Goal: Check status: Check status

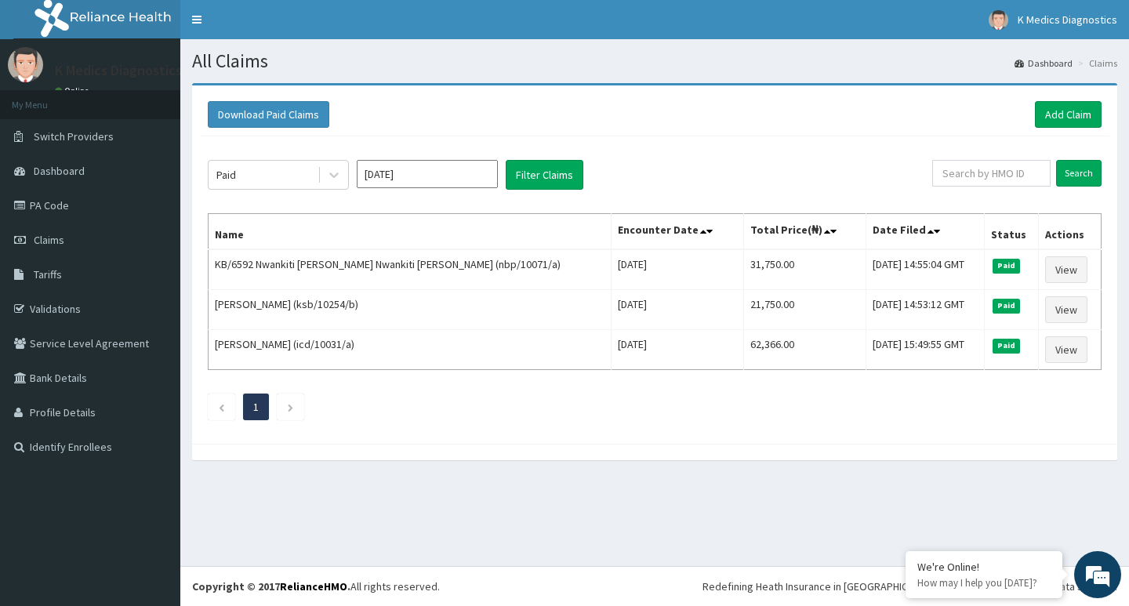
click at [398, 176] on input "Jul 2025" at bounding box center [427, 174] width 141 height 28
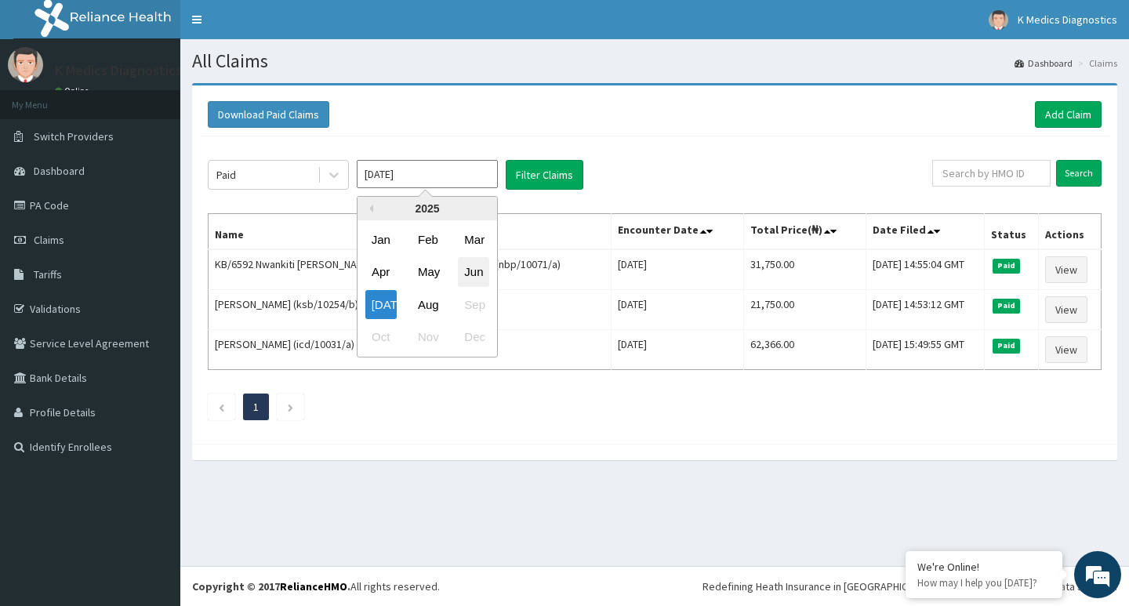
click at [469, 270] on div "Jun" at bounding box center [473, 272] width 31 height 29
type input "[DATE]"
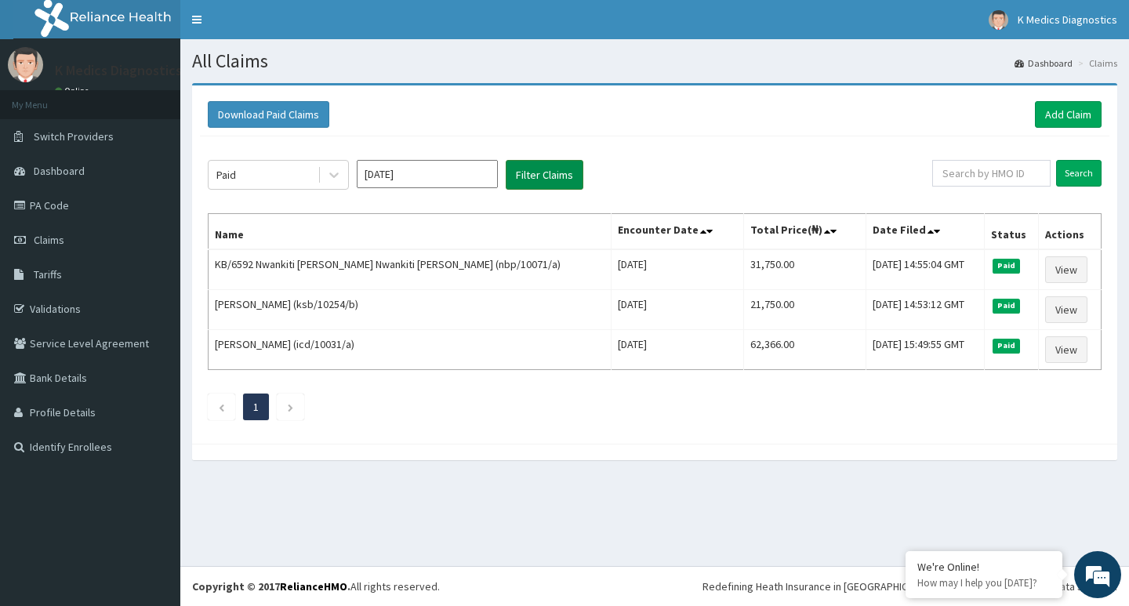
click at [561, 174] on button "Filter Claims" at bounding box center [545, 175] width 78 height 30
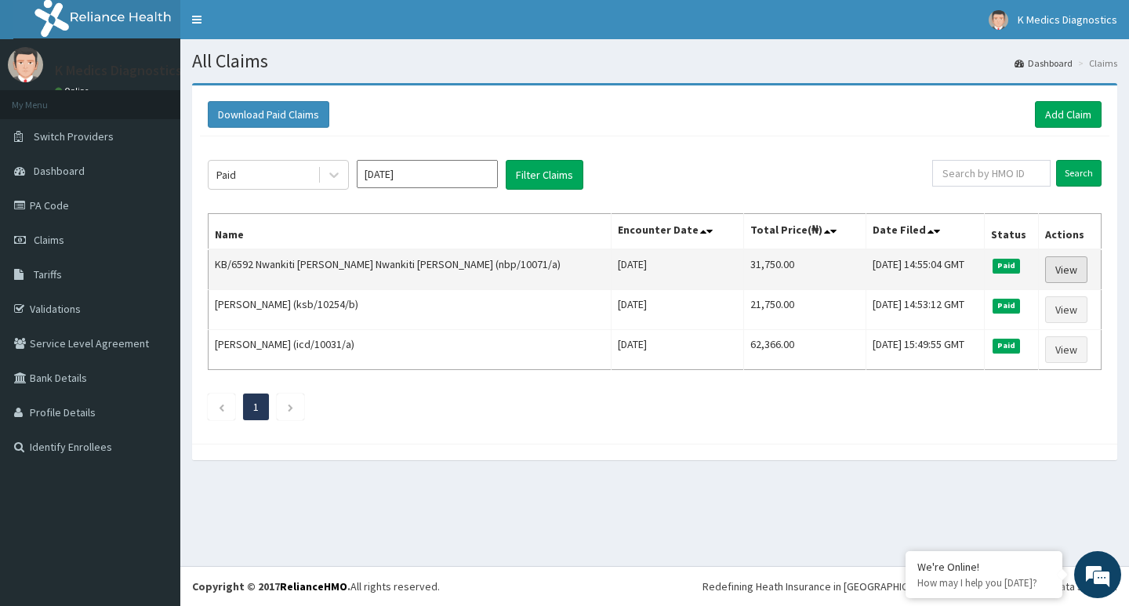
click at [1068, 268] on link "View" at bounding box center [1066, 269] width 42 height 27
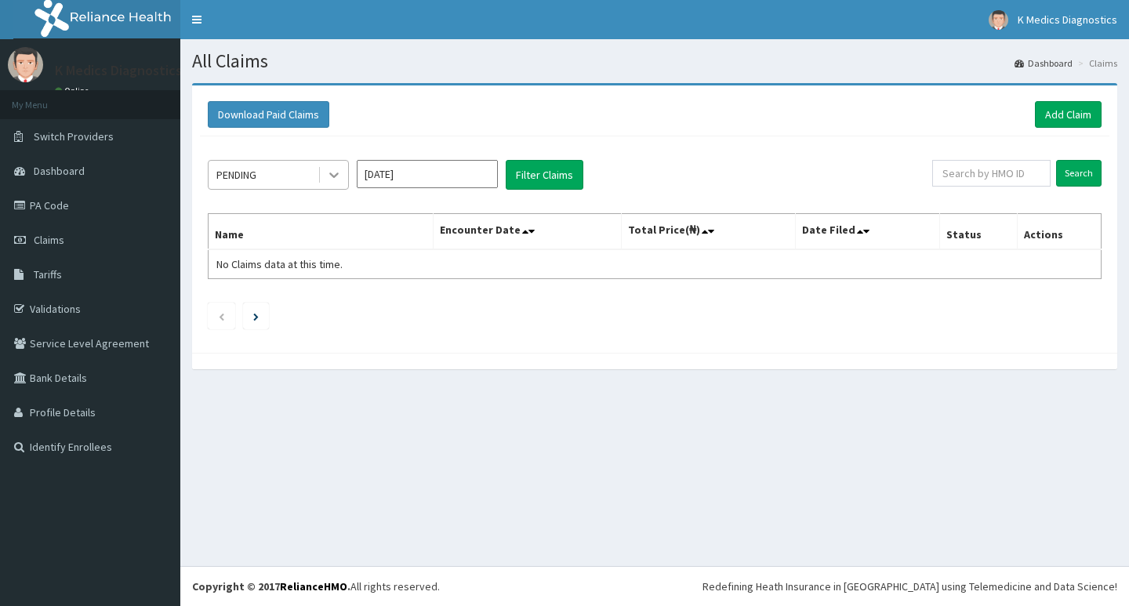
click at [334, 171] on icon at bounding box center [334, 175] width 16 height 16
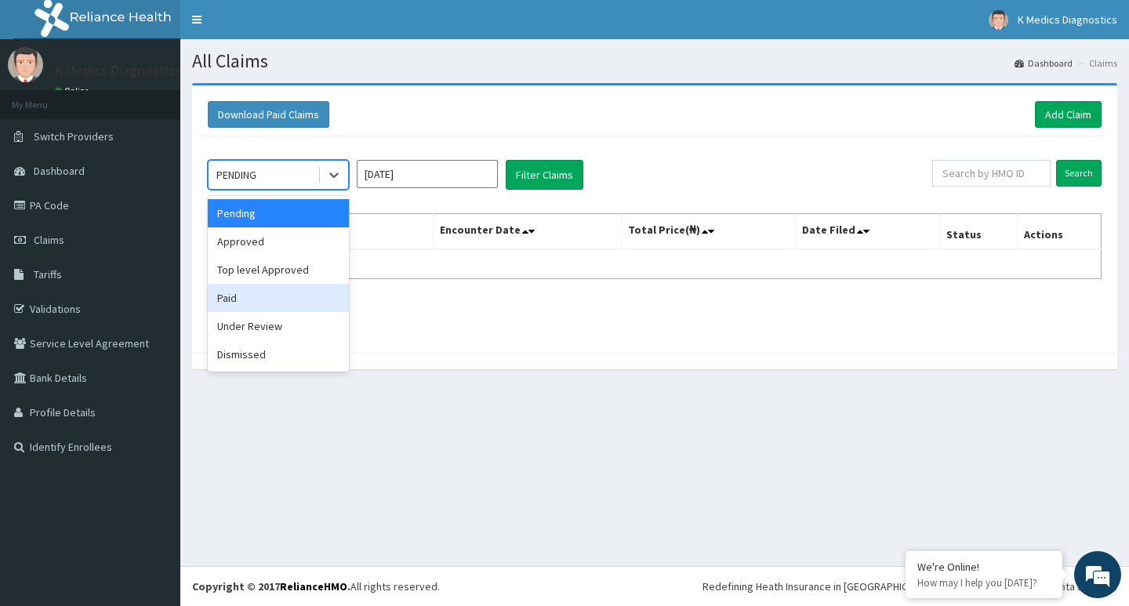
click at [253, 297] on div "Paid" at bounding box center [278, 298] width 141 height 28
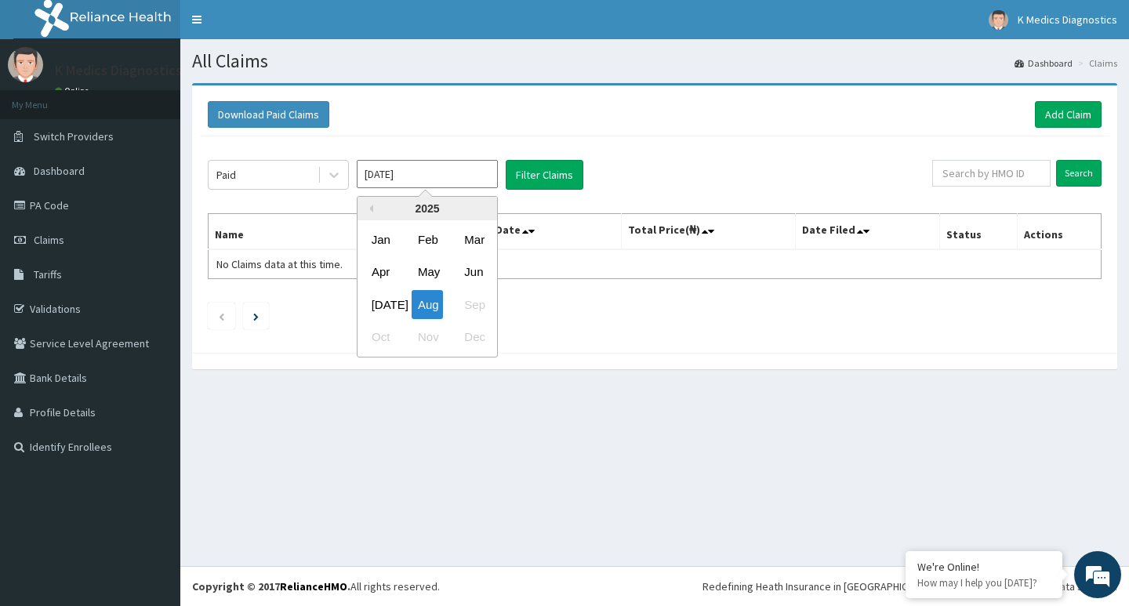
click at [444, 176] on input "[DATE]" at bounding box center [427, 174] width 141 height 28
click at [482, 266] on div "Jun" at bounding box center [473, 272] width 31 height 29
type input "Jun 2025"
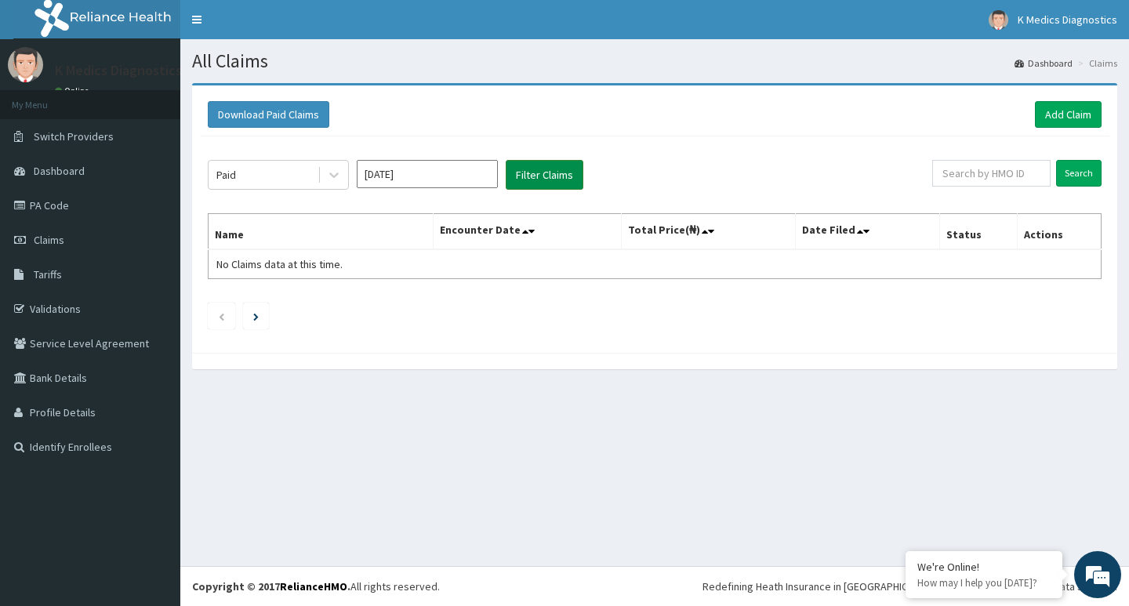
click at [560, 172] on button "Filter Claims" at bounding box center [545, 175] width 78 height 30
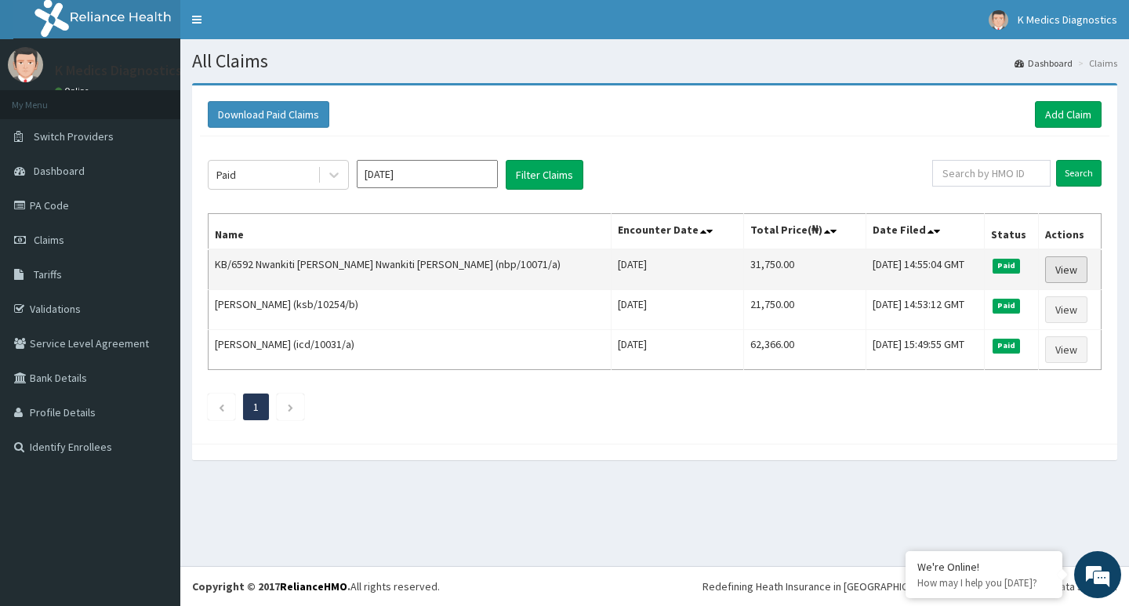
click at [1063, 265] on link "View" at bounding box center [1066, 269] width 42 height 27
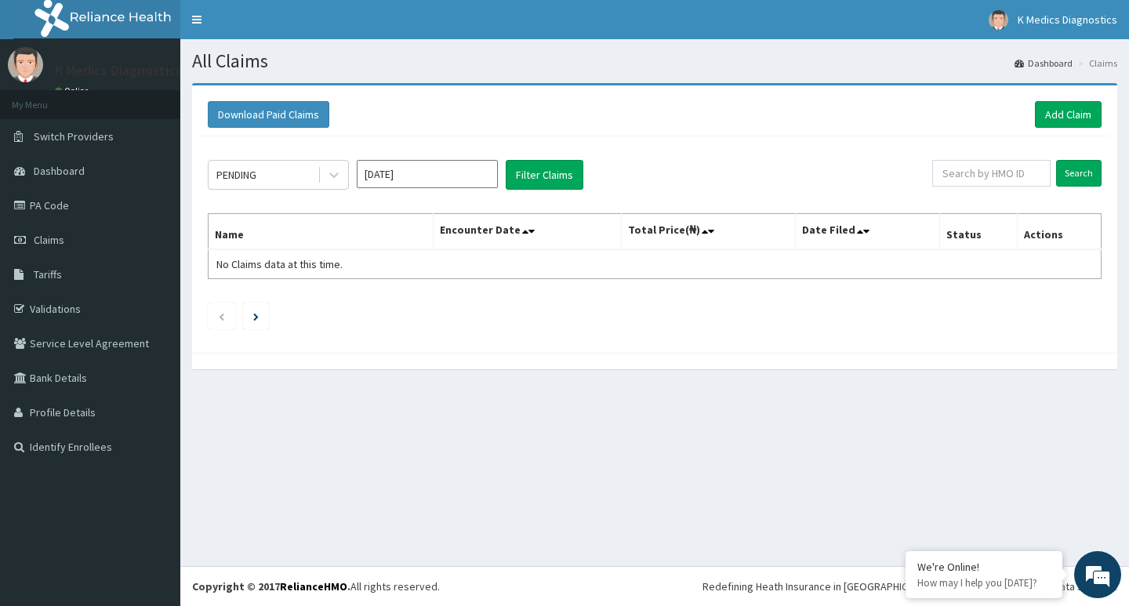
click at [458, 173] on input "Aug 2025" at bounding box center [427, 174] width 141 height 28
click at [388, 297] on div "Jul" at bounding box center [380, 304] width 31 height 29
type input "[DATE]"
click at [547, 178] on button "Filter Claims" at bounding box center [545, 175] width 78 height 30
click at [274, 175] on div "PENDING" at bounding box center [263, 174] width 109 height 25
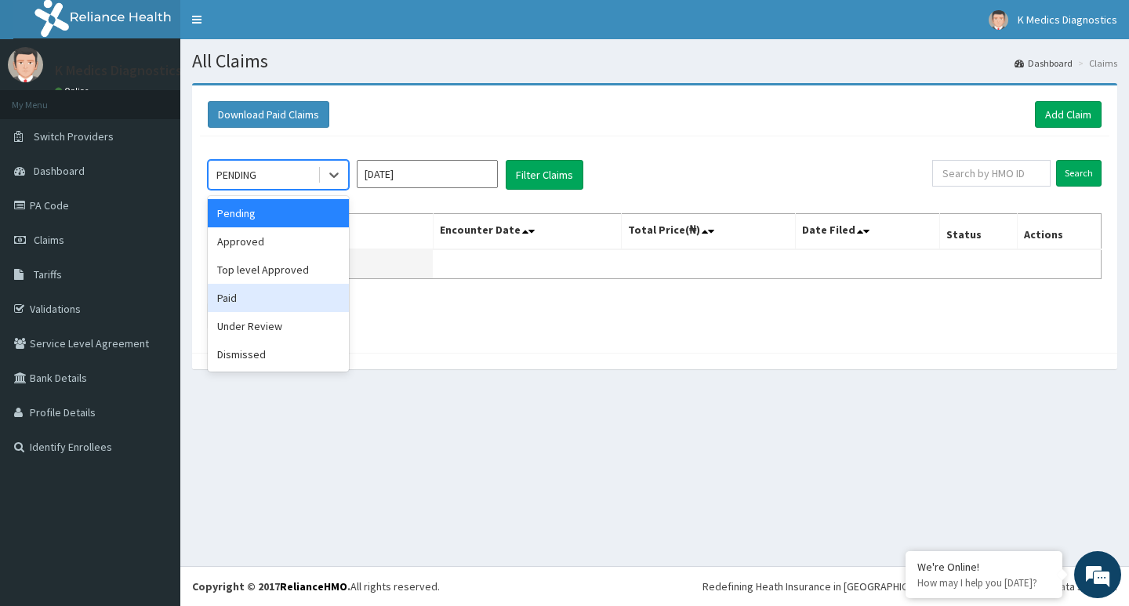
drag, startPoint x: 280, startPoint y: 302, endPoint x: 377, endPoint y: 264, distance: 104.3
click at [280, 301] on div "Paid" at bounding box center [278, 298] width 141 height 28
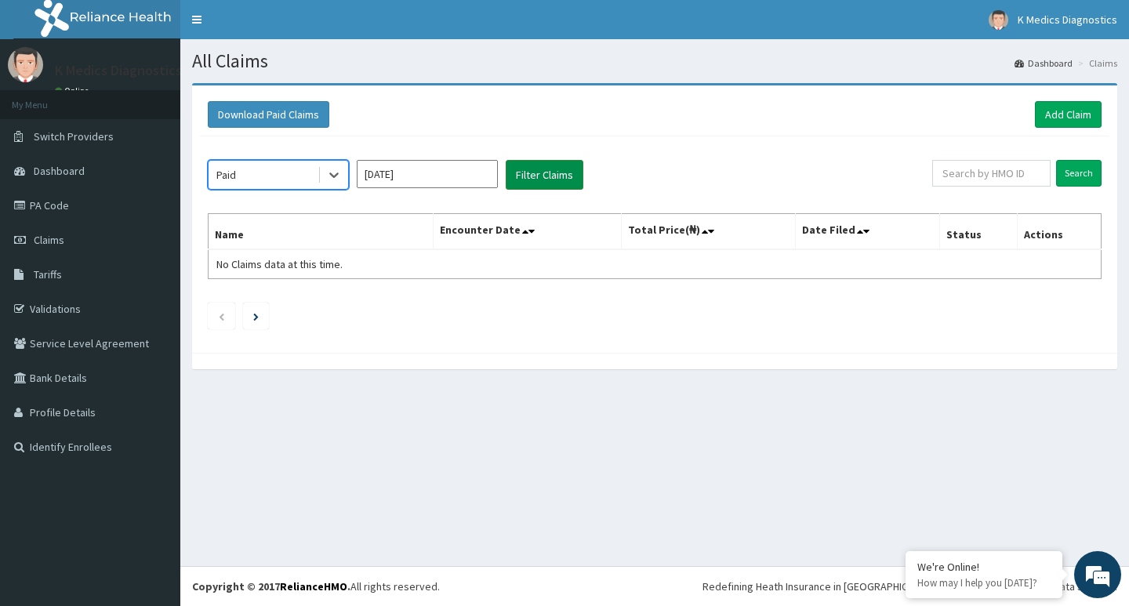
click at [538, 169] on button "Filter Claims" at bounding box center [545, 175] width 78 height 30
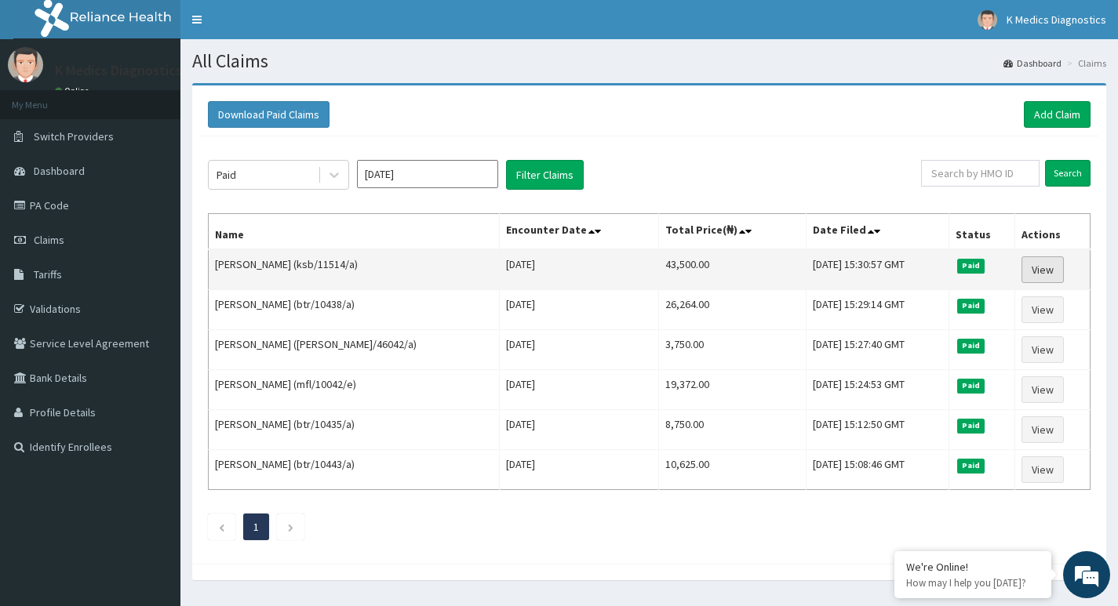
click at [1048, 276] on link "View" at bounding box center [1042, 269] width 42 height 27
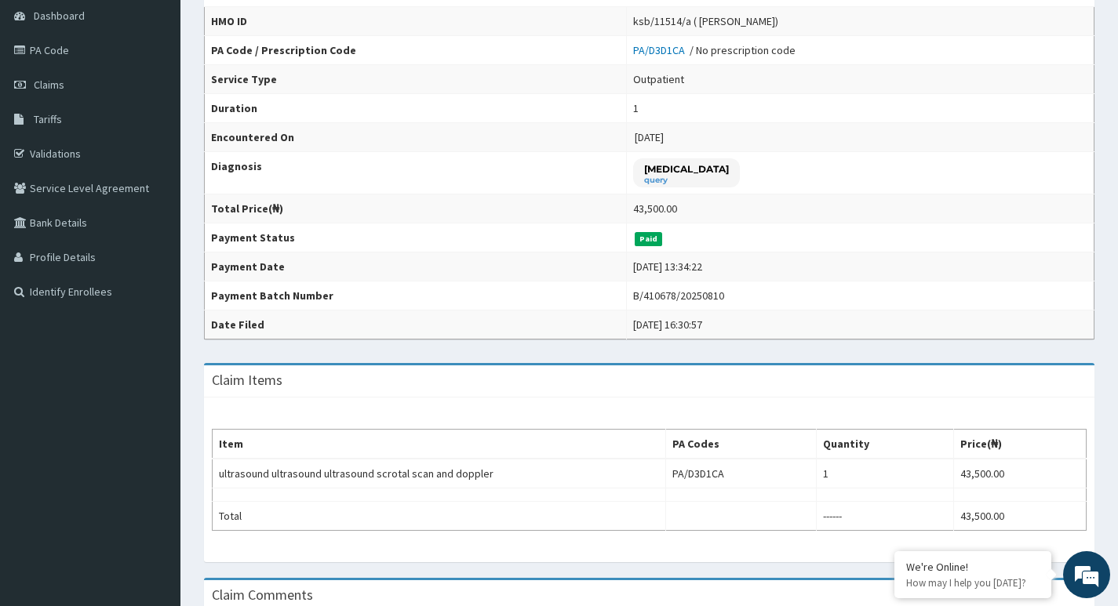
scroll to position [157, 0]
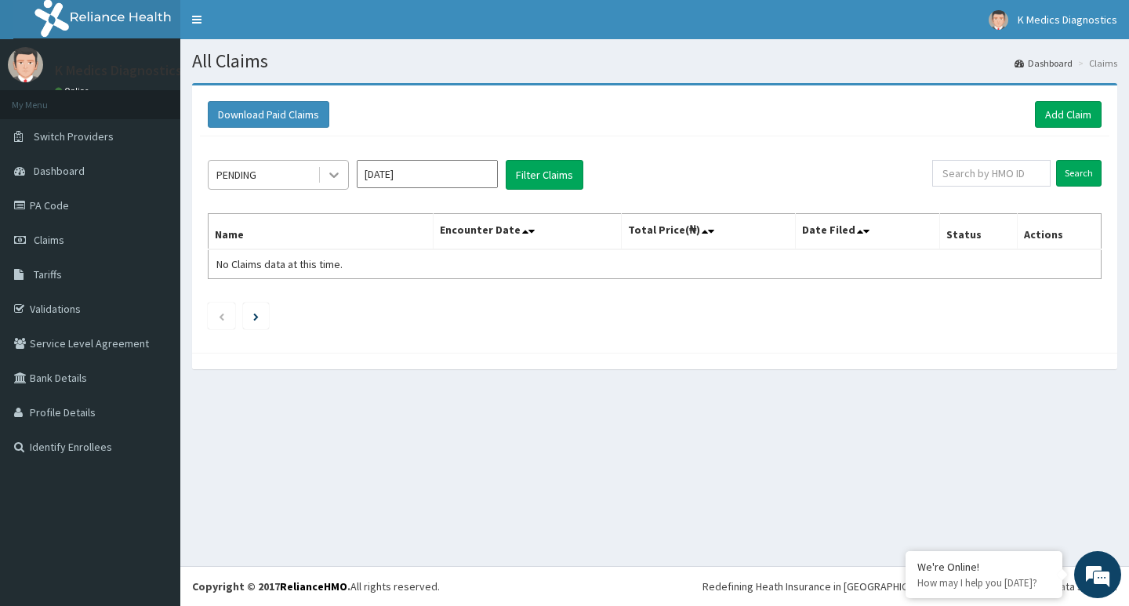
click at [327, 171] on icon at bounding box center [334, 175] width 16 height 16
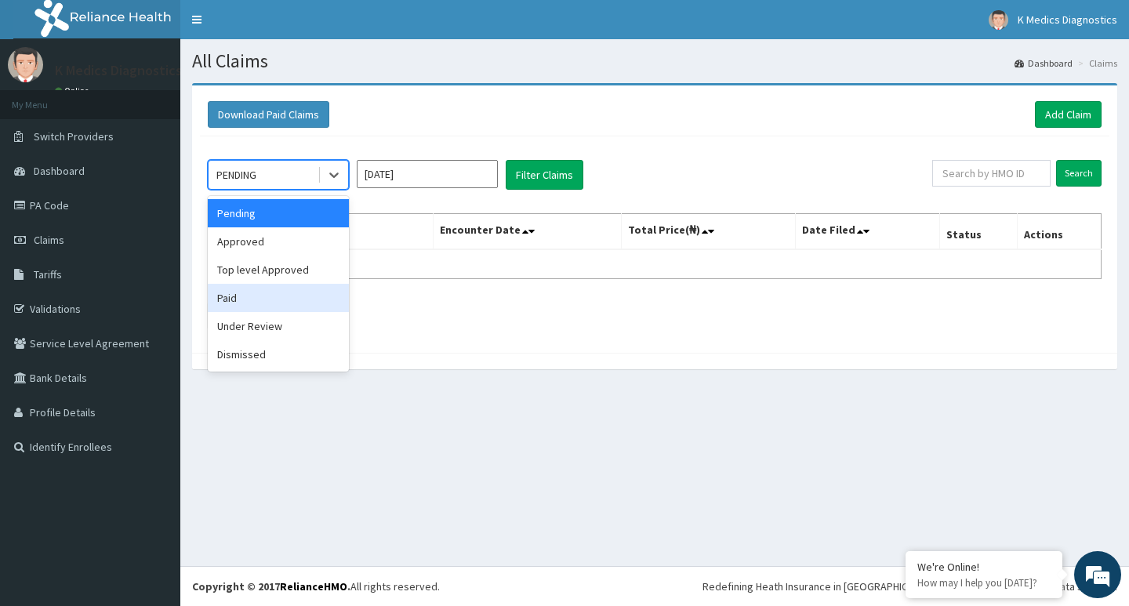
click at [264, 304] on div "Paid" at bounding box center [278, 298] width 141 height 28
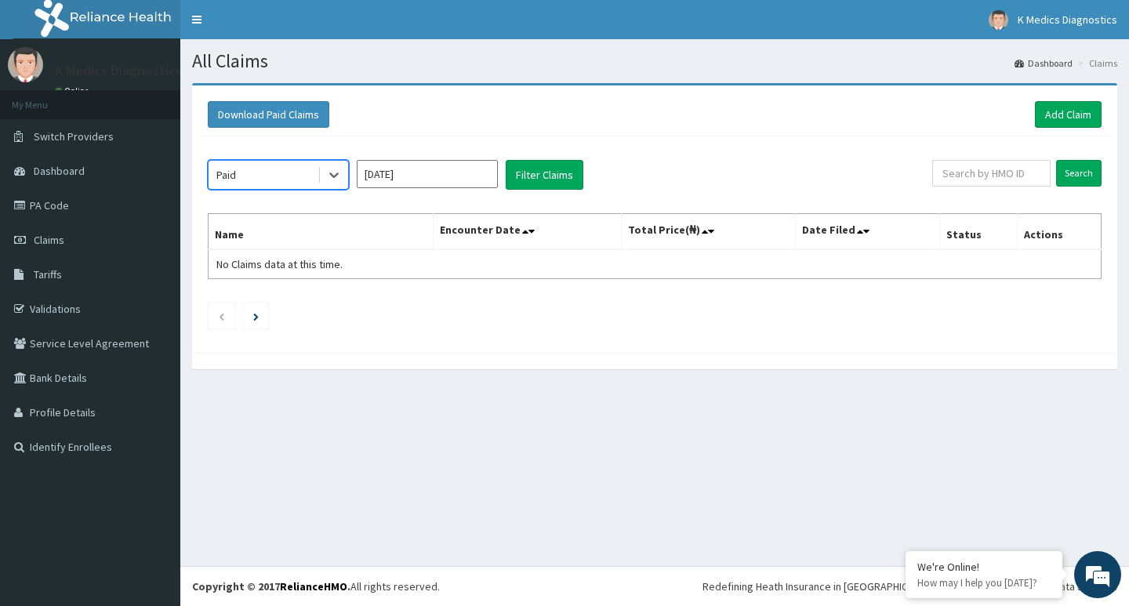
click at [463, 181] on input "[DATE]" at bounding box center [427, 174] width 141 height 28
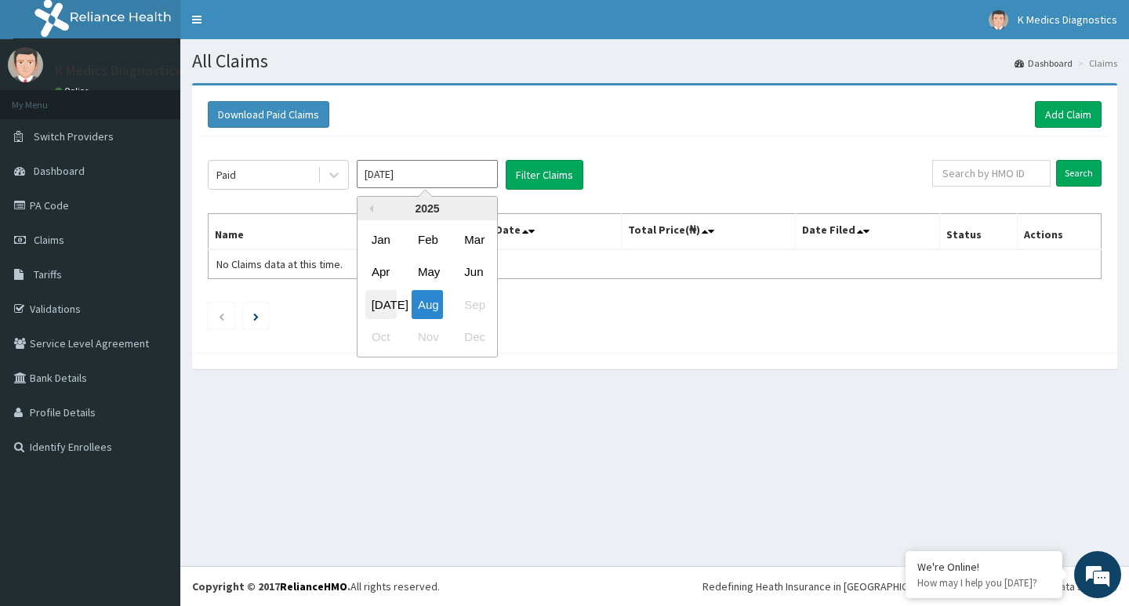
click at [376, 304] on div "Jul" at bounding box center [380, 304] width 31 height 29
type input "Jul 2025"
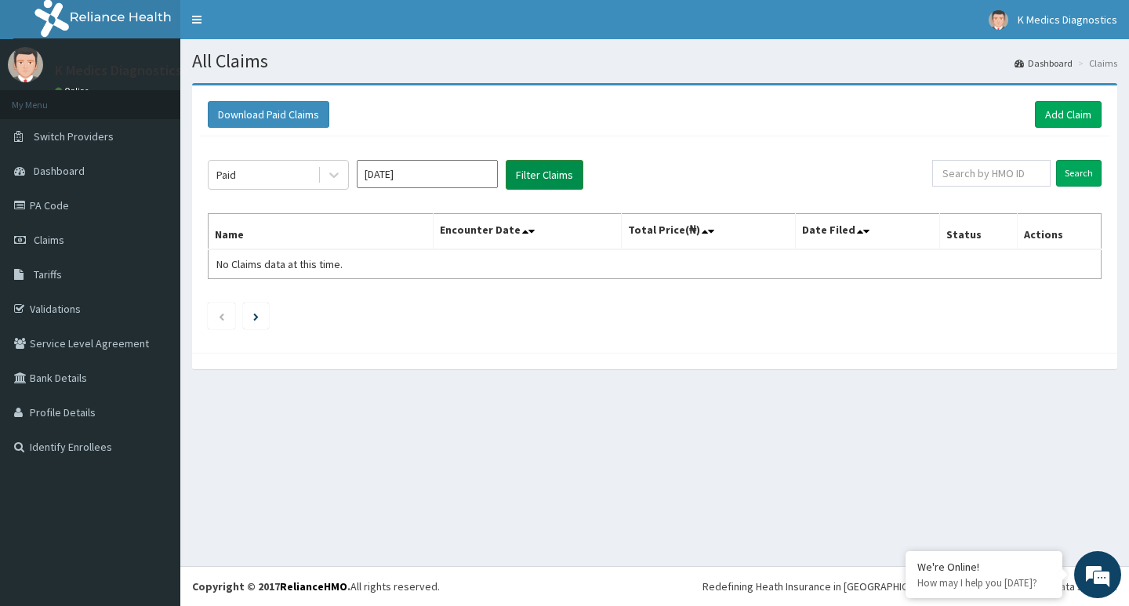
click at [541, 169] on button "Filter Claims" at bounding box center [545, 175] width 78 height 30
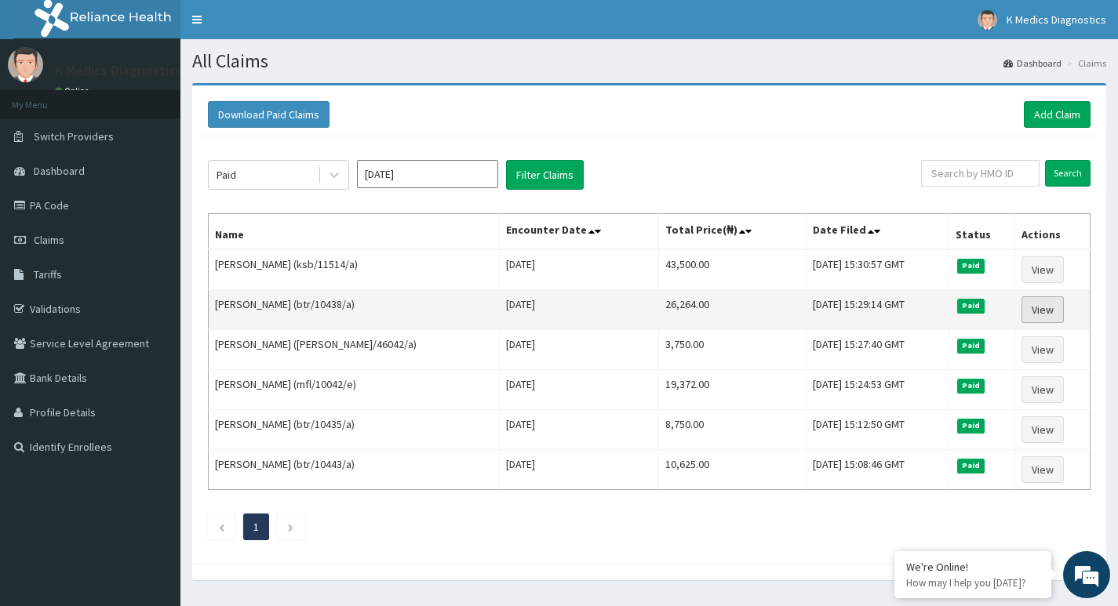
click at [1033, 314] on link "View" at bounding box center [1042, 309] width 42 height 27
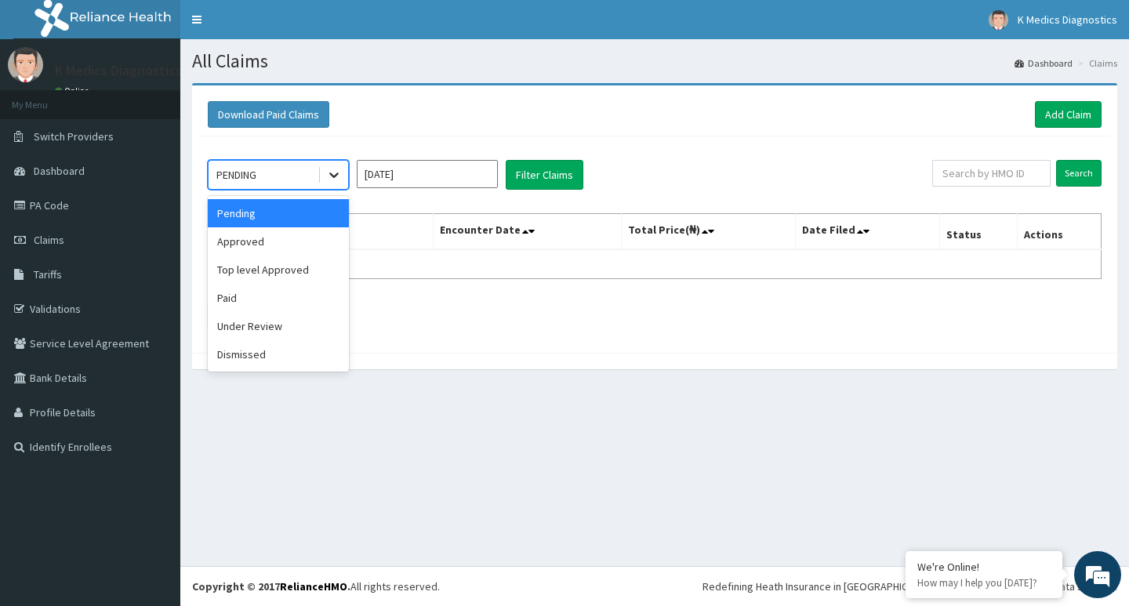
click at [343, 173] on div at bounding box center [334, 175] width 28 height 28
click at [273, 300] on div "Paid" at bounding box center [278, 298] width 141 height 28
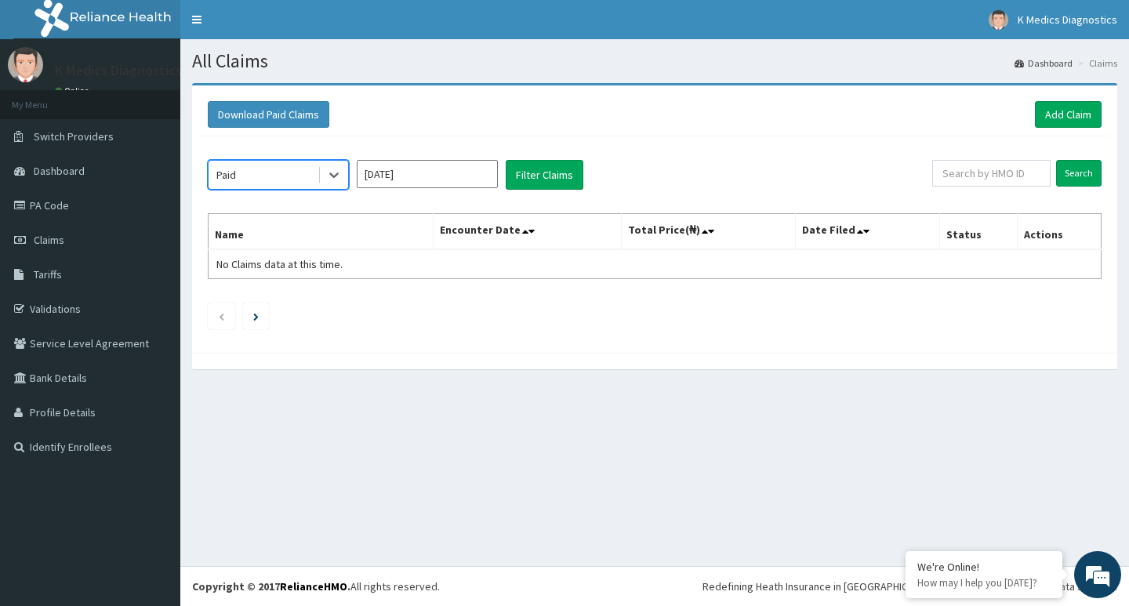
click at [467, 180] on input "[DATE]" at bounding box center [427, 174] width 141 height 28
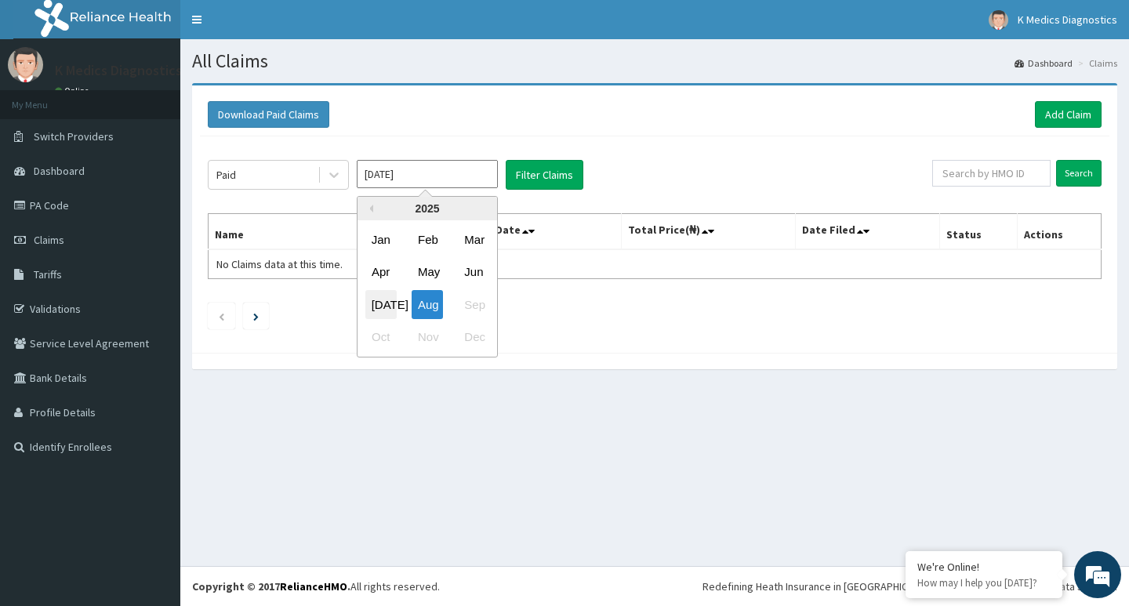
click at [385, 313] on div "[DATE]" at bounding box center [380, 304] width 31 height 29
type input "[DATE]"
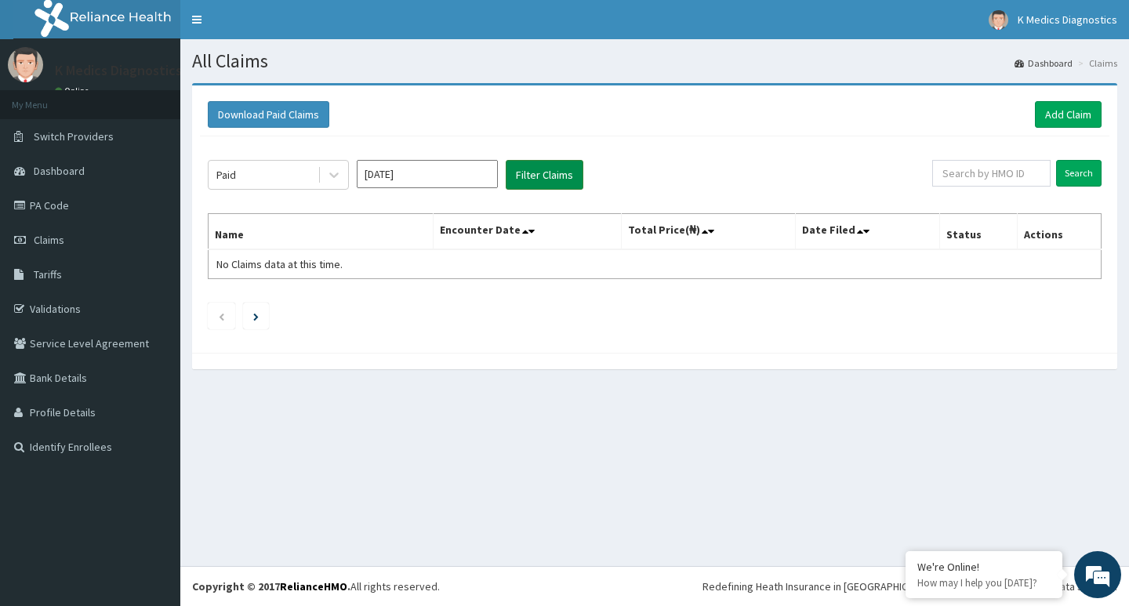
click at [554, 176] on button "Filter Claims" at bounding box center [545, 175] width 78 height 30
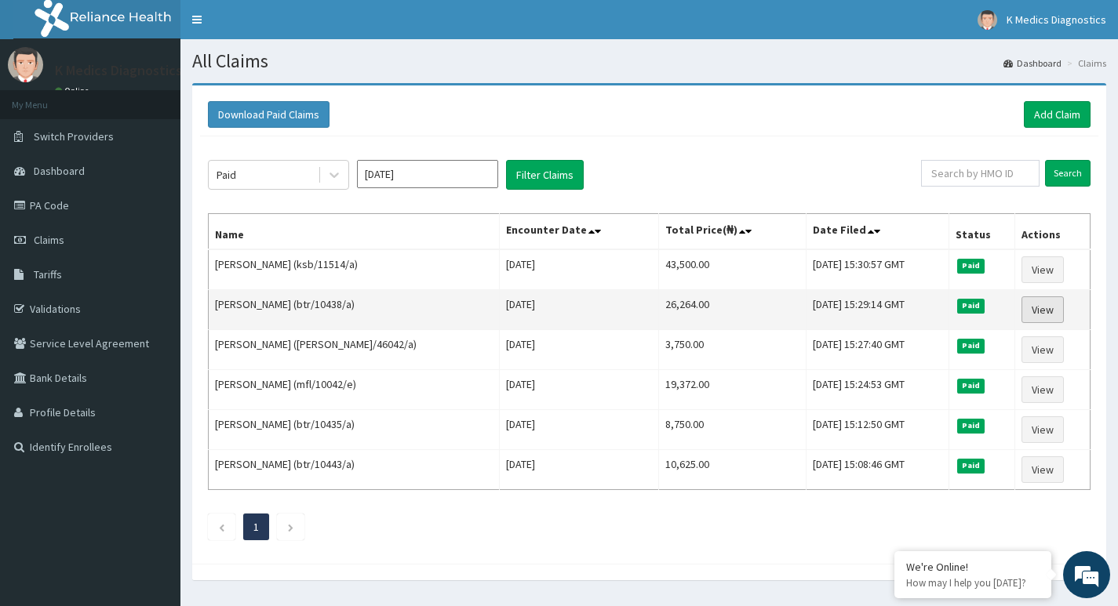
click at [1038, 311] on link "View" at bounding box center [1042, 309] width 42 height 27
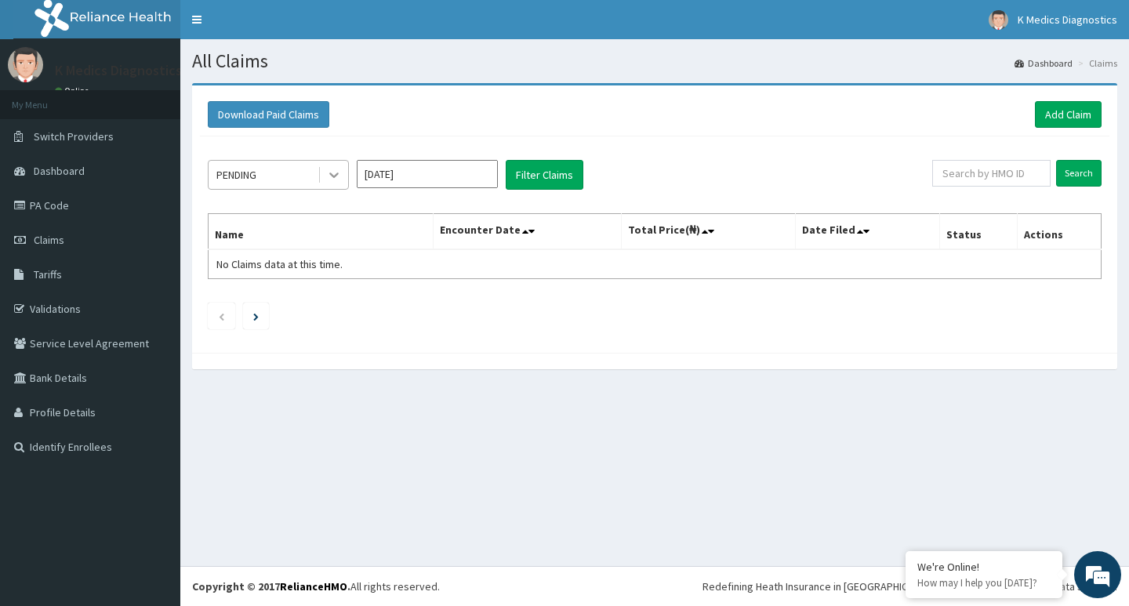
click at [333, 173] on icon at bounding box center [334, 175] width 16 height 16
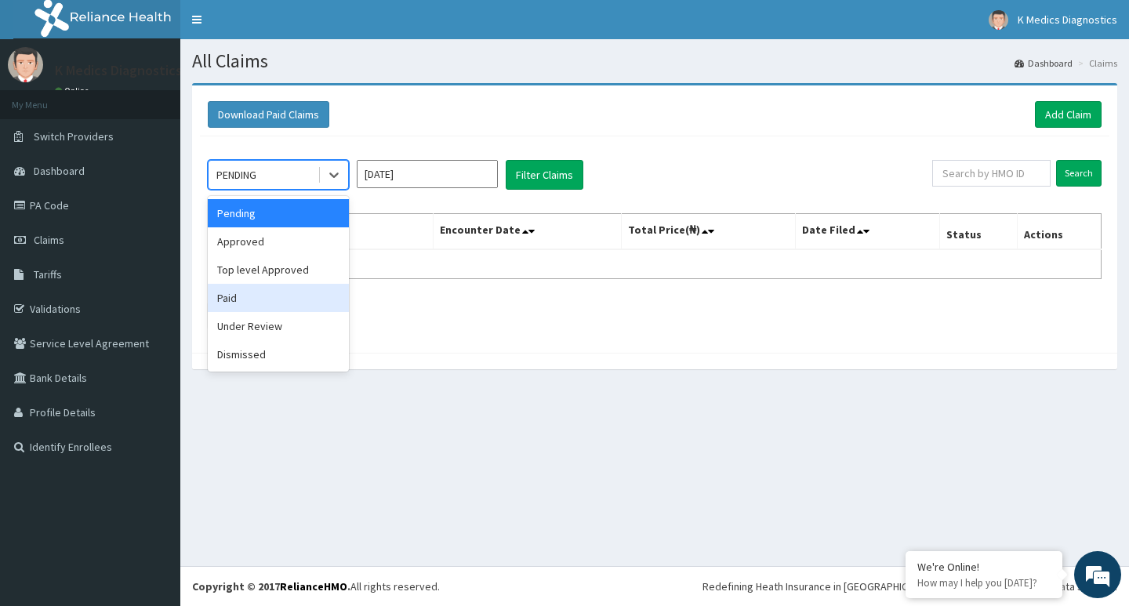
click at [253, 293] on div "Paid" at bounding box center [278, 298] width 141 height 28
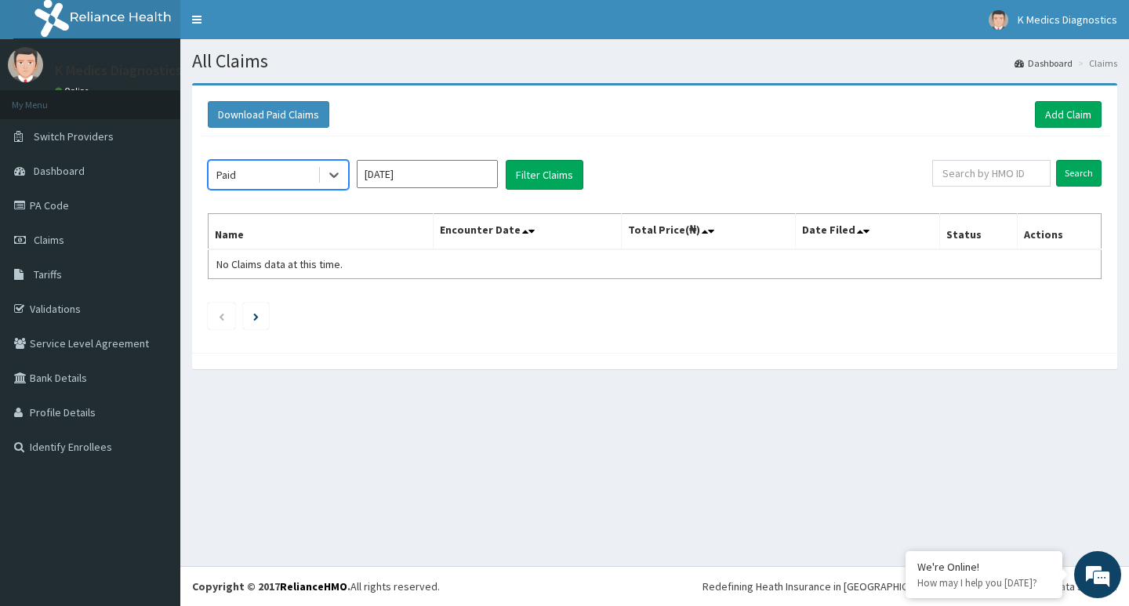
click at [444, 171] on input "[DATE]" at bounding box center [427, 174] width 141 height 28
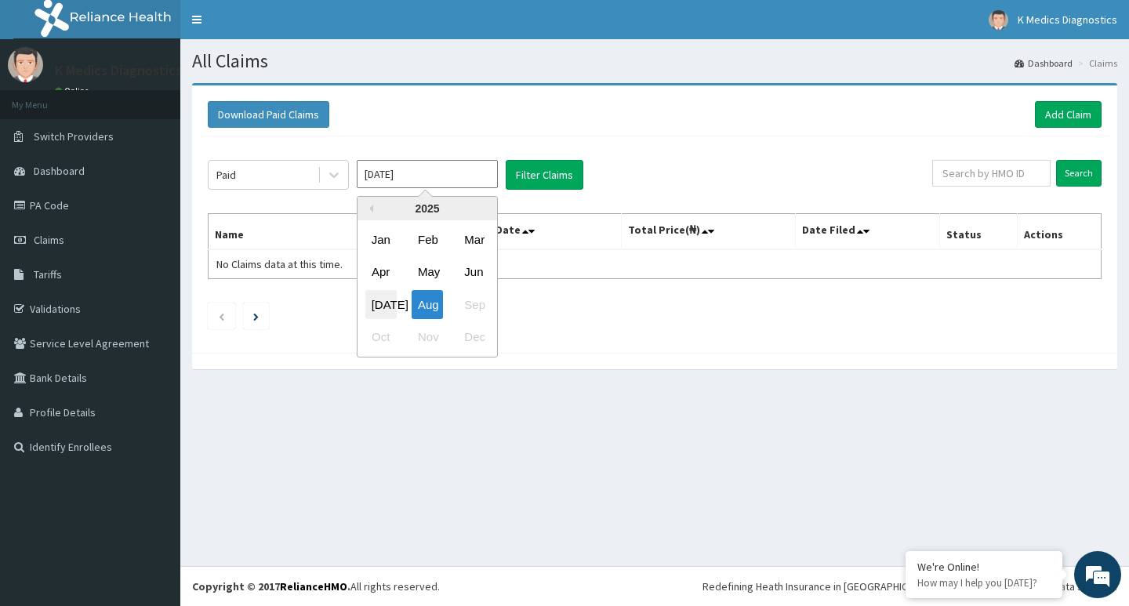
click at [387, 311] on div "[DATE]" at bounding box center [380, 304] width 31 height 29
type input "[DATE]"
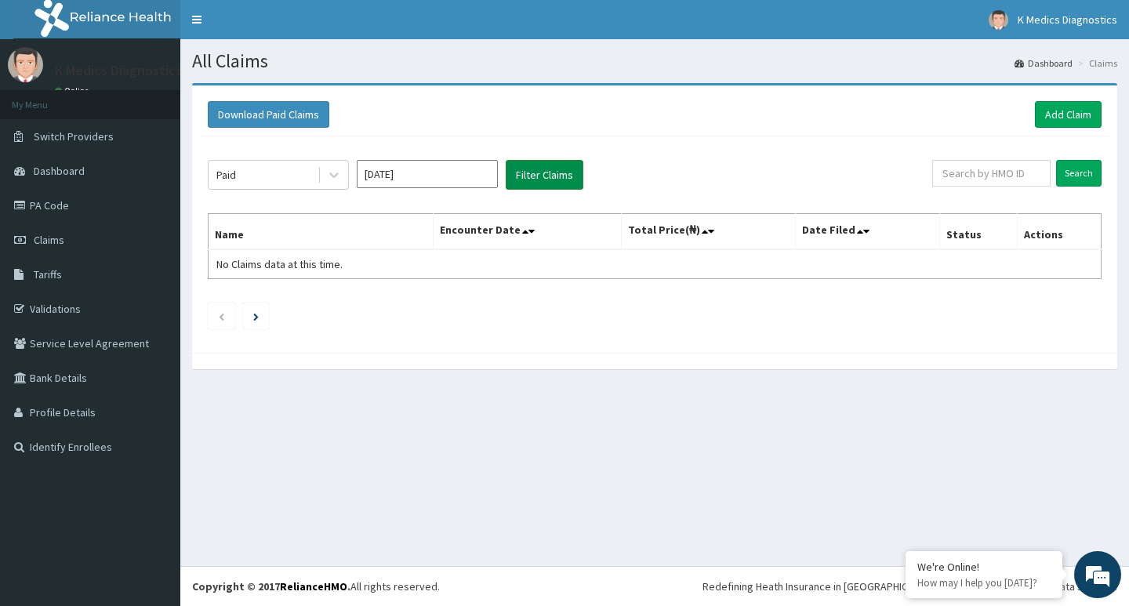
click at [564, 180] on button "Filter Claims" at bounding box center [545, 175] width 78 height 30
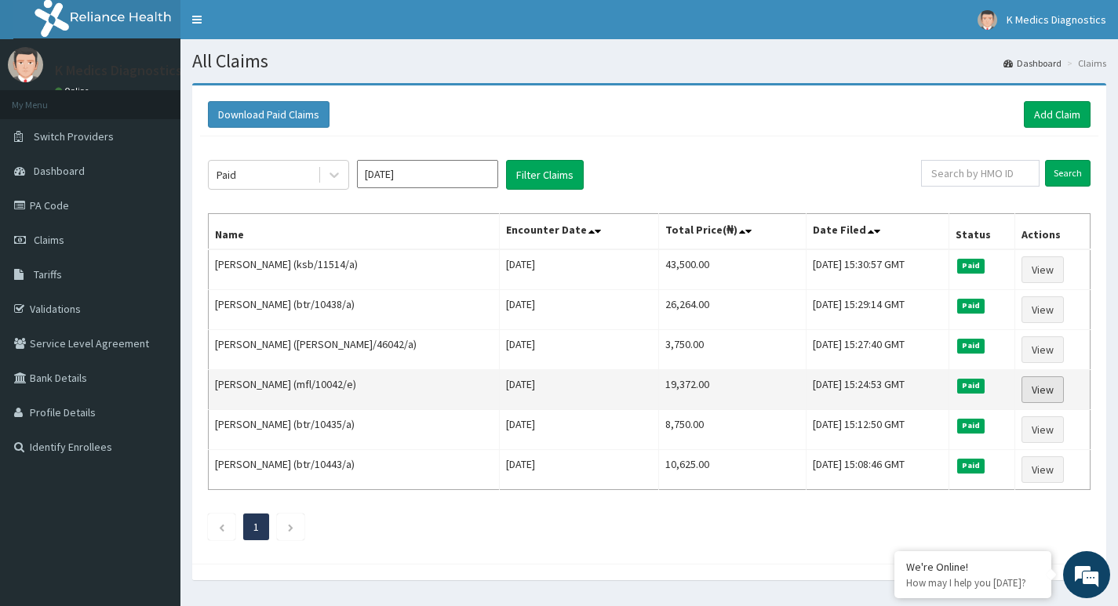
click at [1041, 391] on link "View" at bounding box center [1042, 389] width 42 height 27
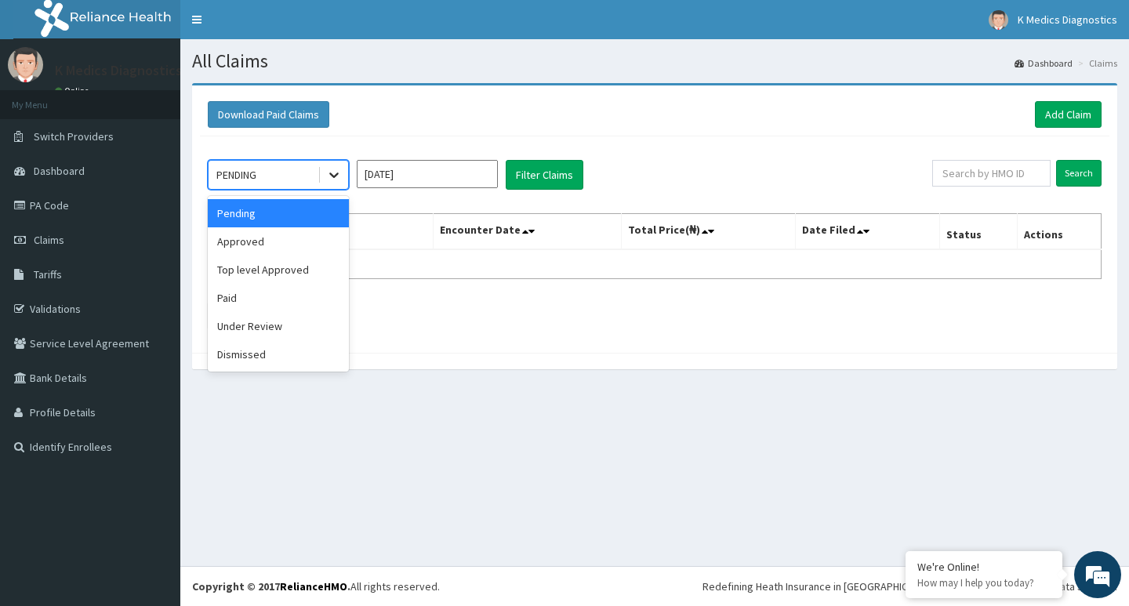
click at [329, 183] on icon at bounding box center [334, 175] width 16 height 16
click at [254, 296] on div "Paid" at bounding box center [278, 298] width 141 height 28
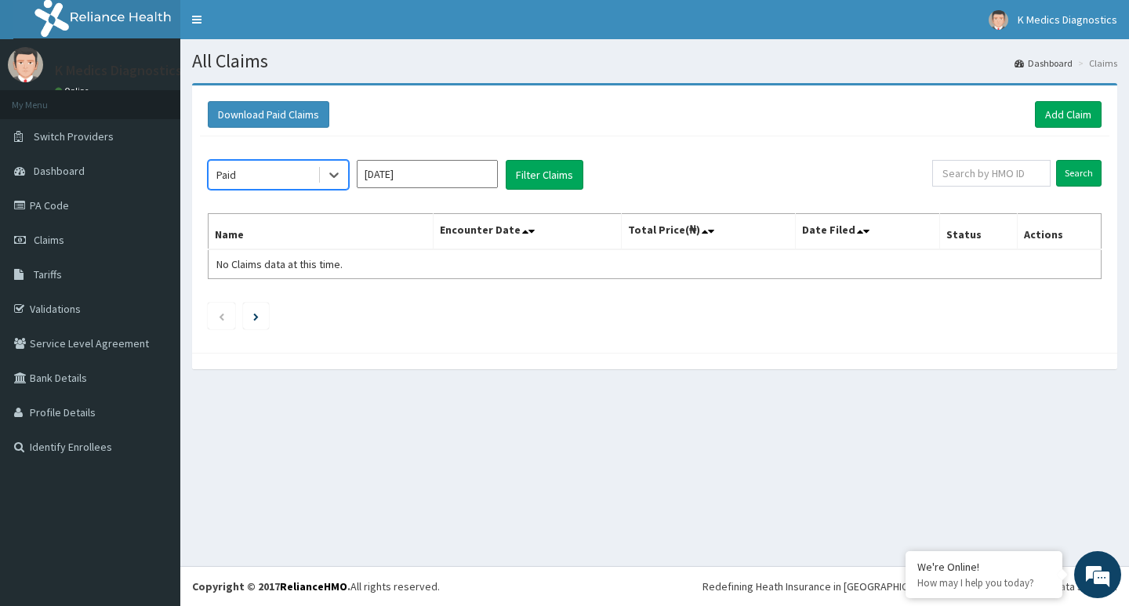
click at [439, 169] on input "[DATE]" at bounding box center [427, 174] width 141 height 28
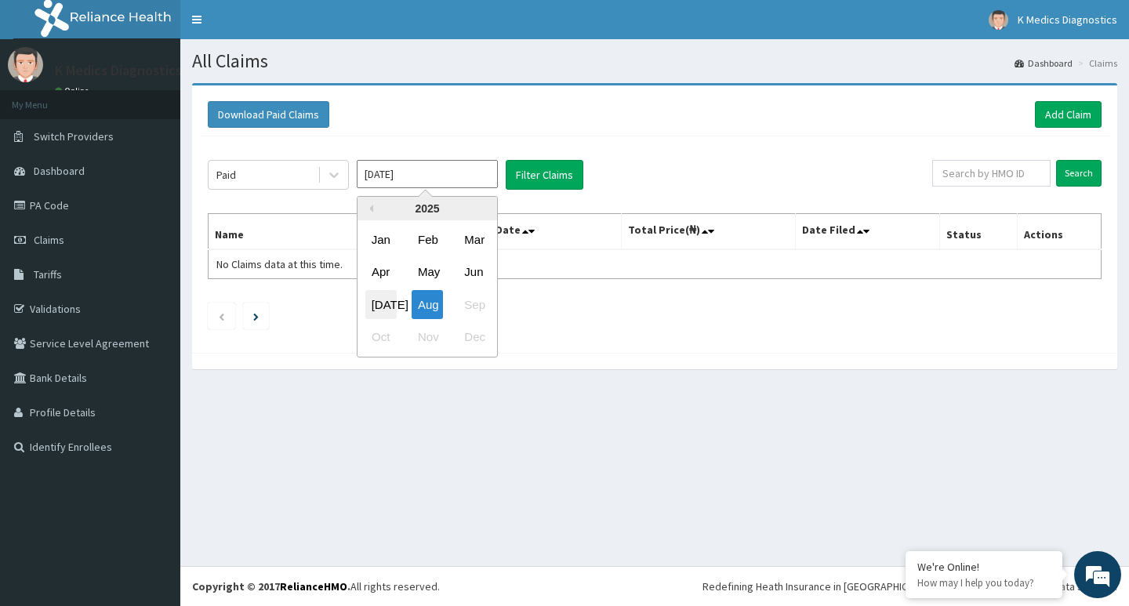
click at [377, 311] on div "Jul" at bounding box center [380, 304] width 31 height 29
type input "Jul 2025"
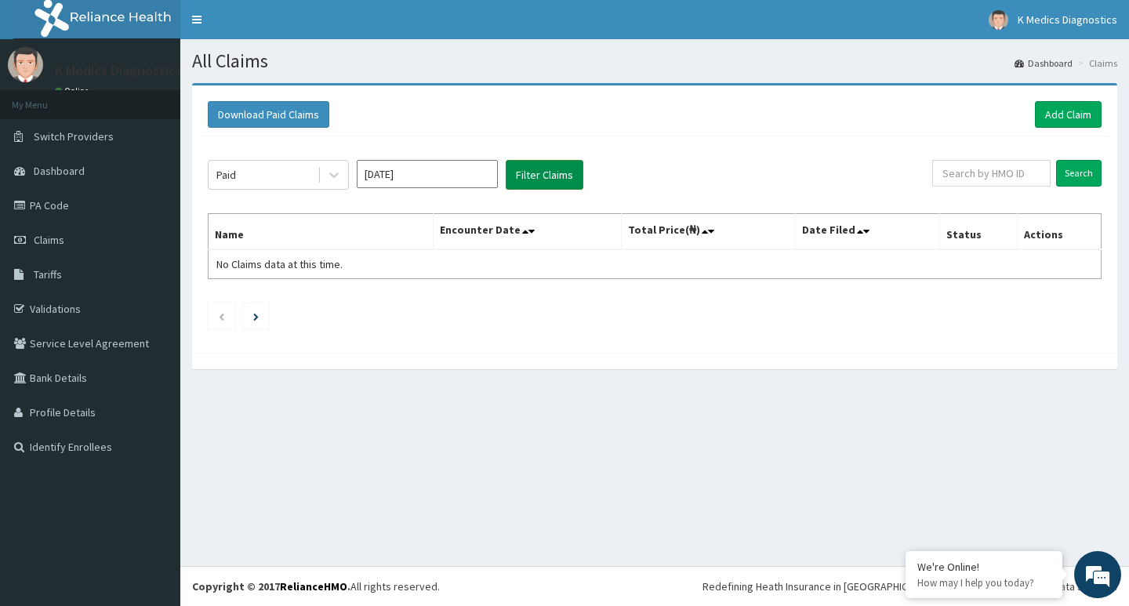
click at [539, 166] on button "Filter Claims" at bounding box center [545, 175] width 78 height 30
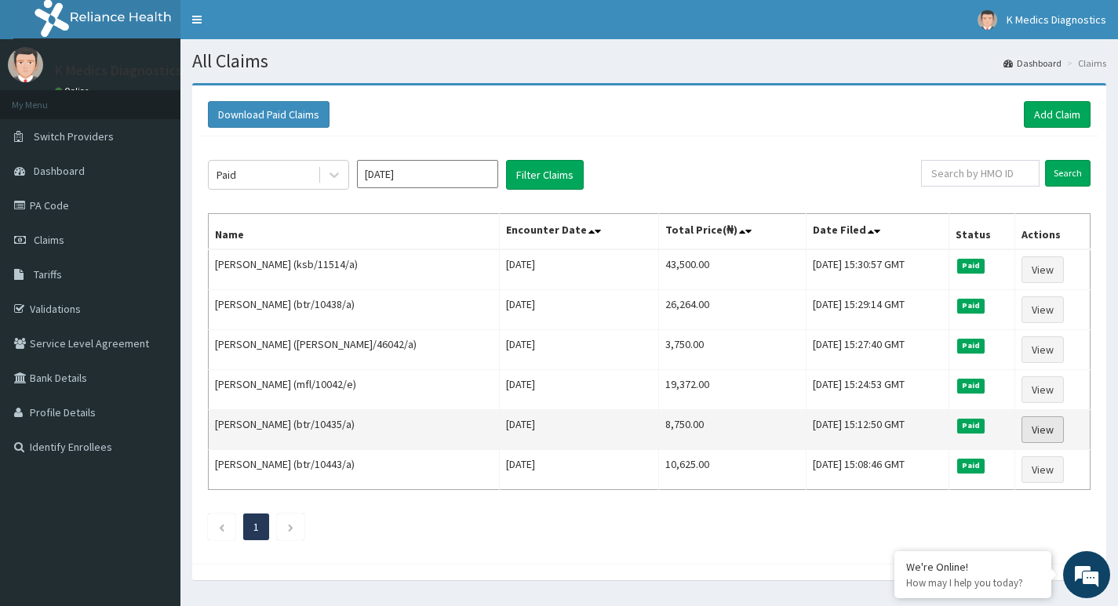
click at [1024, 423] on link "View" at bounding box center [1042, 429] width 42 height 27
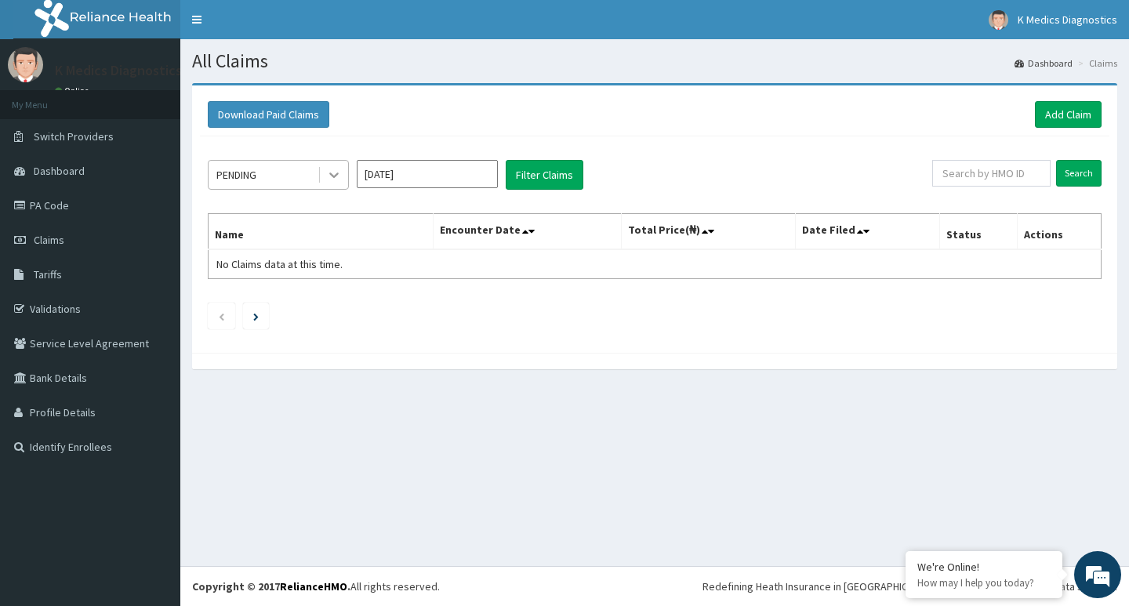
click at [334, 174] on icon at bounding box center [334, 175] width 16 height 16
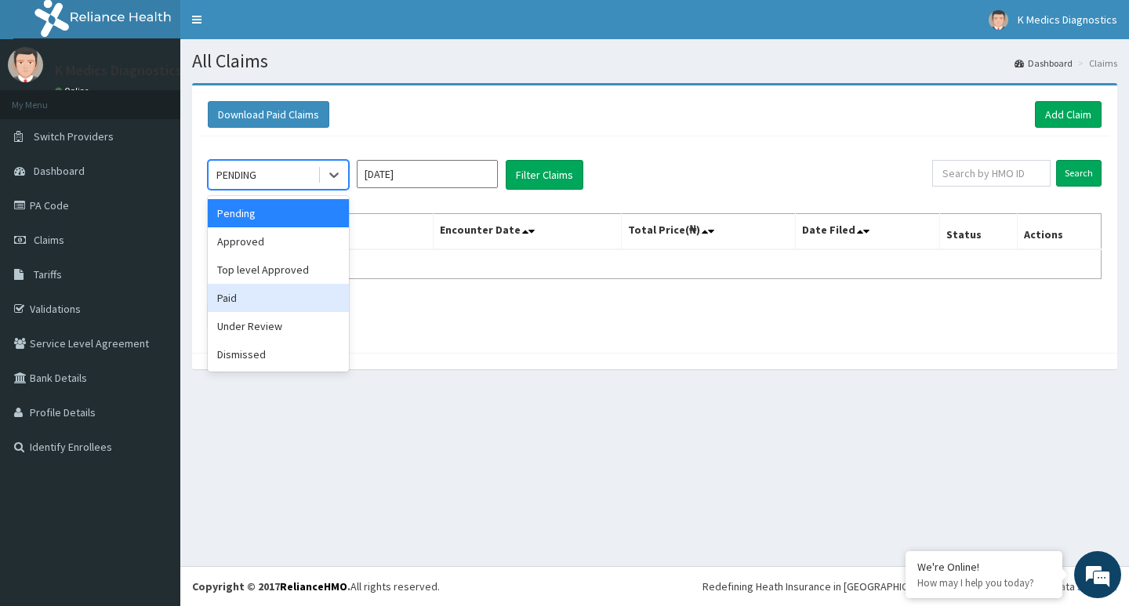
click at [296, 299] on div "Paid" at bounding box center [278, 298] width 141 height 28
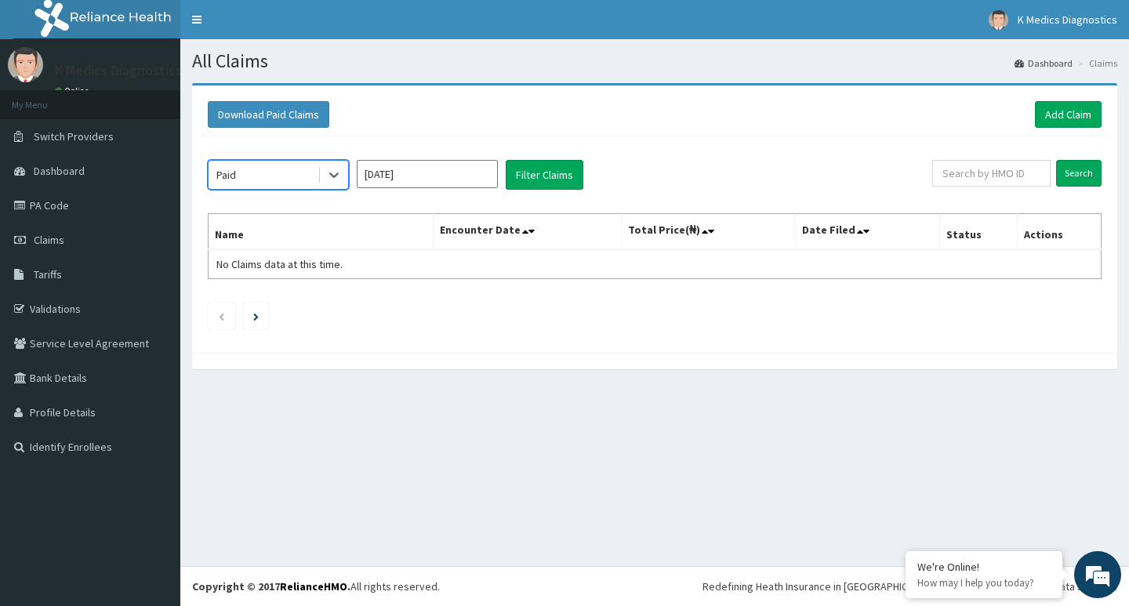
click at [456, 184] on input "Aug 2025" at bounding box center [427, 174] width 141 height 28
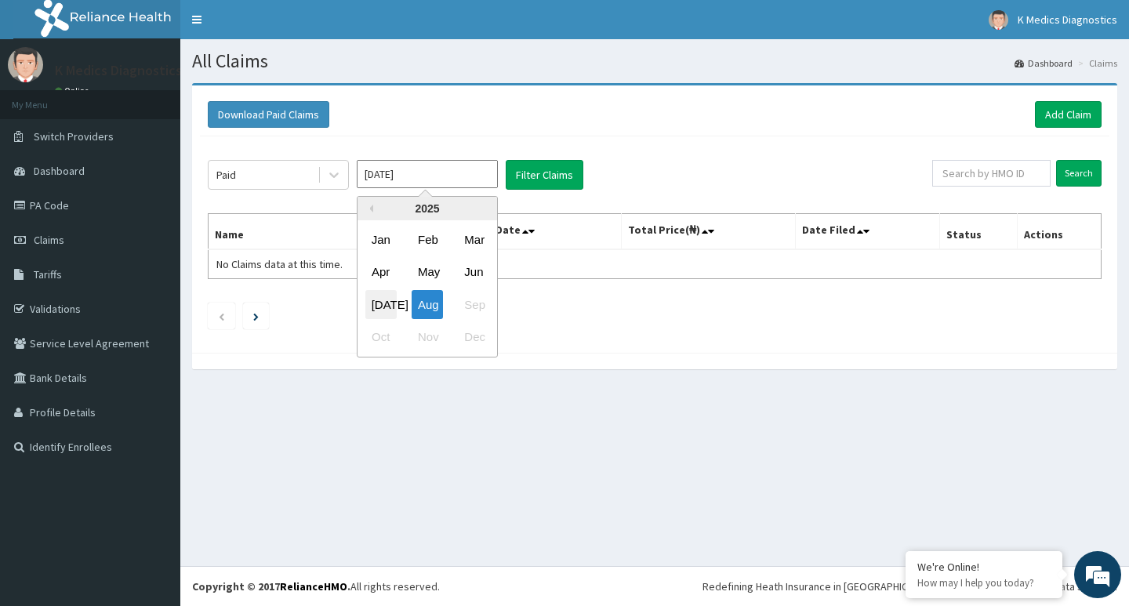
click at [378, 306] on div "Jul" at bounding box center [380, 304] width 31 height 29
type input "Jul 2025"
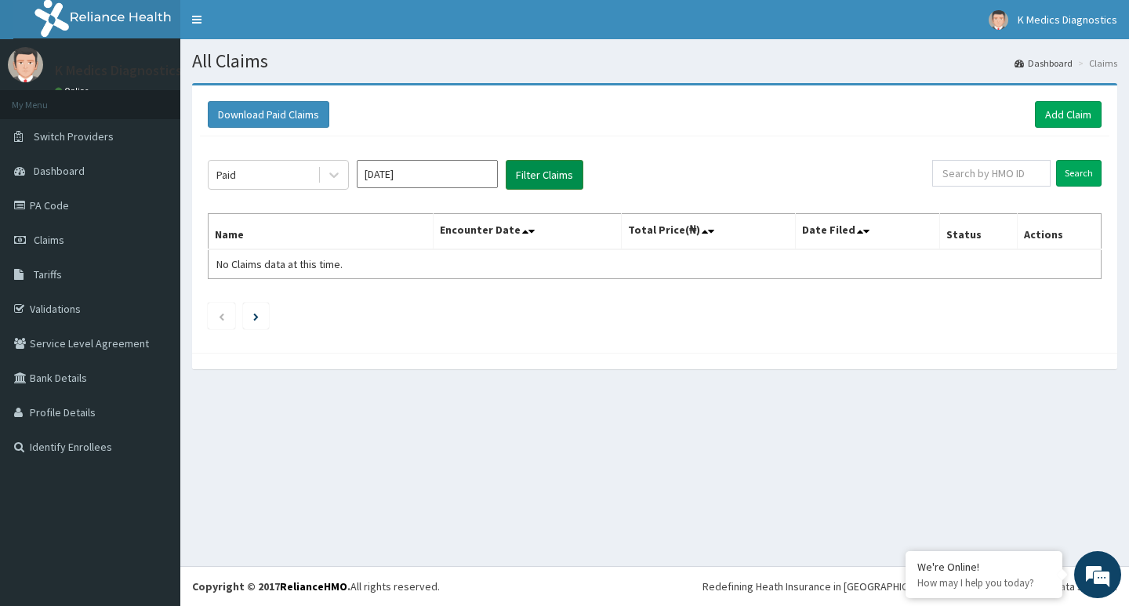
click at [541, 179] on button "Filter Claims" at bounding box center [545, 175] width 78 height 30
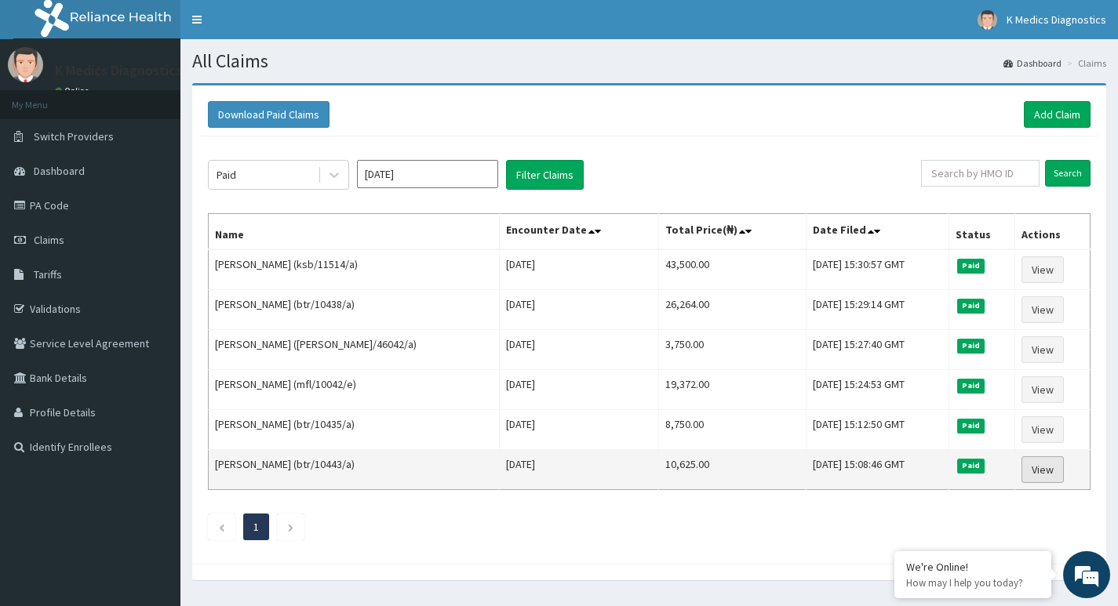
click at [1036, 476] on link "View" at bounding box center [1042, 469] width 42 height 27
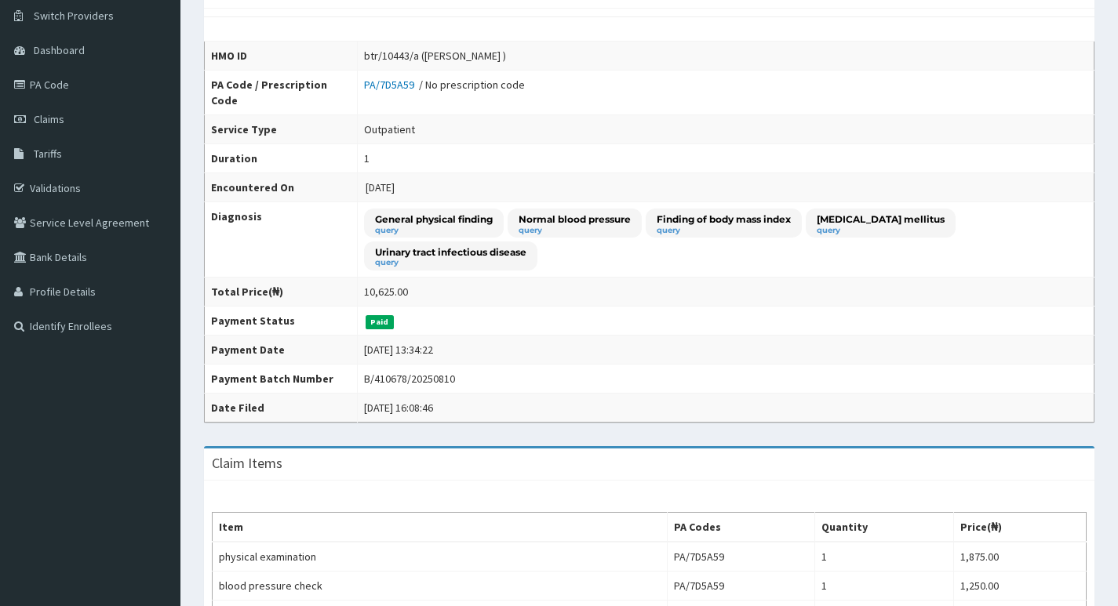
scroll to position [157, 0]
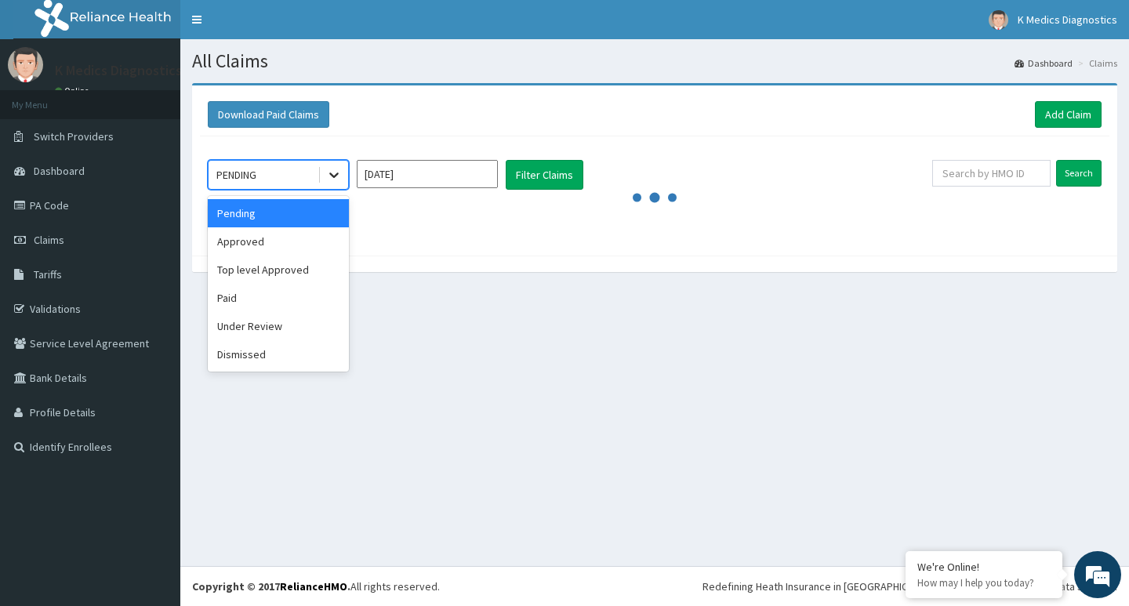
click at [341, 180] on icon at bounding box center [334, 175] width 16 height 16
click at [264, 298] on div "Paid" at bounding box center [278, 298] width 141 height 28
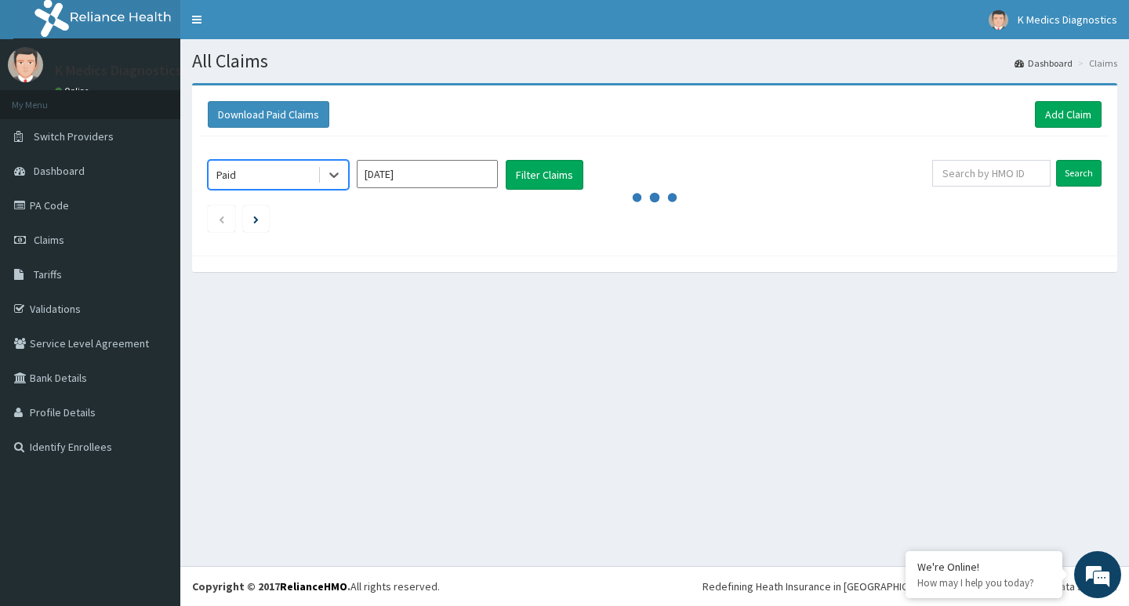
click at [447, 176] on input "Aug 2025" at bounding box center [427, 174] width 141 height 28
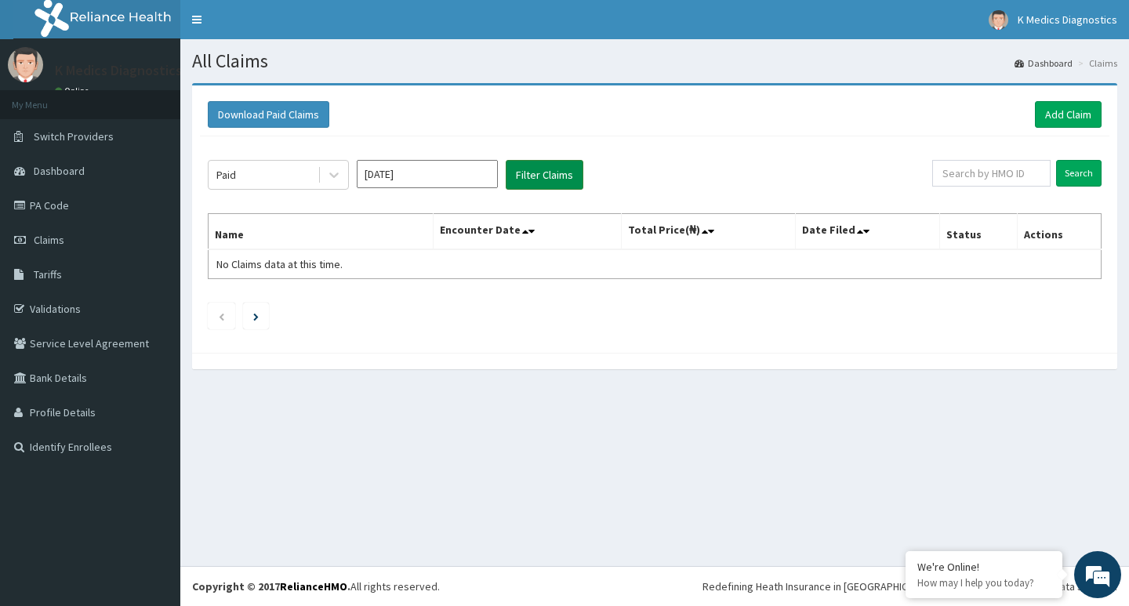
click at [557, 181] on button "Filter Claims" at bounding box center [545, 175] width 78 height 30
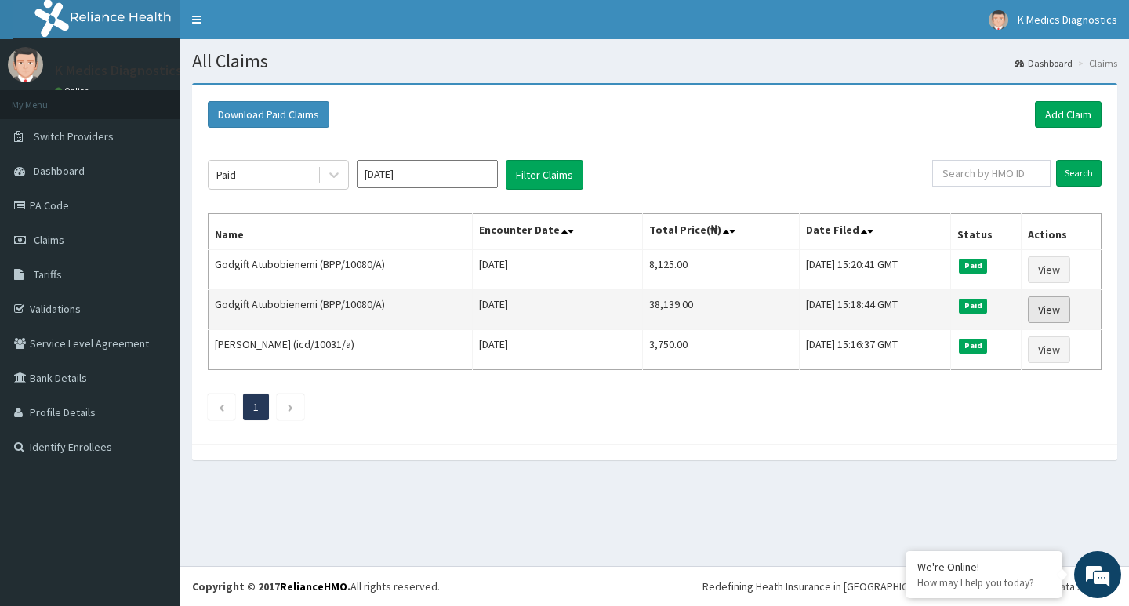
click at [1055, 306] on link "View" at bounding box center [1049, 309] width 42 height 27
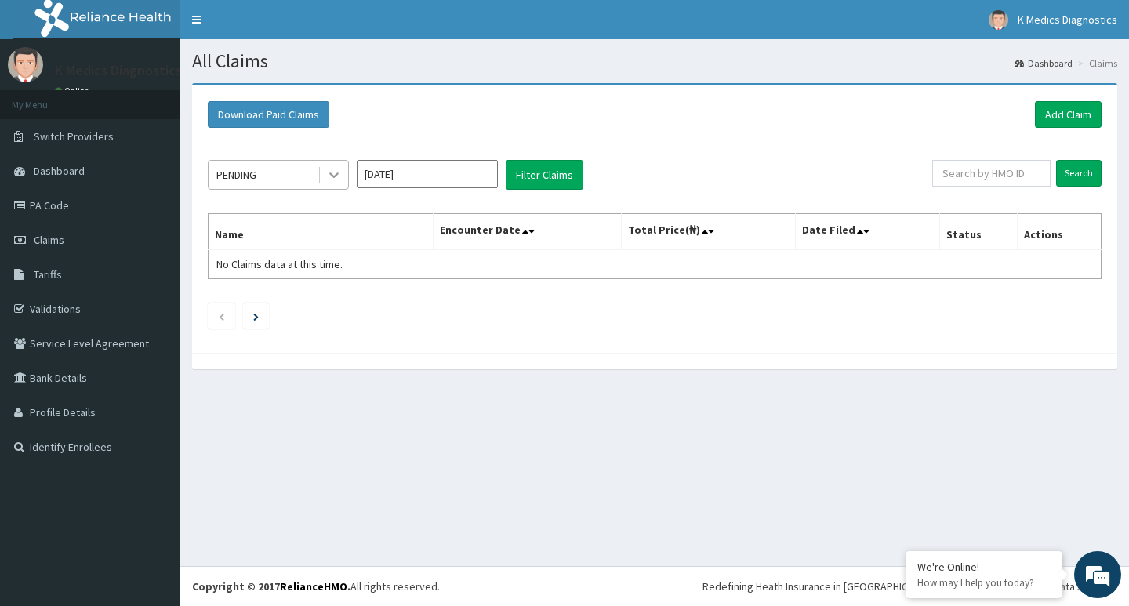
click at [335, 179] on icon at bounding box center [334, 175] width 16 height 16
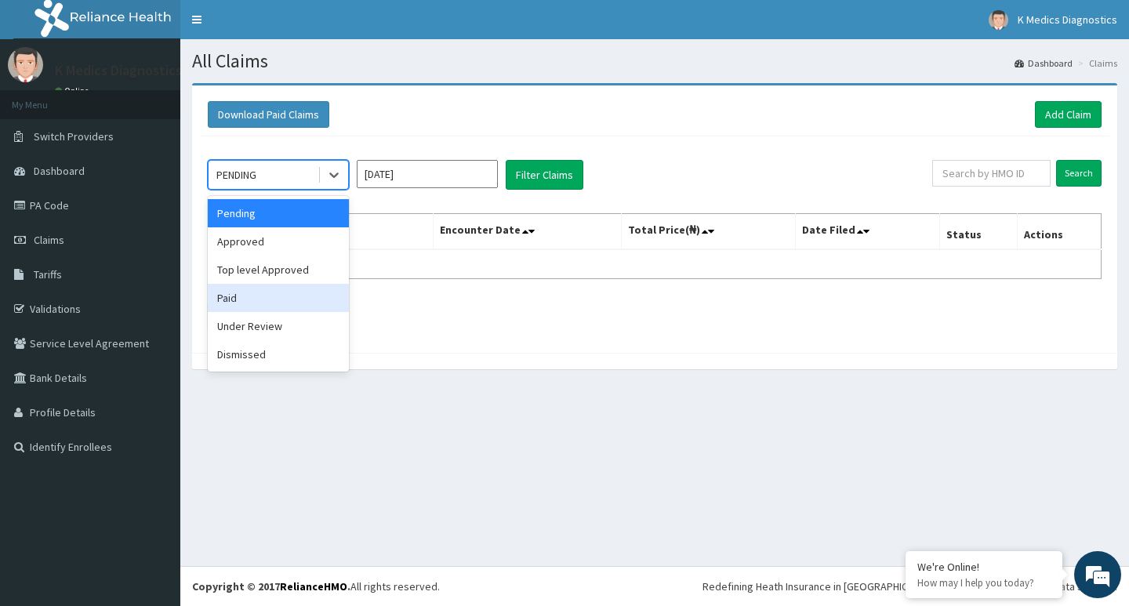
click at [282, 297] on div "Paid" at bounding box center [278, 298] width 141 height 28
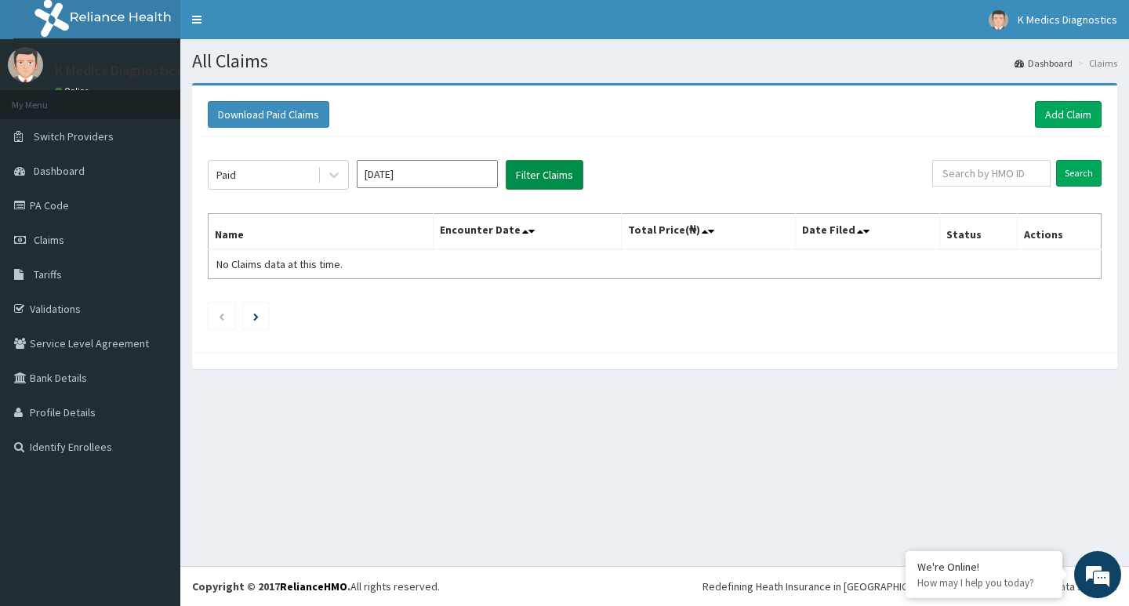
click at [534, 173] on button "Filter Claims" at bounding box center [545, 175] width 78 height 30
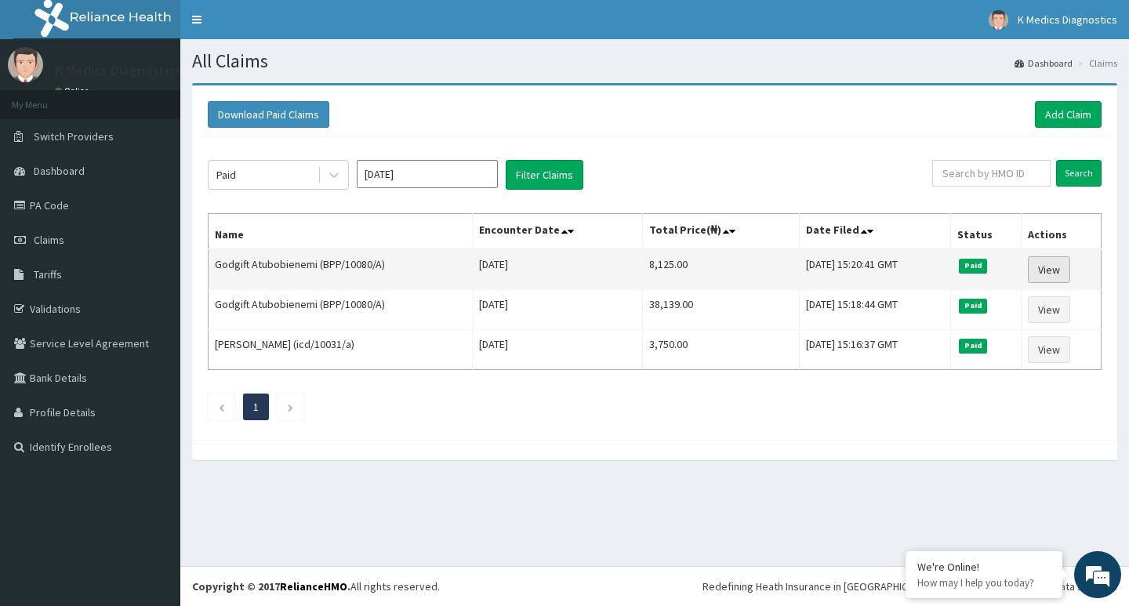
click at [1042, 264] on link "View" at bounding box center [1049, 269] width 42 height 27
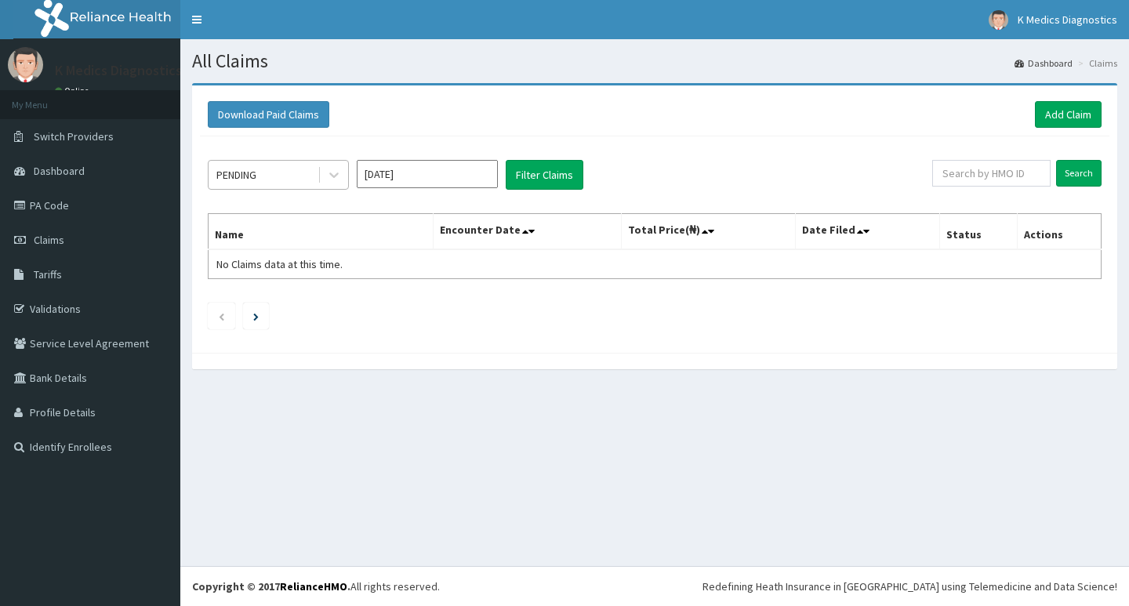
click at [312, 176] on div "PENDING" at bounding box center [263, 174] width 109 height 25
click at [329, 178] on icon at bounding box center [334, 175] width 16 height 16
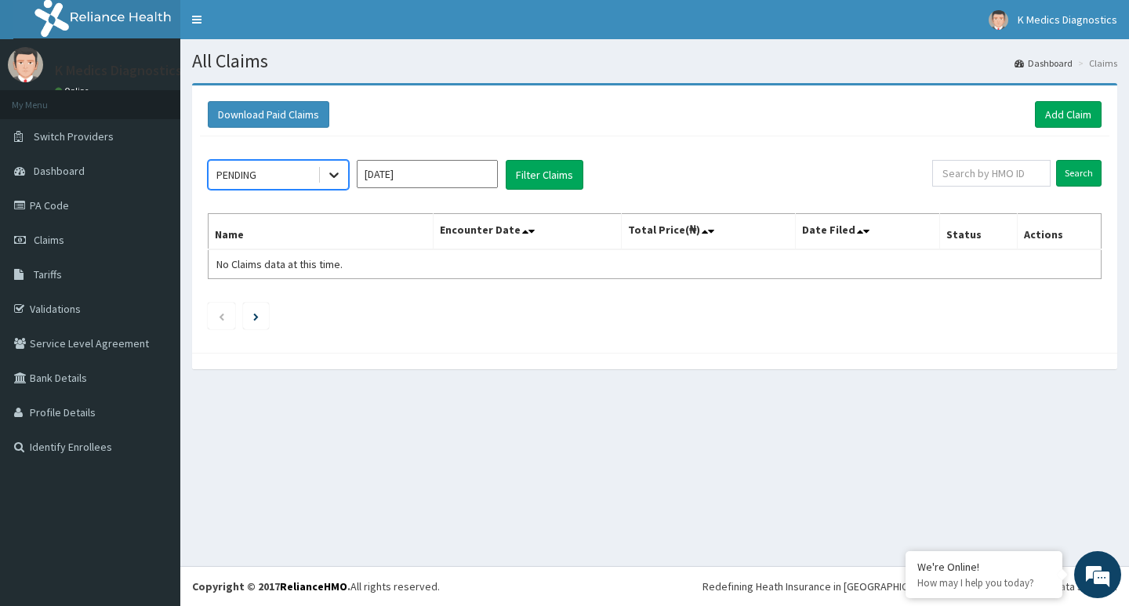
click at [323, 174] on div at bounding box center [334, 175] width 28 height 28
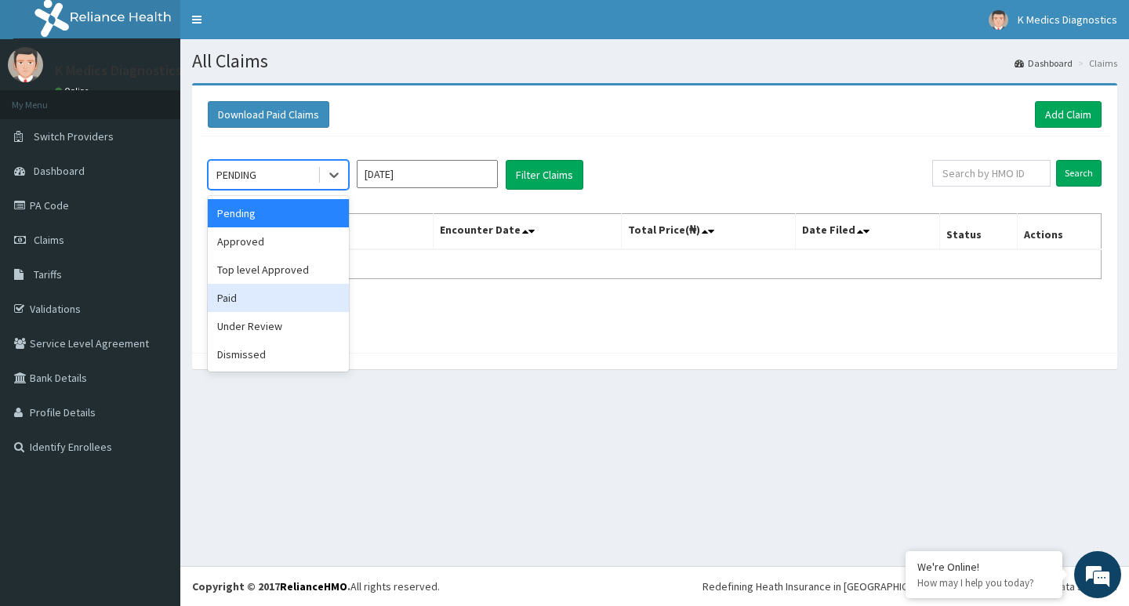
click at [247, 289] on div "Paid" at bounding box center [278, 298] width 141 height 28
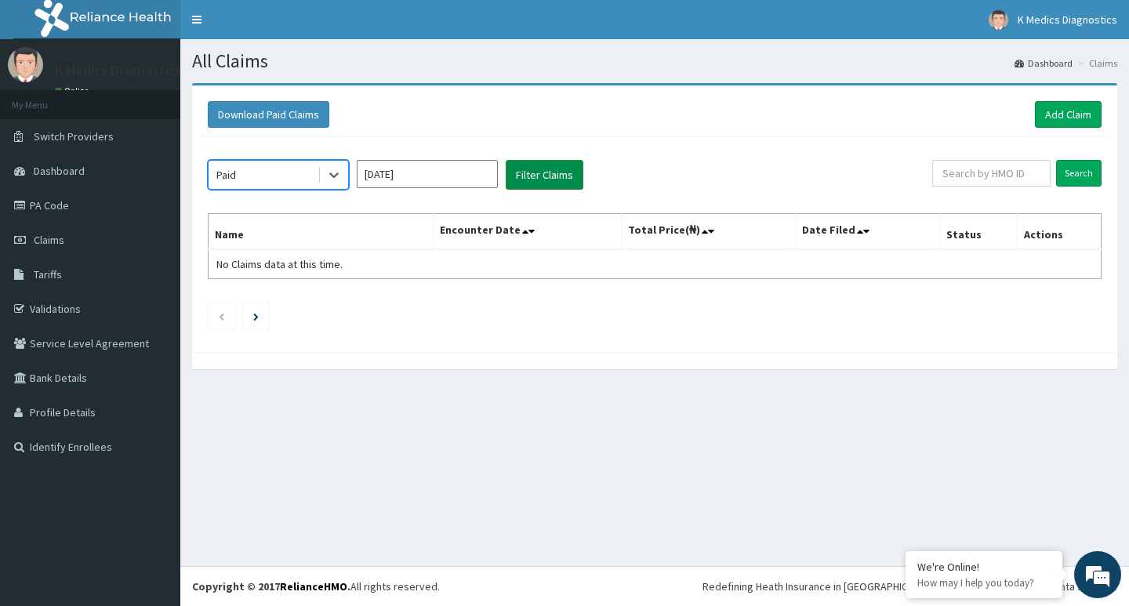
click at [554, 171] on button "Filter Claims" at bounding box center [545, 175] width 78 height 30
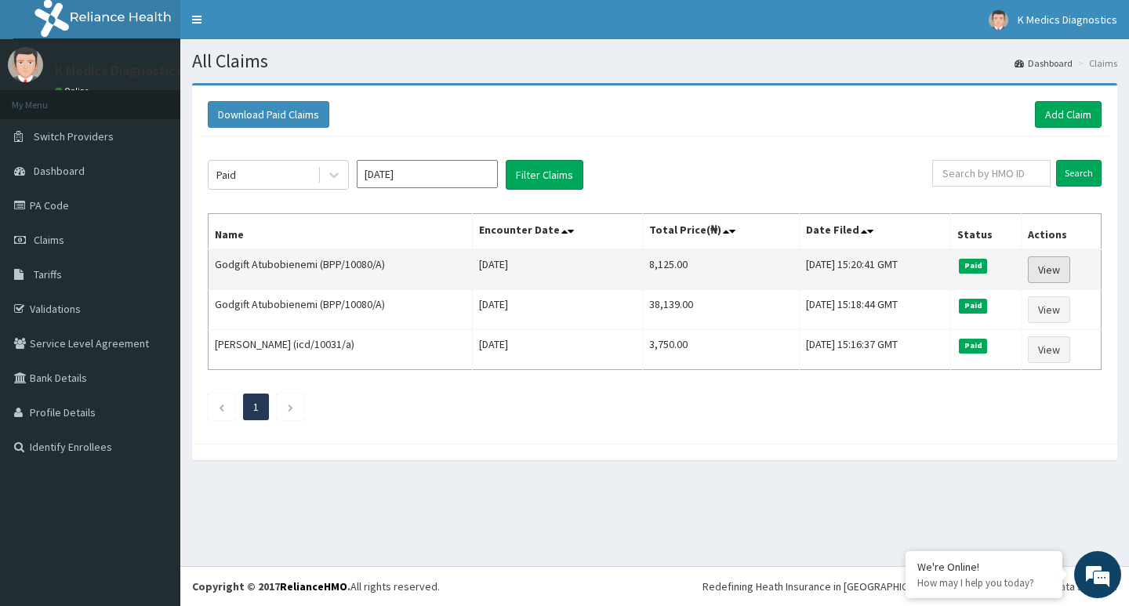
click at [1052, 261] on link "View" at bounding box center [1049, 269] width 42 height 27
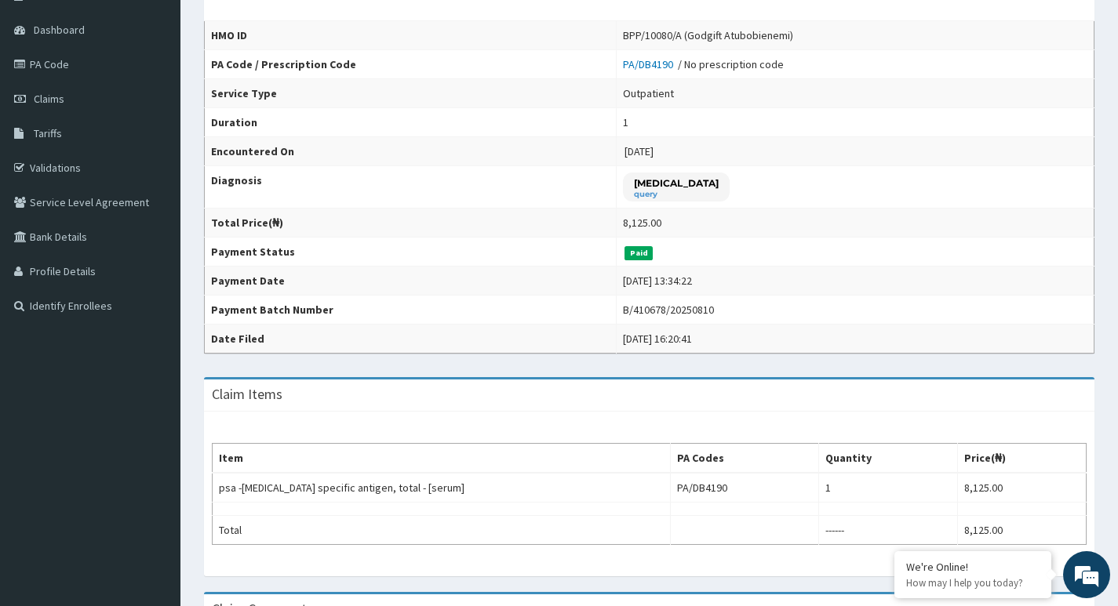
scroll to position [235, 0]
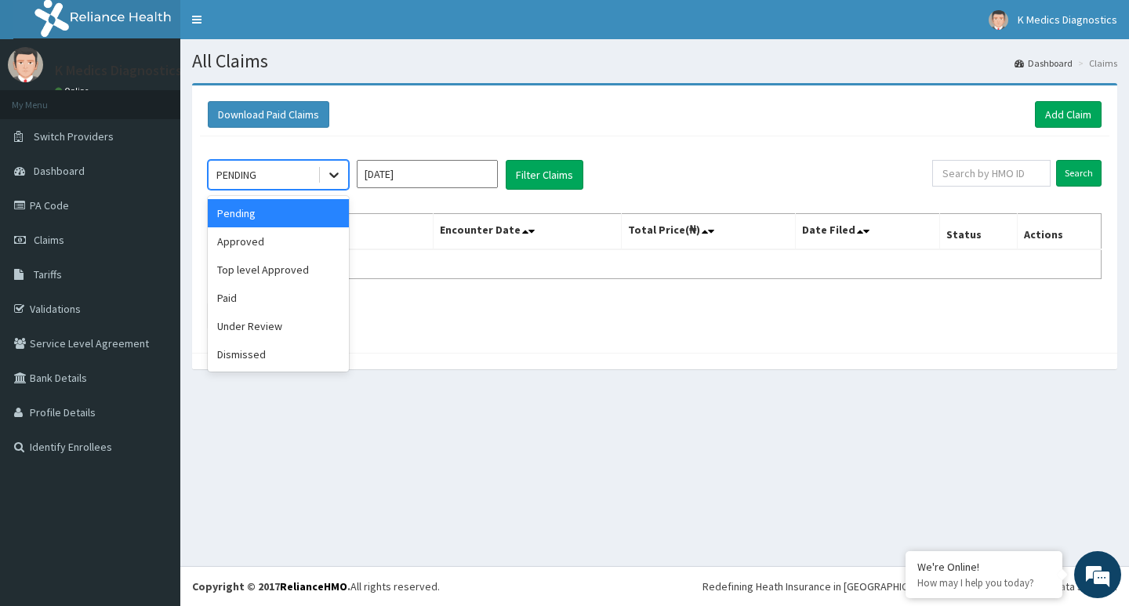
click at [329, 167] on div at bounding box center [334, 175] width 28 height 28
drag, startPoint x: 285, startPoint y: 291, endPoint x: 374, endPoint y: 257, distance: 94.8
click at [293, 287] on div "Paid" at bounding box center [278, 298] width 141 height 28
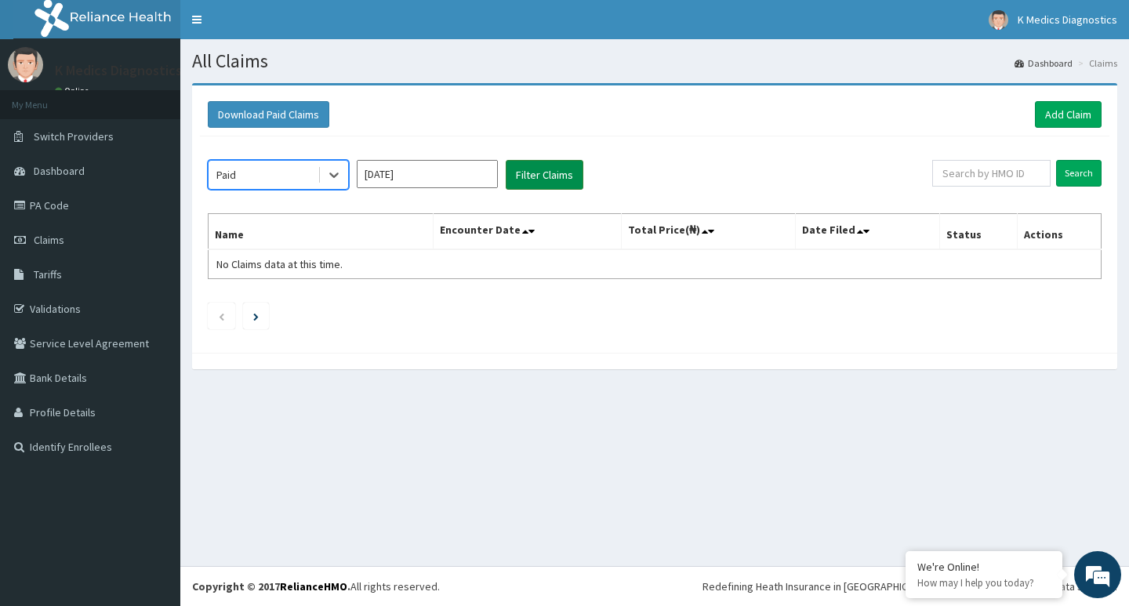
click at [539, 169] on button "Filter Claims" at bounding box center [545, 175] width 78 height 30
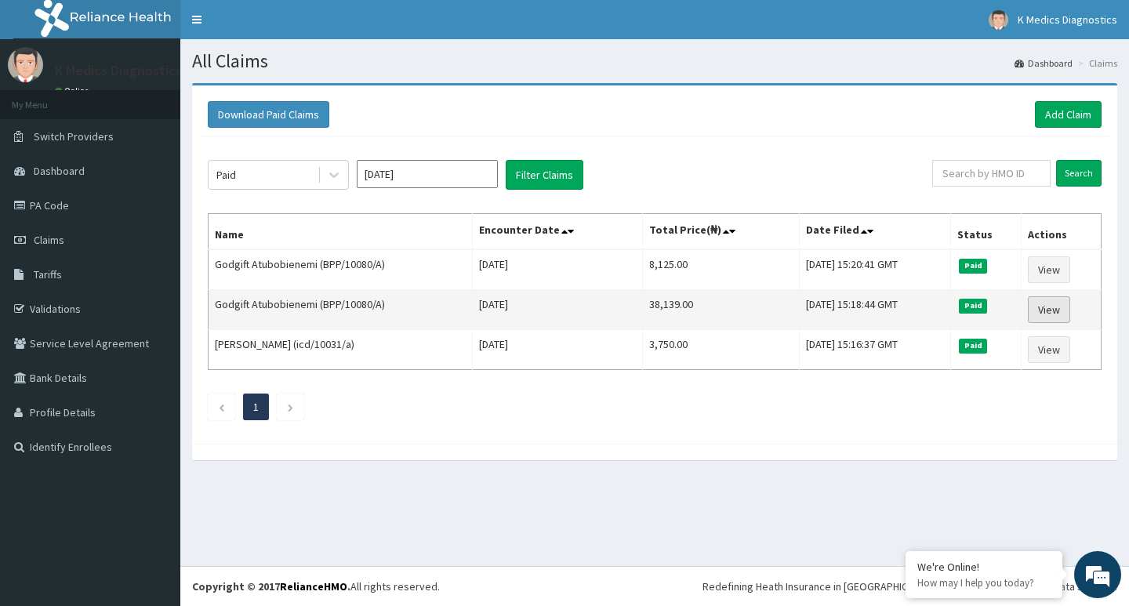
click at [1047, 307] on link "View" at bounding box center [1049, 309] width 42 height 27
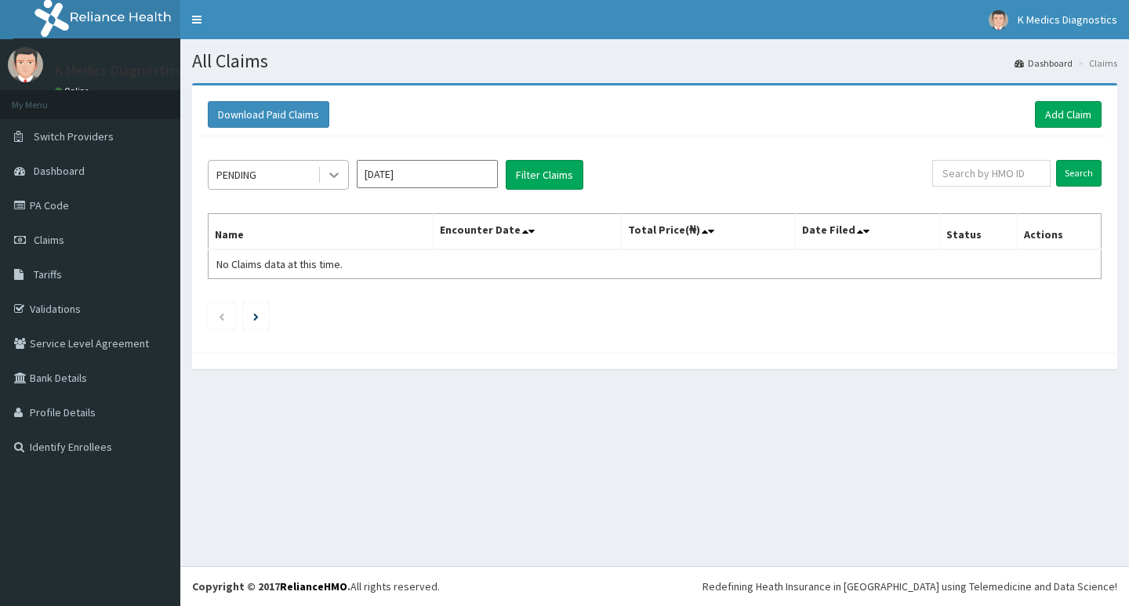
click at [334, 171] on icon at bounding box center [334, 175] width 16 height 16
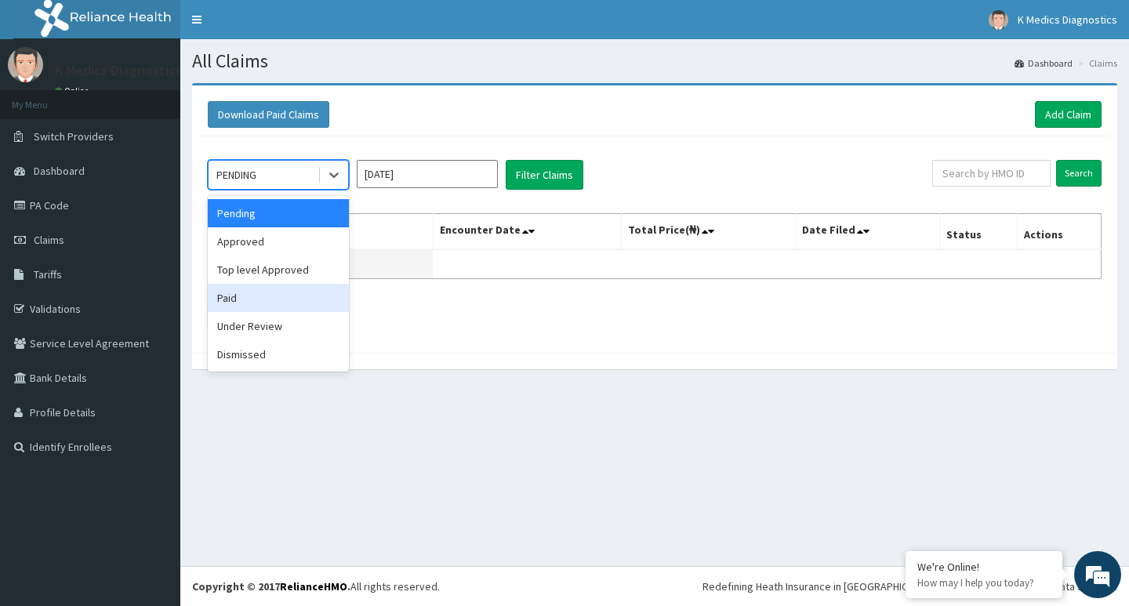
drag, startPoint x: 290, startPoint y: 296, endPoint x: 330, endPoint y: 265, distance: 50.8
click at [290, 296] on div "Paid" at bounding box center [278, 298] width 141 height 28
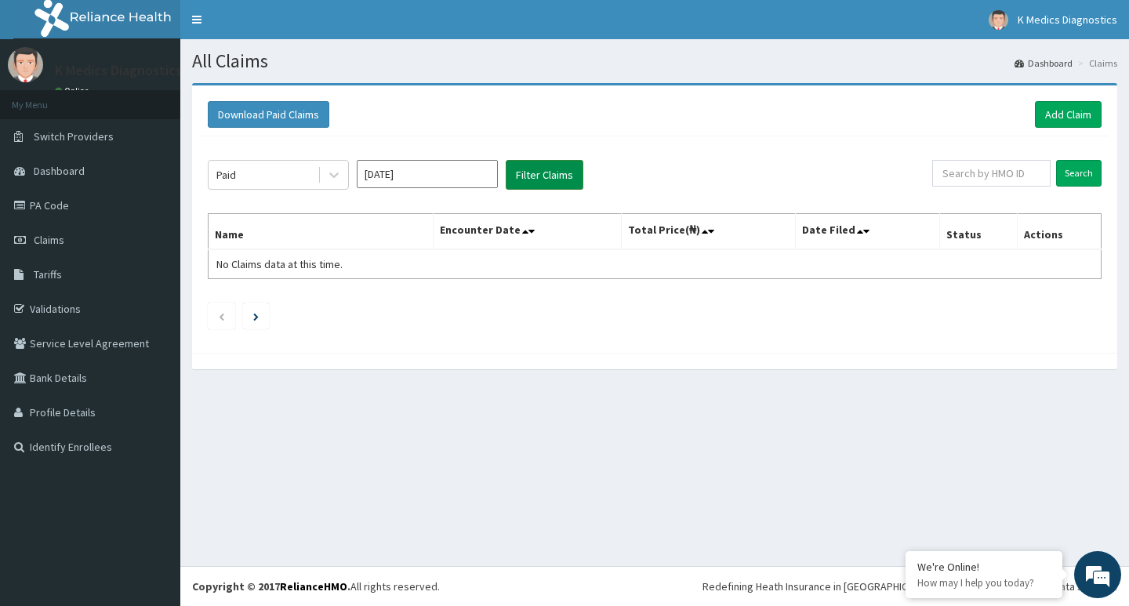
click at [535, 172] on button "Filter Claims" at bounding box center [545, 175] width 78 height 30
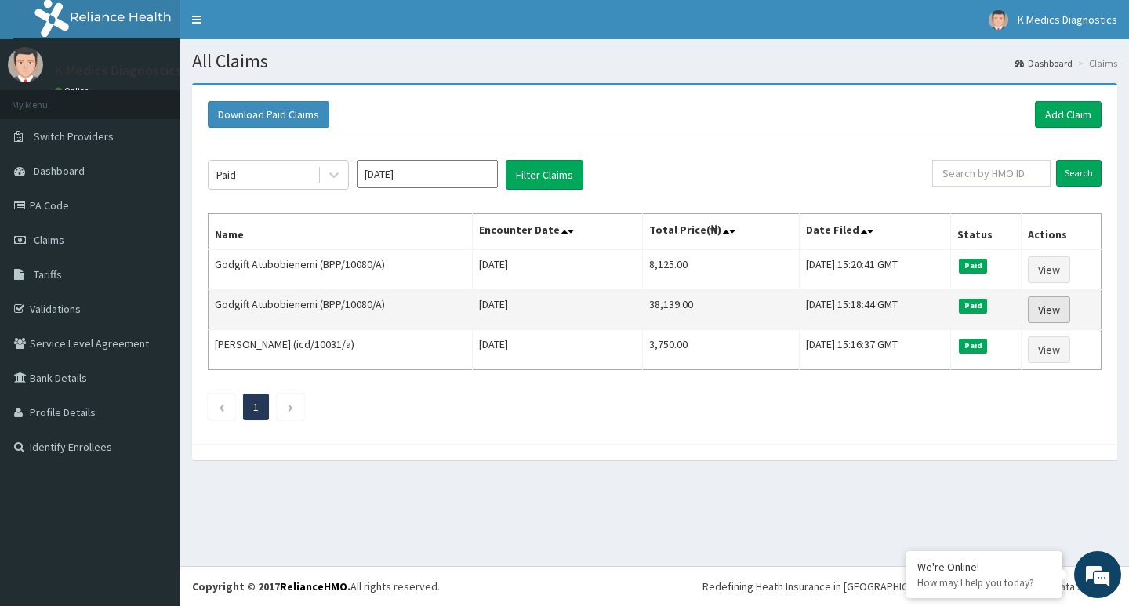
click at [1052, 311] on link "View" at bounding box center [1049, 309] width 42 height 27
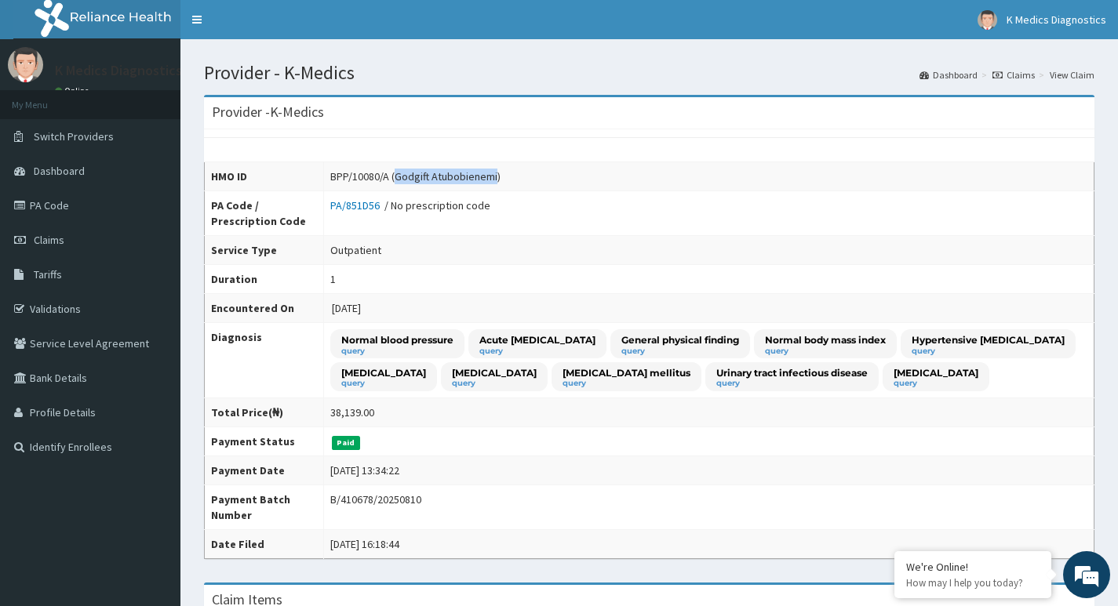
drag, startPoint x: 494, startPoint y: 174, endPoint x: 393, endPoint y: 180, distance: 101.3
click at [393, 180] on div "BPP/10080/A (Godgift Atubobienemi)" at bounding box center [415, 177] width 170 height 16
copy div "Godgift Atubobienemi"
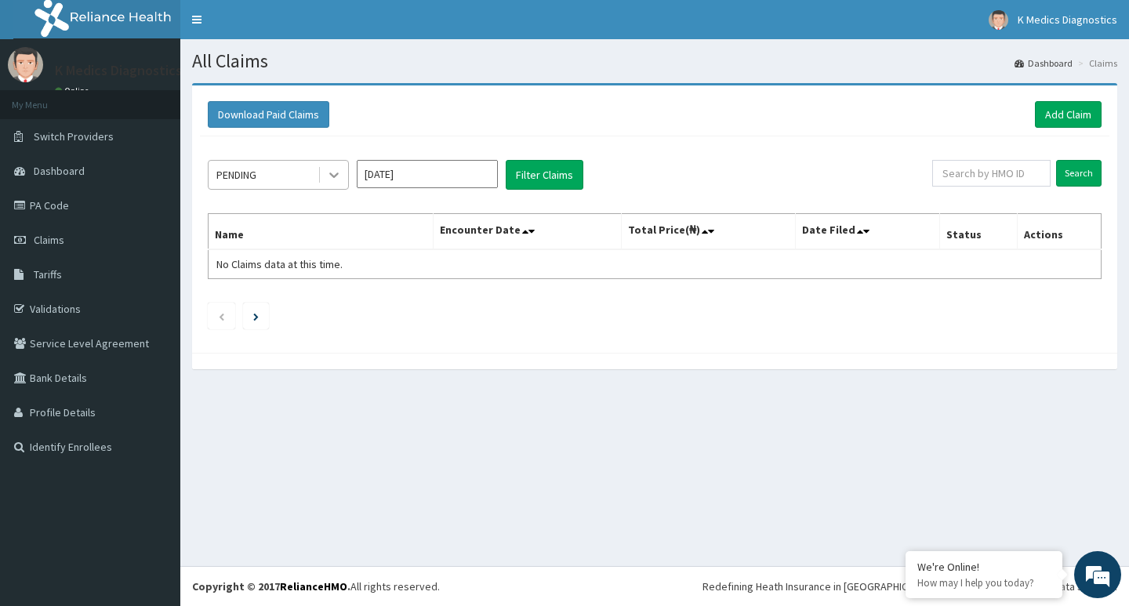
click at [335, 173] on icon at bounding box center [334, 175] width 16 height 16
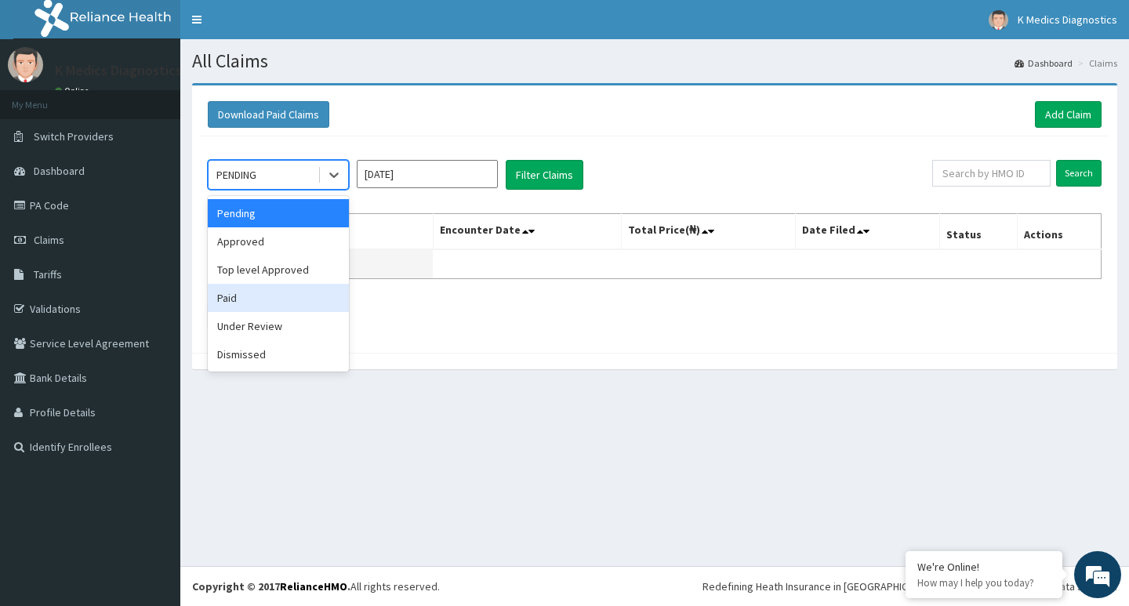
drag, startPoint x: 248, startPoint y: 300, endPoint x: 285, endPoint y: 259, distance: 56.1
click at [250, 299] on div "Paid" at bounding box center [278, 298] width 141 height 28
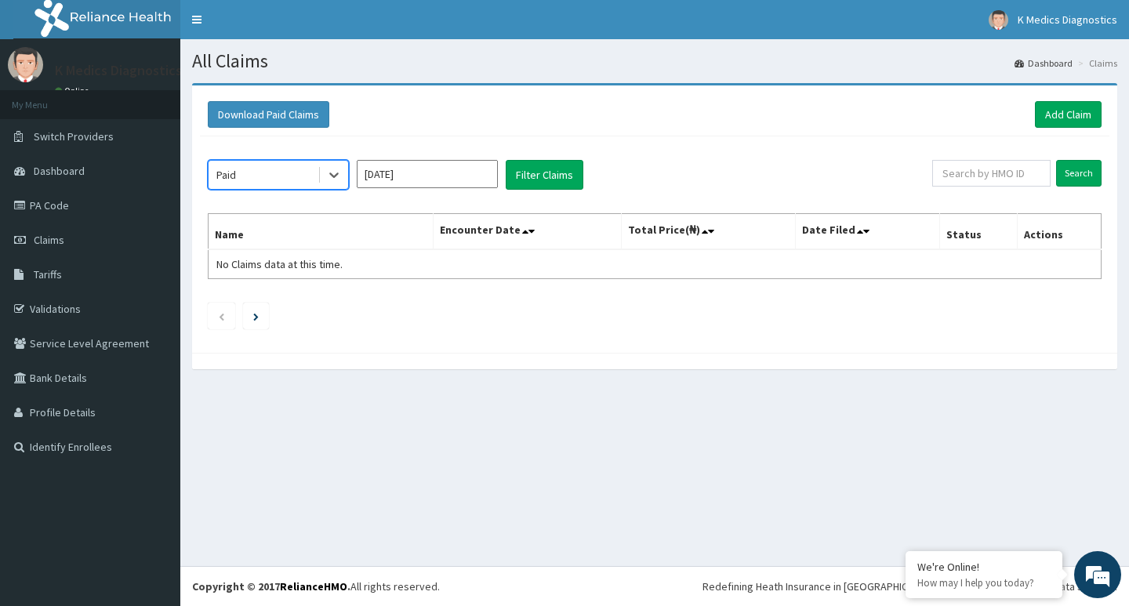
click at [460, 164] on input "[DATE]" at bounding box center [427, 174] width 141 height 28
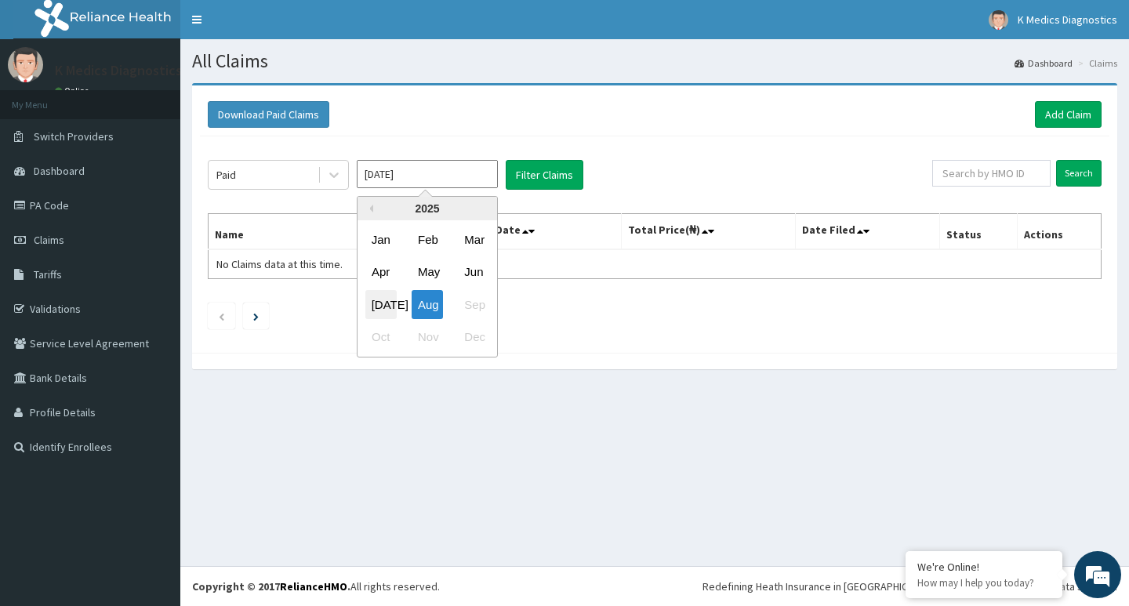
click at [387, 304] on div "Jul" at bounding box center [380, 304] width 31 height 29
type input "Jul 2025"
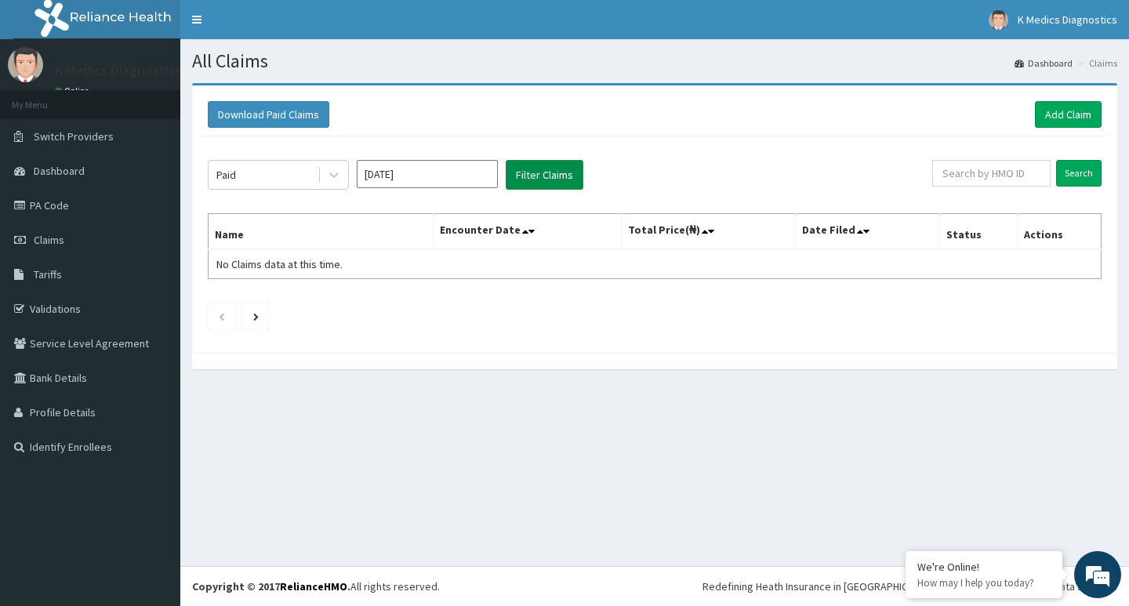
click at [533, 176] on button "Filter Claims" at bounding box center [545, 175] width 78 height 30
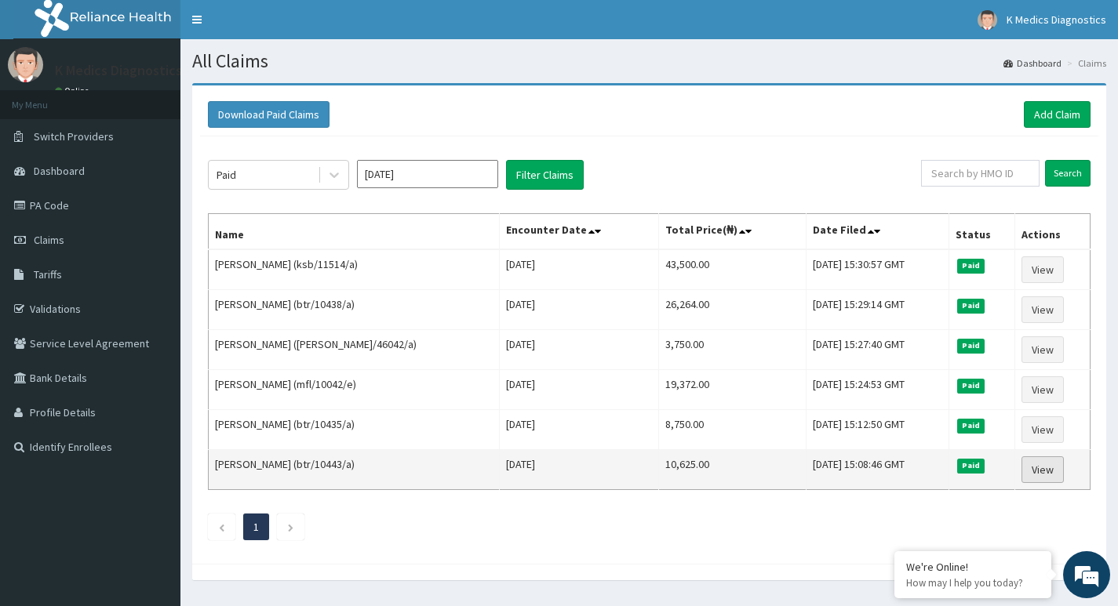
click at [1050, 464] on link "View" at bounding box center [1042, 469] width 42 height 27
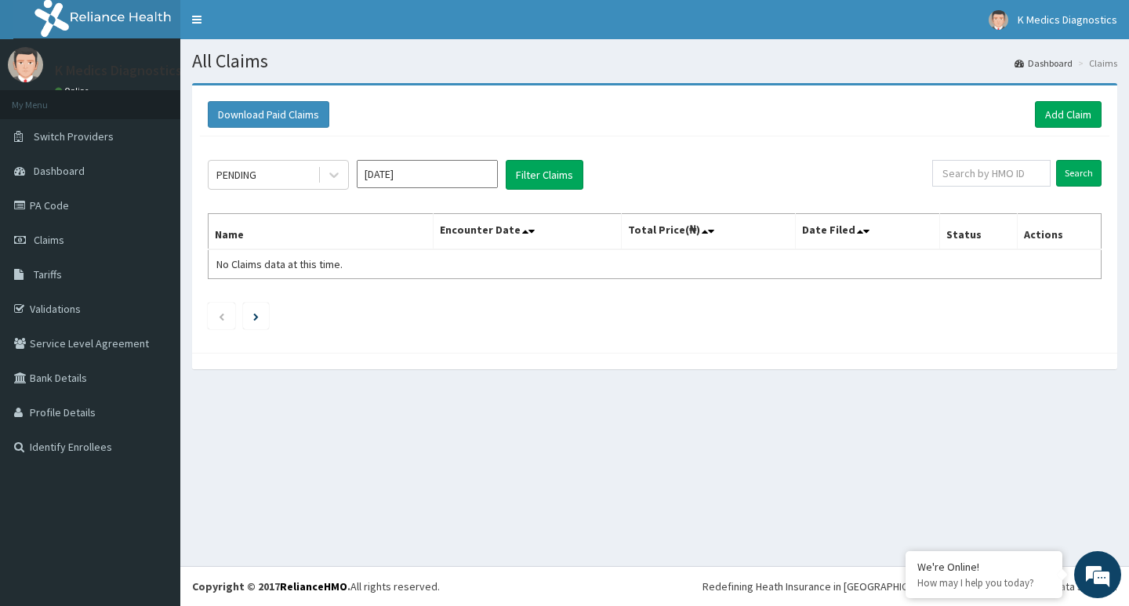
click at [970, 453] on div "All Claims Dashboard Claims Download Paid Claims Add Claim × Note you can only …" at bounding box center [654, 302] width 949 height 527
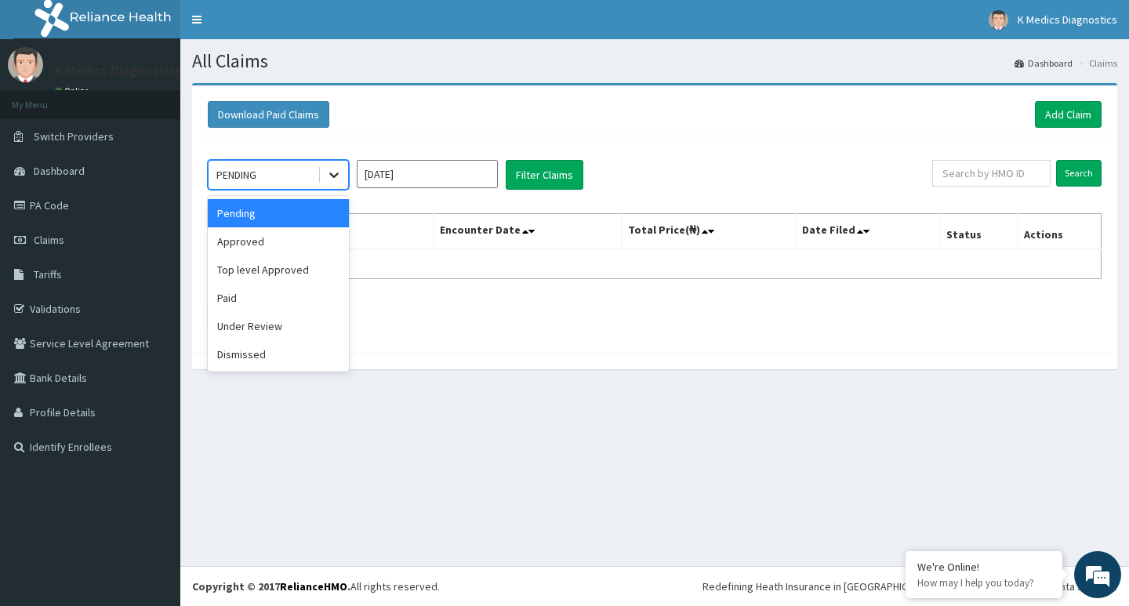
click at [333, 173] on icon at bounding box center [334, 175] width 16 height 16
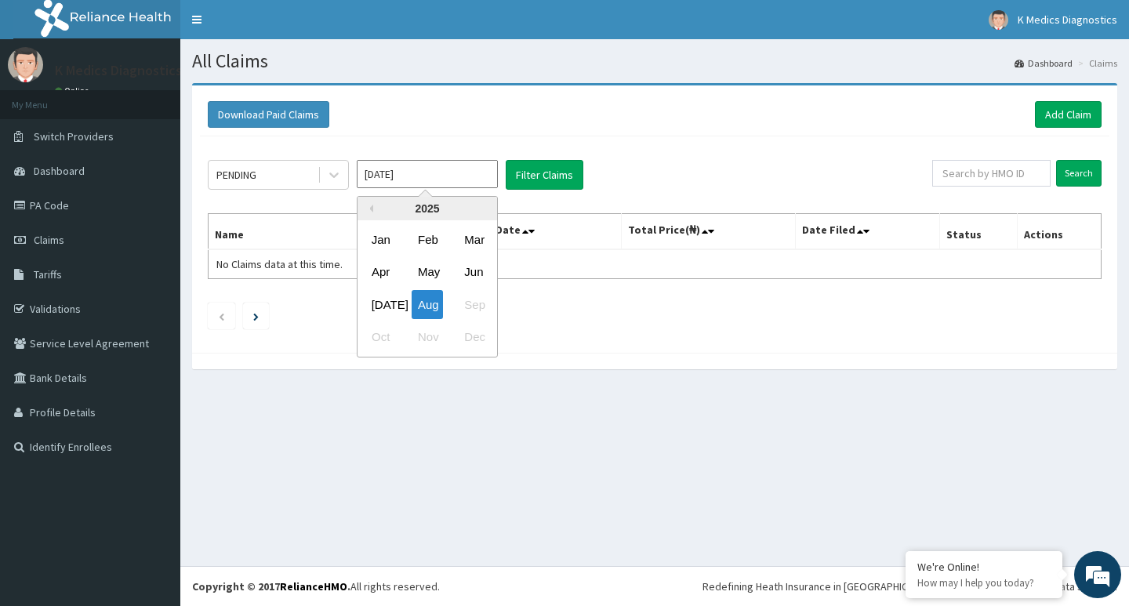
click at [440, 169] on input "Aug 2025" at bounding box center [427, 174] width 141 height 28
click at [373, 302] on div "Jul" at bounding box center [380, 304] width 31 height 29
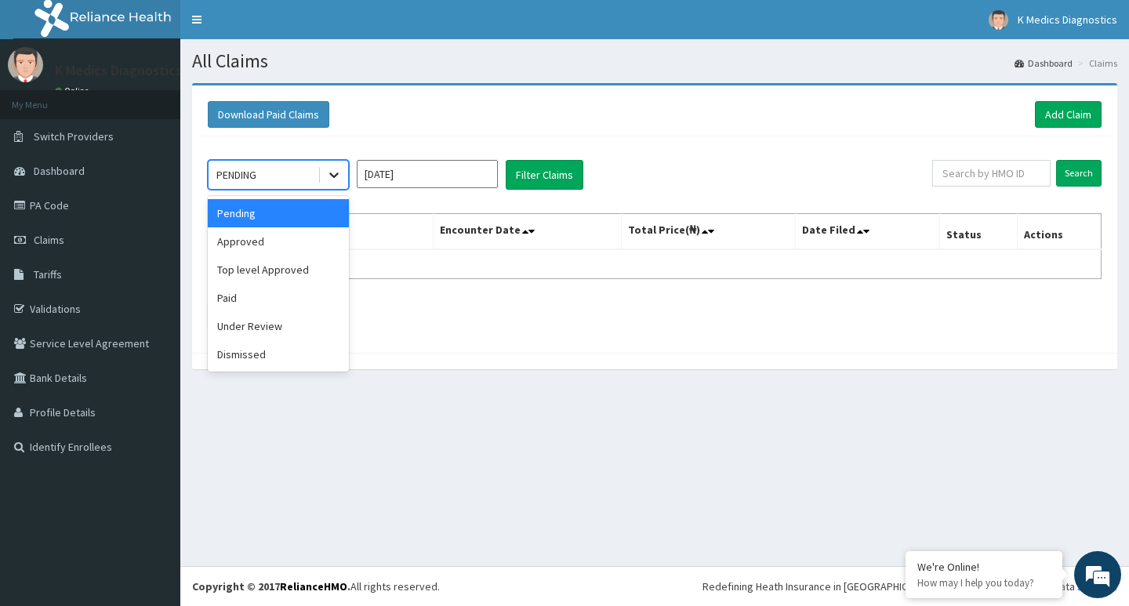
click at [330, 169] on icon at bounding box center [334, 175] width 16 height 16
click at [242, 303] on div "Paid" at bounding box center [278, 298] width 141 height 28
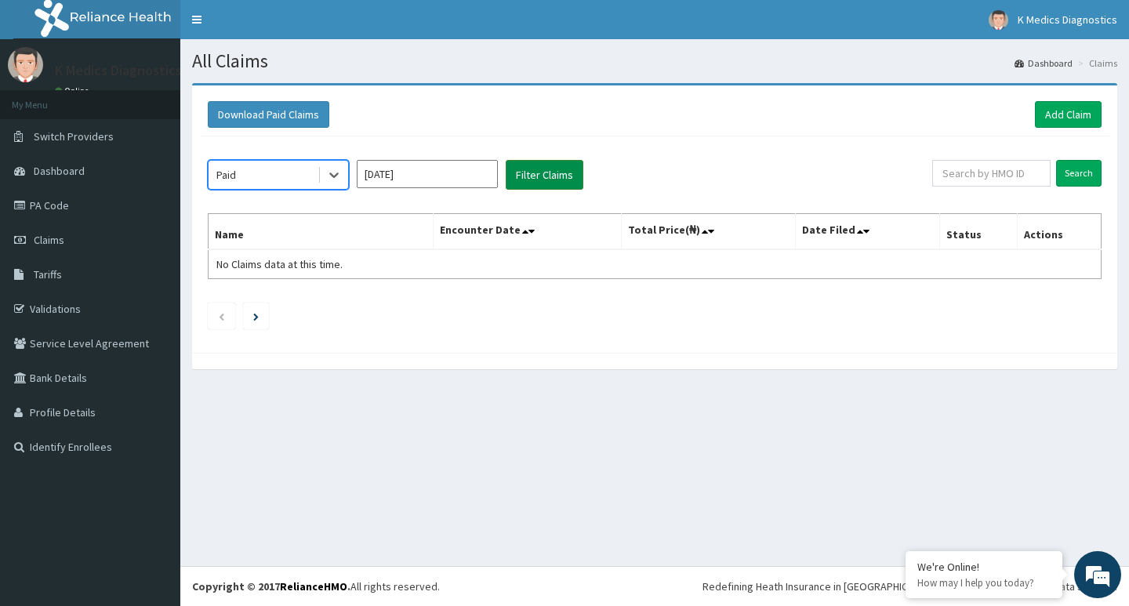
click at [547, 173] on button "Filter Claims" at bounding box center [545, 175] width 78 height 30
click at [534, 165] on button "Filter Claims" at bounding box center [545, 175] width 78 height 30
click at [307, 179] on div "Paid" at bounding box center [263, 174] width 109 height 25
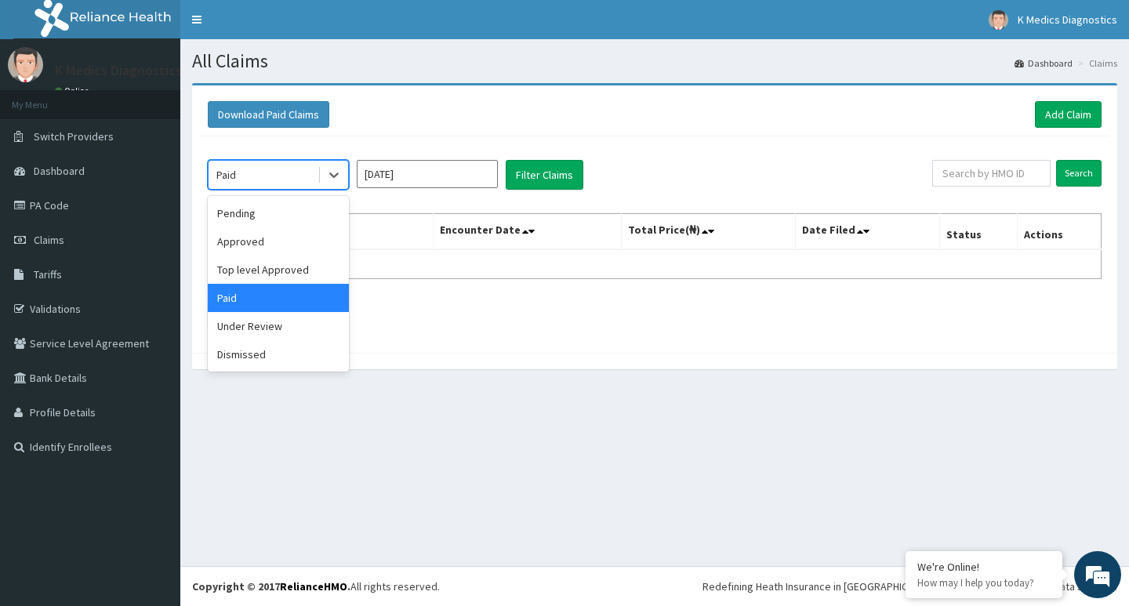
click at [260, 296] on div "Paid" at bounding box center [278, 298] width 141 height 28
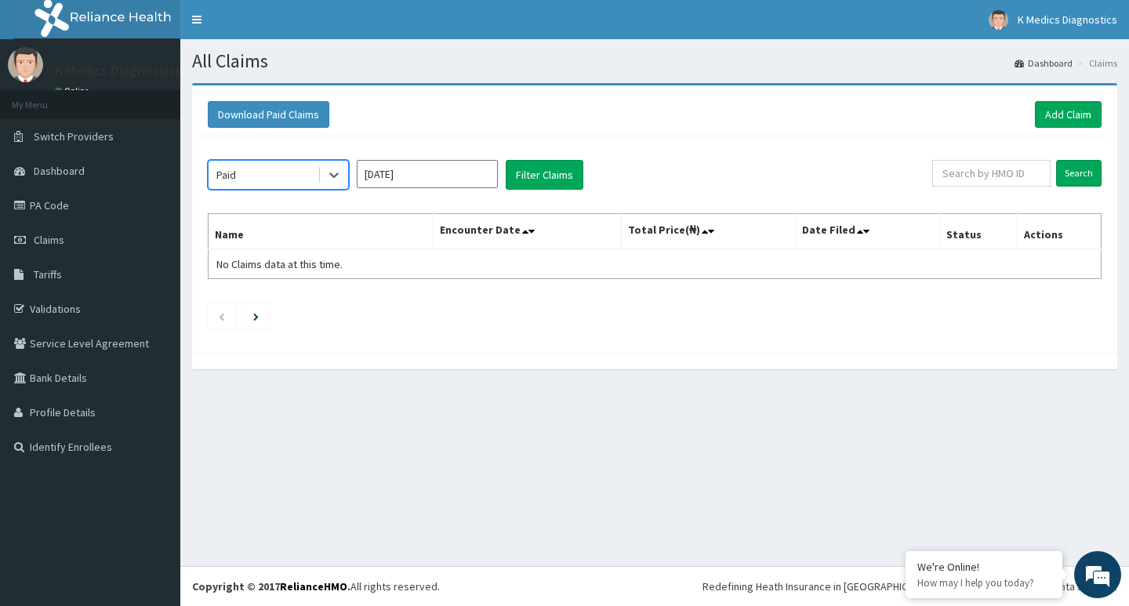
click at [452, 157] on div "option Paid, selected. Select is focused ,type to refine list, press Down to op…" at bounding box center [655, 240] width 910 height 209
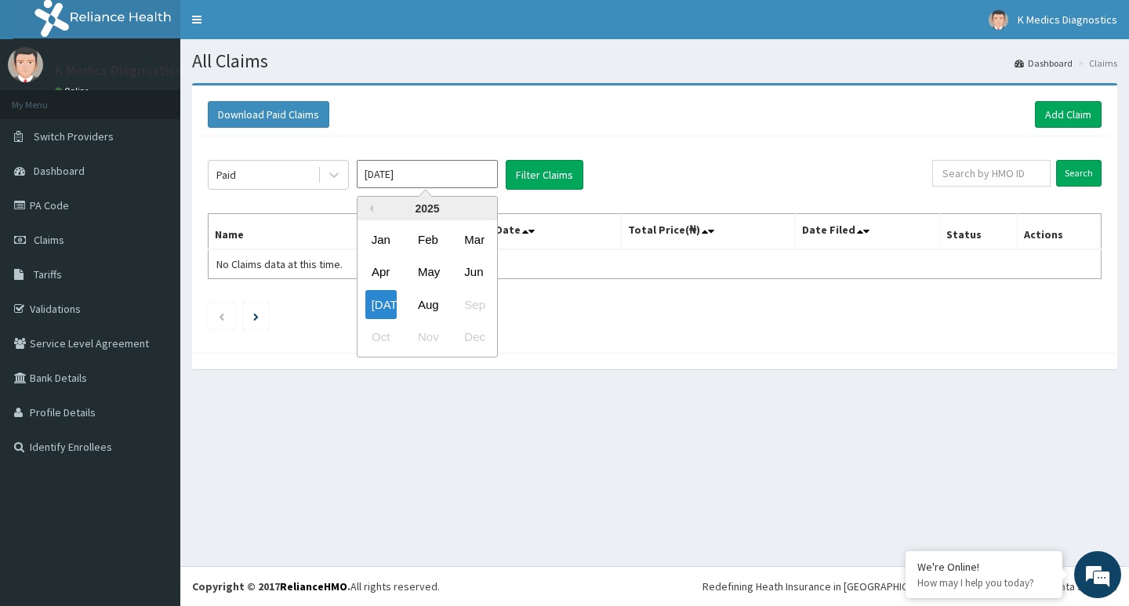
click at [440, 165] on input "Jul 2025" at bounding box center [427, 174] width 141 height 28
click at [433, 310] on div "Aug" at bounding box center [427, 304] width 31 height 29
click at [438, 175] on input "Aug 2025" at bounding box center [427, 174] width 141 height 28
click at [382, 314] on div "[DATE]" at bounding box center [380, 304] width 31 height 29
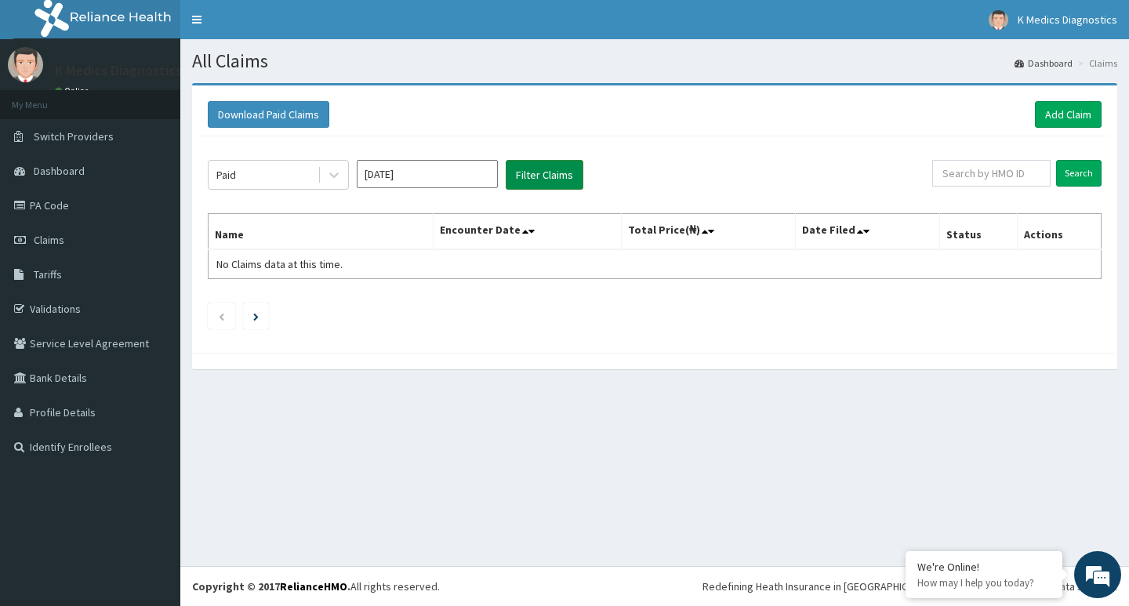
click at [547, 171] on button "Filter Claims" at bounding box center [545, 175] width 78 height 30
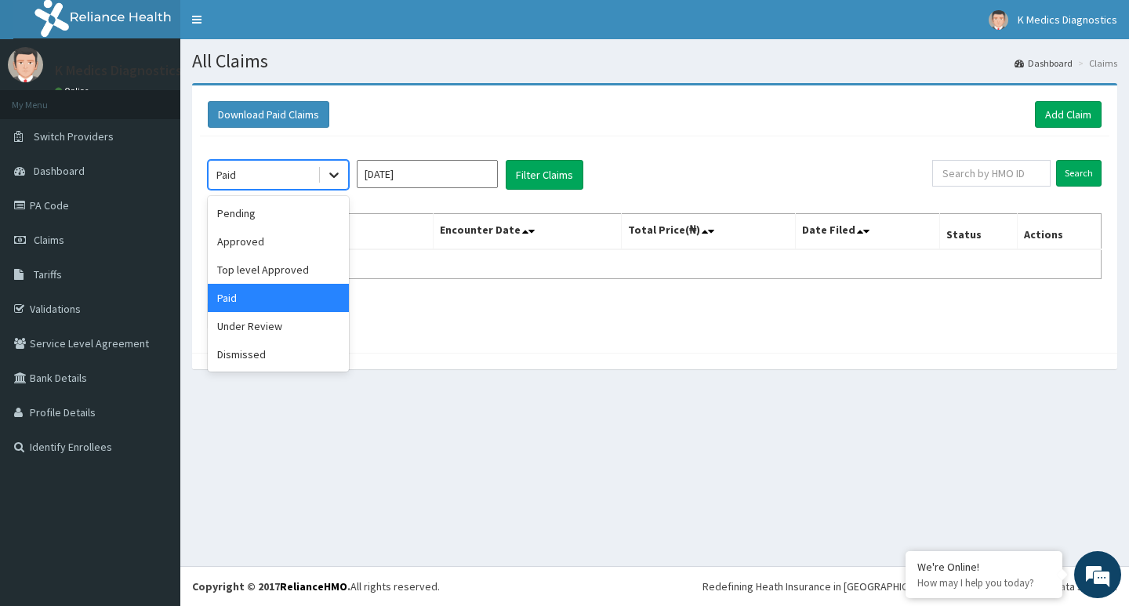
click at [336, 176] on icon at bounding box center [333, 175] width 9 height 5
click at [264, 292] on div "Paid" at bounding box center [278, 298] width 141 height 28
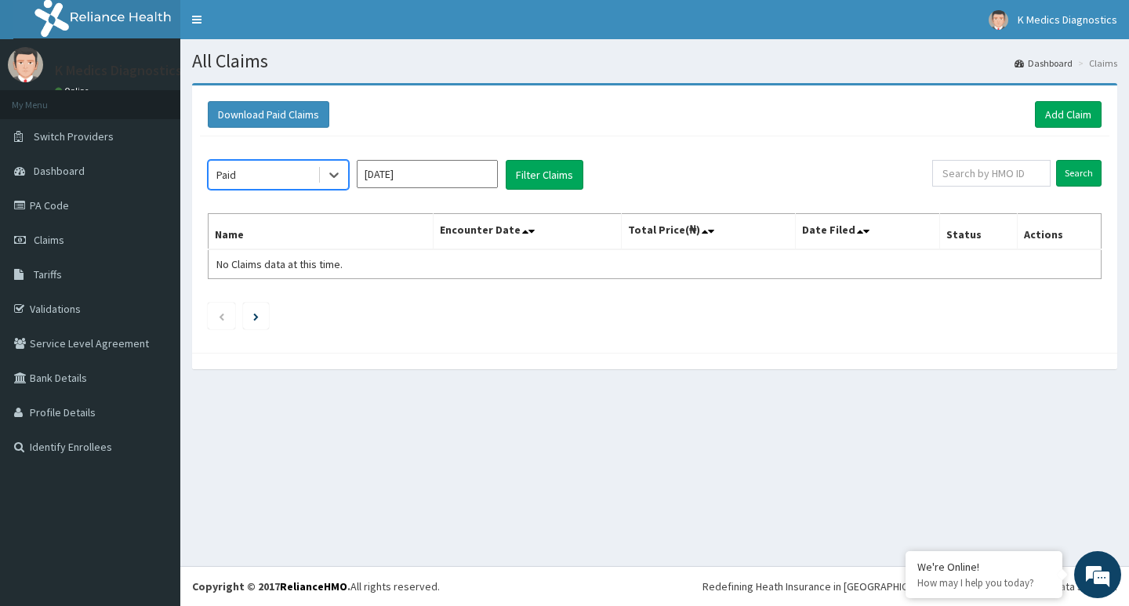
click at [424, 181] on input "Jul 2025" at bounding box center [427, 174] width 141 height 28
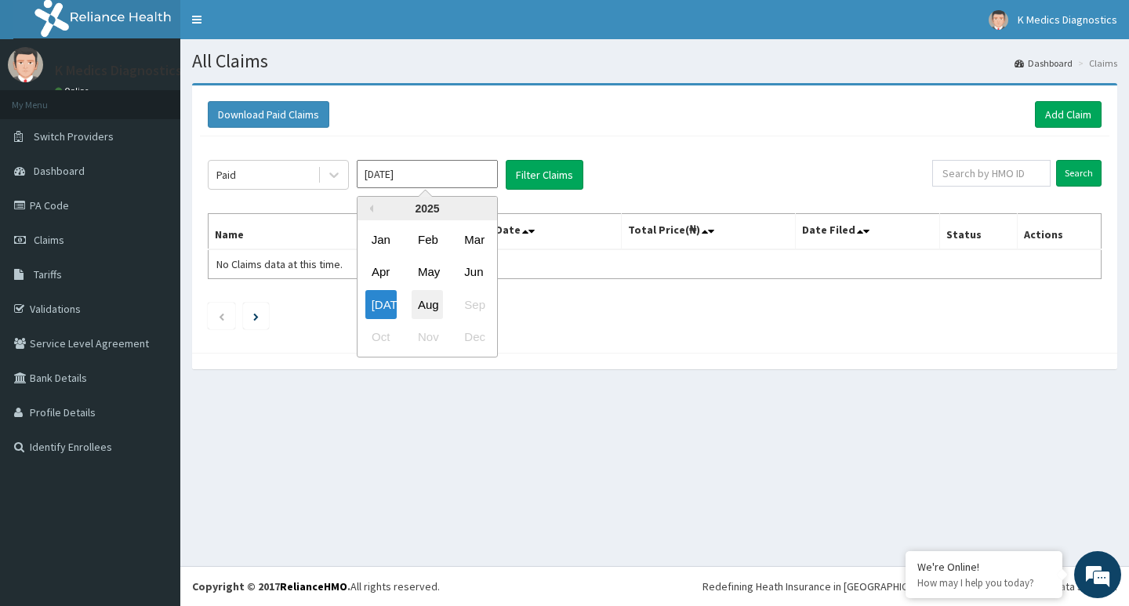
click at [429, 295] on div "Aug" at bounding box center [427, 304] width 31 height 29
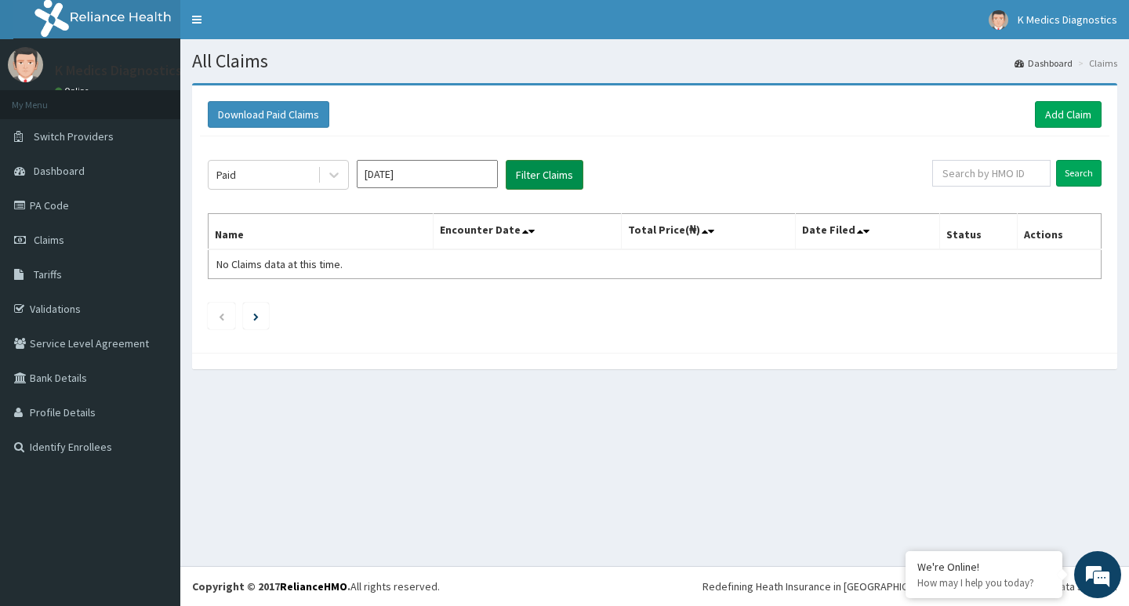
click at [533, 163] on button "Filter Claims" at bounding box center [545, 175] width 78 height 30
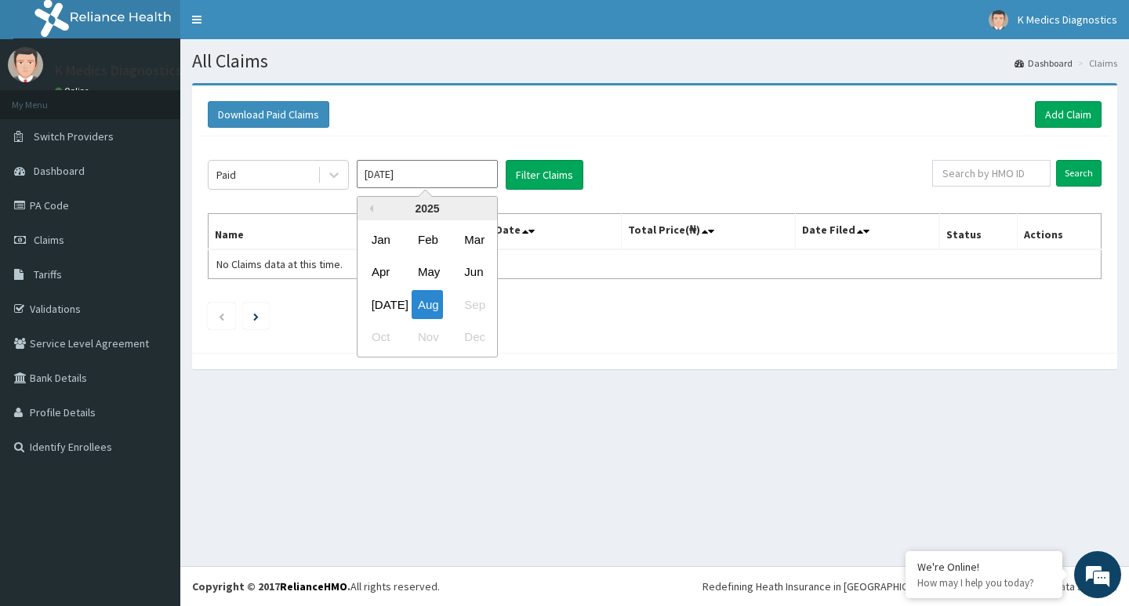
click at [383, 170] on input "Aug 2025" at bounding box center [427, 174] width 141 height 28
click at [478, 274] on div "Jun" at bounding box center [473, 272] width 31 height 29
type input "Jun 2025"
click at [333, 176] on icon at bounding box center [333, 175] width 9 height 5
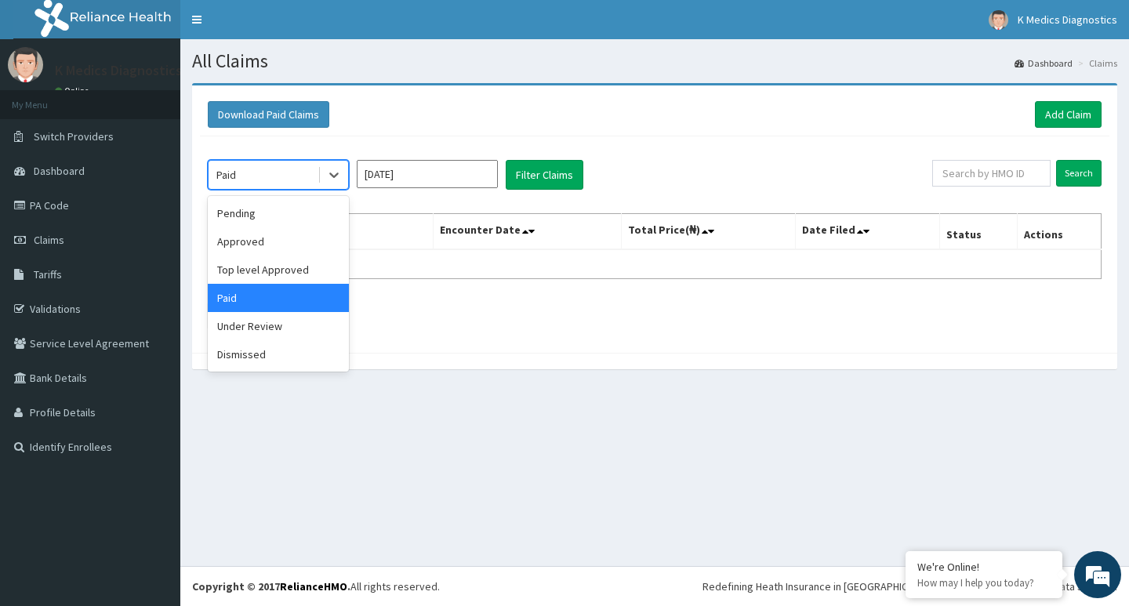
click at [291, 299] on div "Paid" at bounding box center [278, 298] width 141 height 28
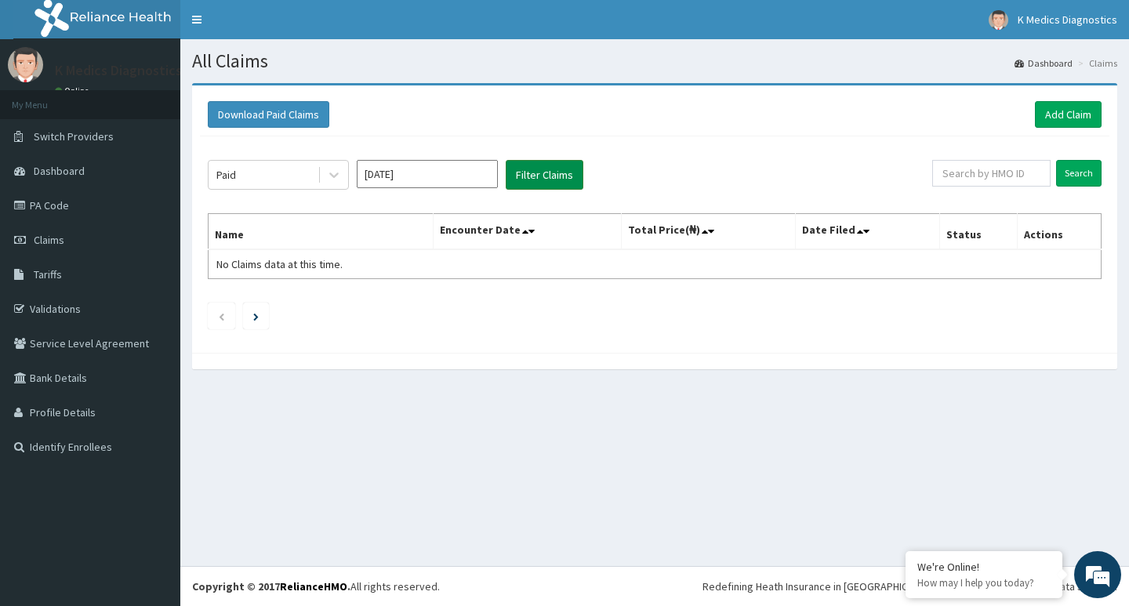
click at [525, 177] on button "Filter Claims" at bounding box center [545, 175] width 78 height 30
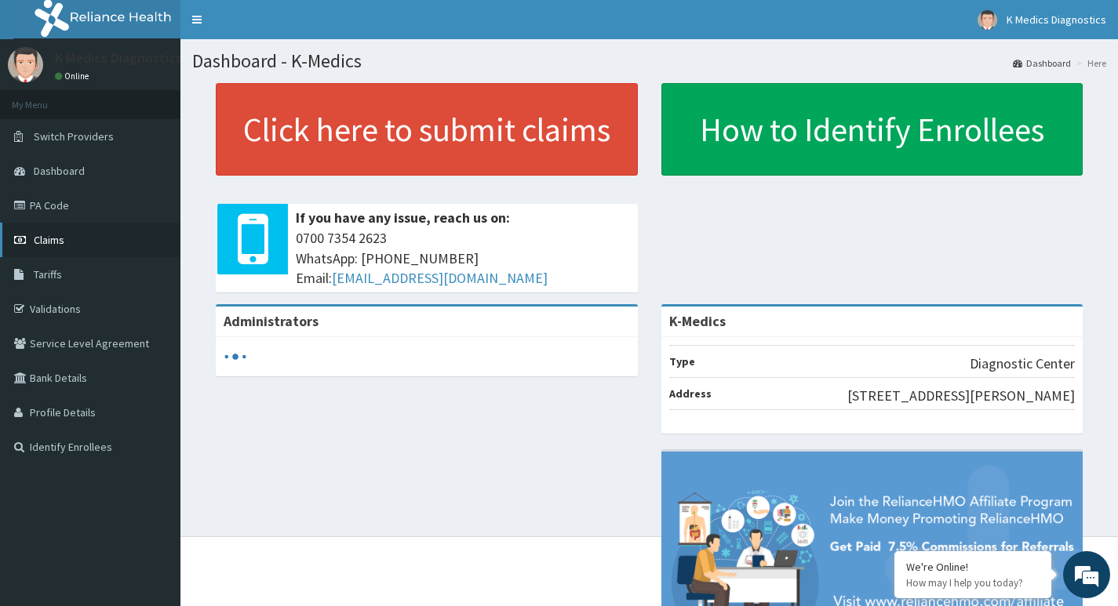
click at [56, 238] on span "Claims" at bounding box center [49, 240] width 31 height 14
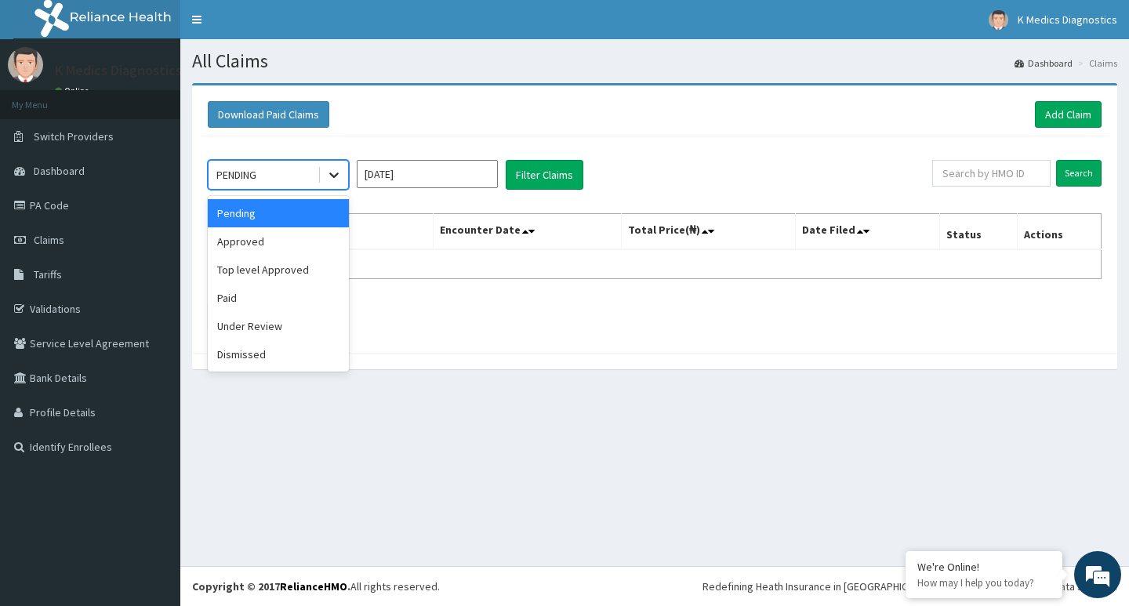
click at [329, 177] on icon at bounding box center [334, 175] width 16 height 16
click at [272, 296] on div "Paid" at bounding box center [278, 298] width 141 height 28
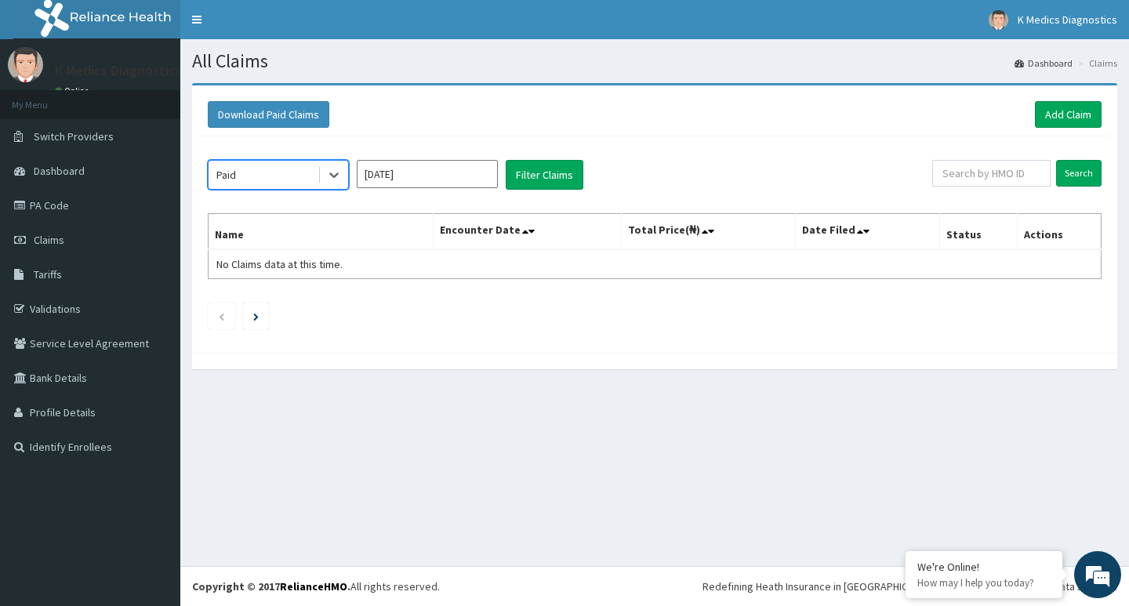
click at [447, 164] on input "Aug 2025" at bounding box center [427, 174] width 141 height 28
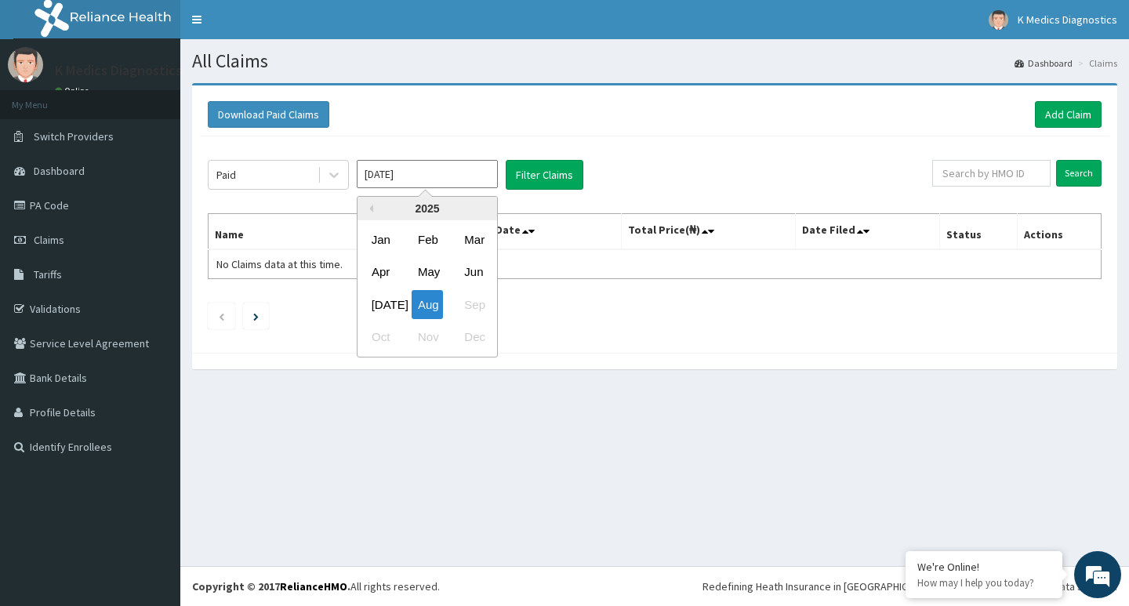
click at [358, 310] on div "Jul Aug Sep" at bounding box center [428, 305] width 140 height 32
click at [381, 302] on div "Jul" at bounding box center [380, 304] width 31 height 29
type input "Jul 2025"
click at [551, 155] on div "Paid Jul 2025 Filter Claims Search Name Encounter Date Total Price(₦) Date File…" at bounding box center [655, 240] width 910 height 209
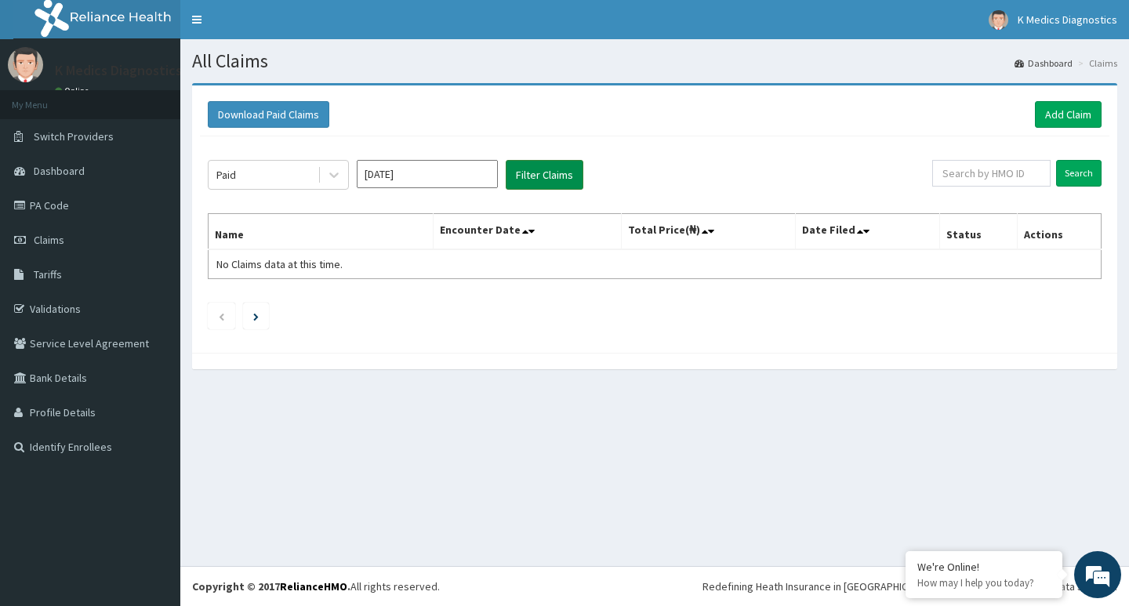
click at [541, 169] on button "Filter Claims" at bounding box center [545, 175] width 78 height 30
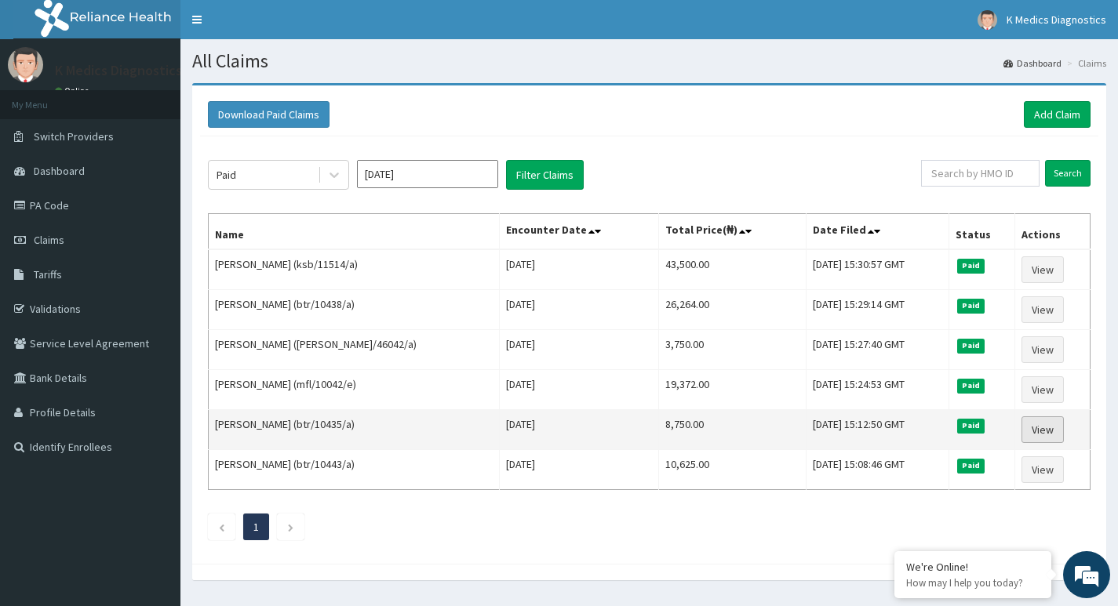
click at [1038, 430] on link "View" at bounding box center [1042, 429] width 42 height 27
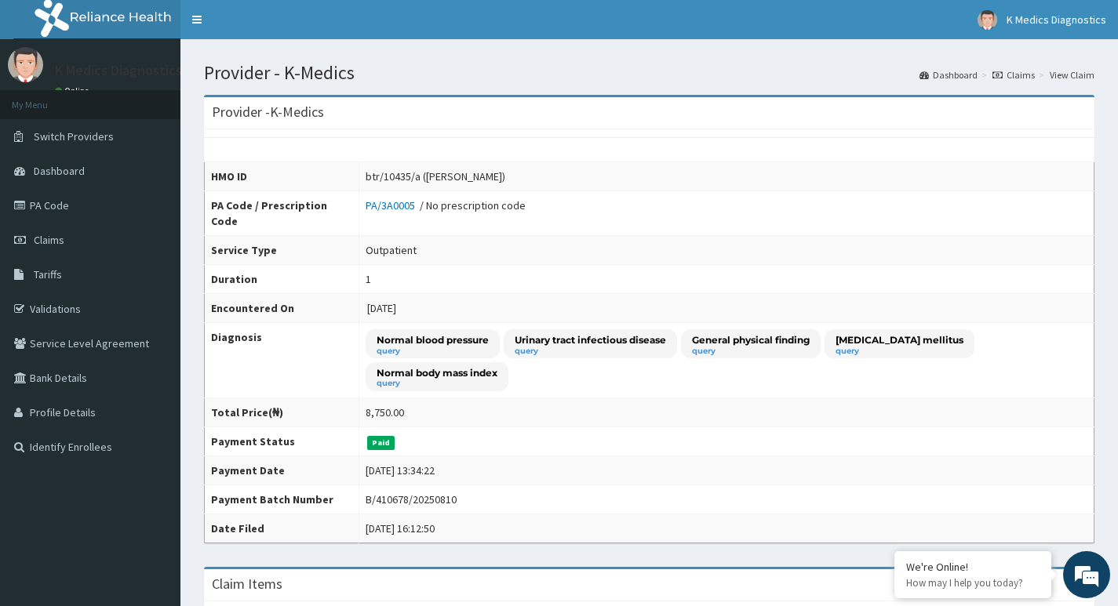
drag, startPoint x: 521, startPoint y: 180, endPoint x: 420, endPoint y: 179, distance: 101.2
click at [420, 179] on div "btr/10435/a ([PERSON_NAME])" at bounding box center [435, 177] width 140 height 16
copy div "[PERSON_NAME]"
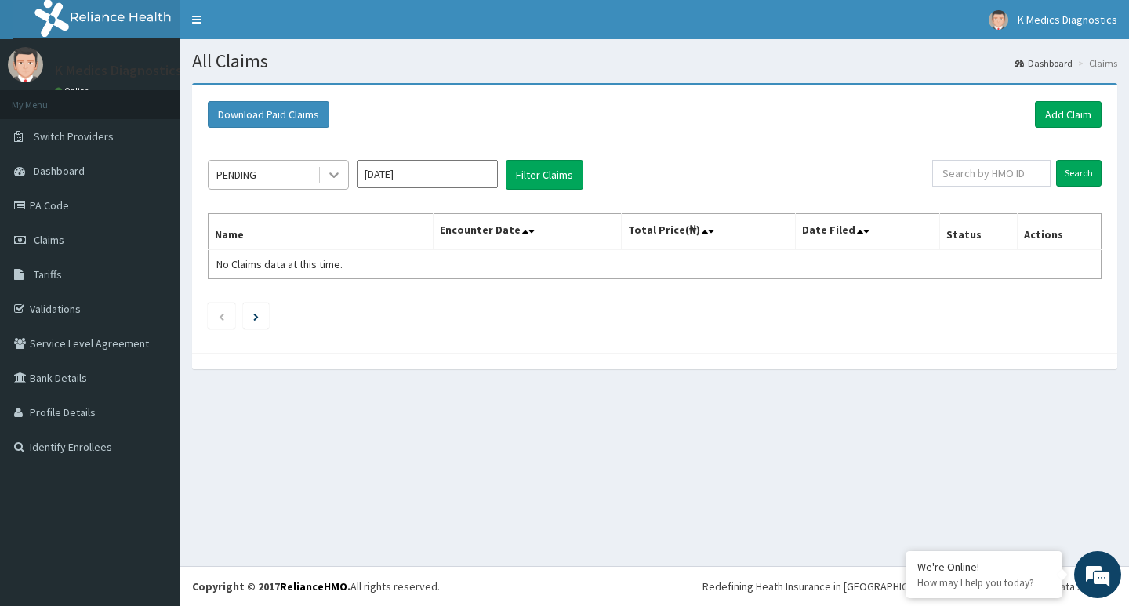
click at [332, 169] on icon at bounding box center [334, 175] width 16 height 16
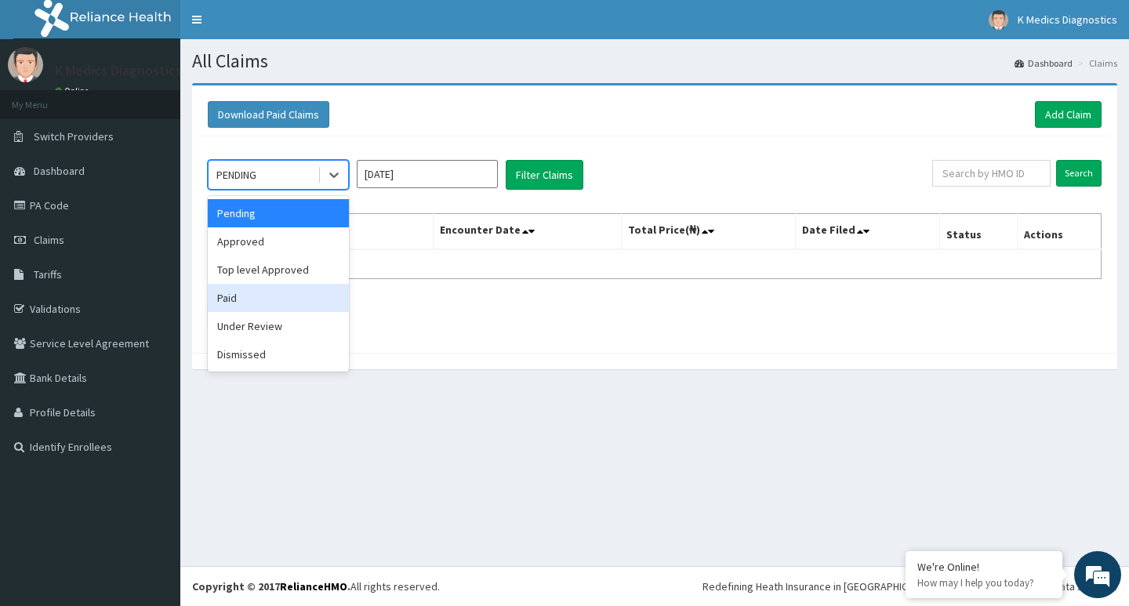
click at [256, 297] on div "Paid" at bounding box center [278, 298] width 141 height 28
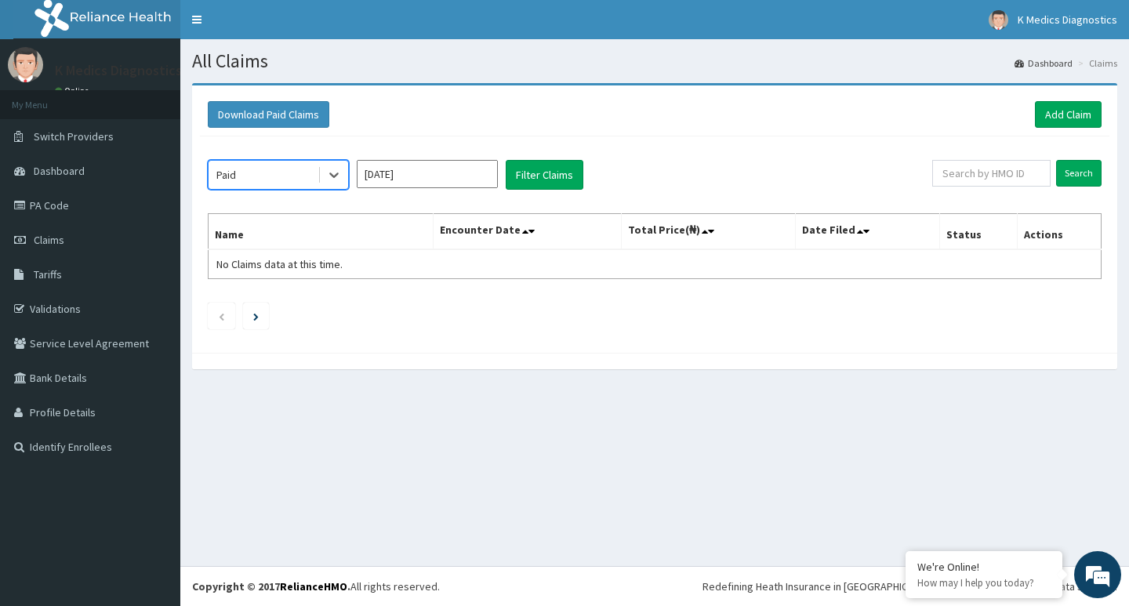
click at [446, 175] on input "[DATE]" at bounding box center [427, 174] width 141 height 28
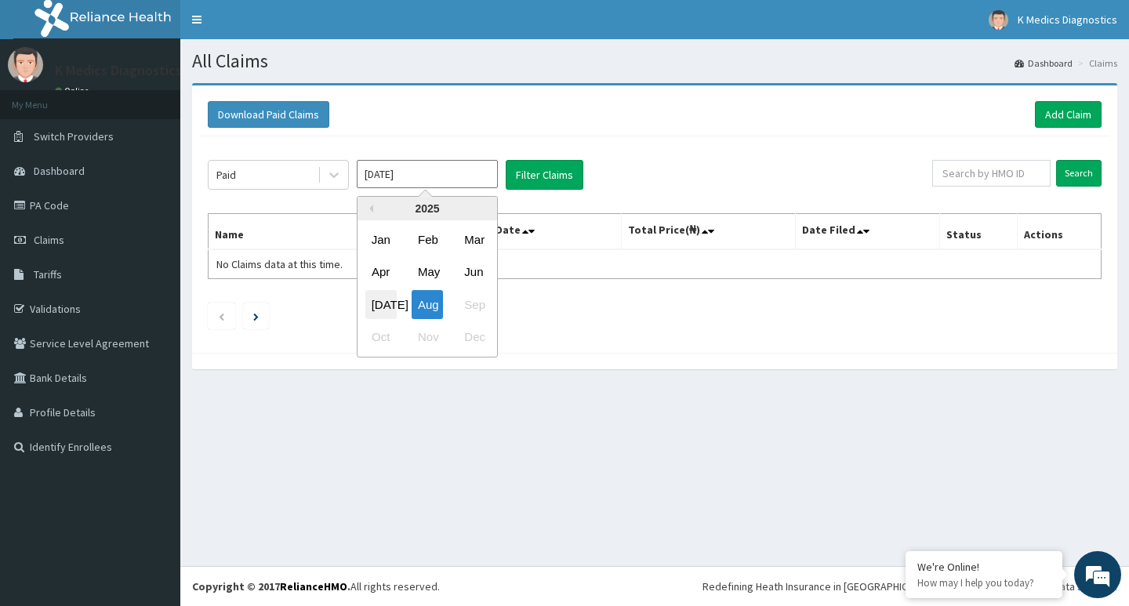
click at [373, 300] on div "Jul" at bounding box center [380, 304] width 31 height 29
type input "Jul 2025"
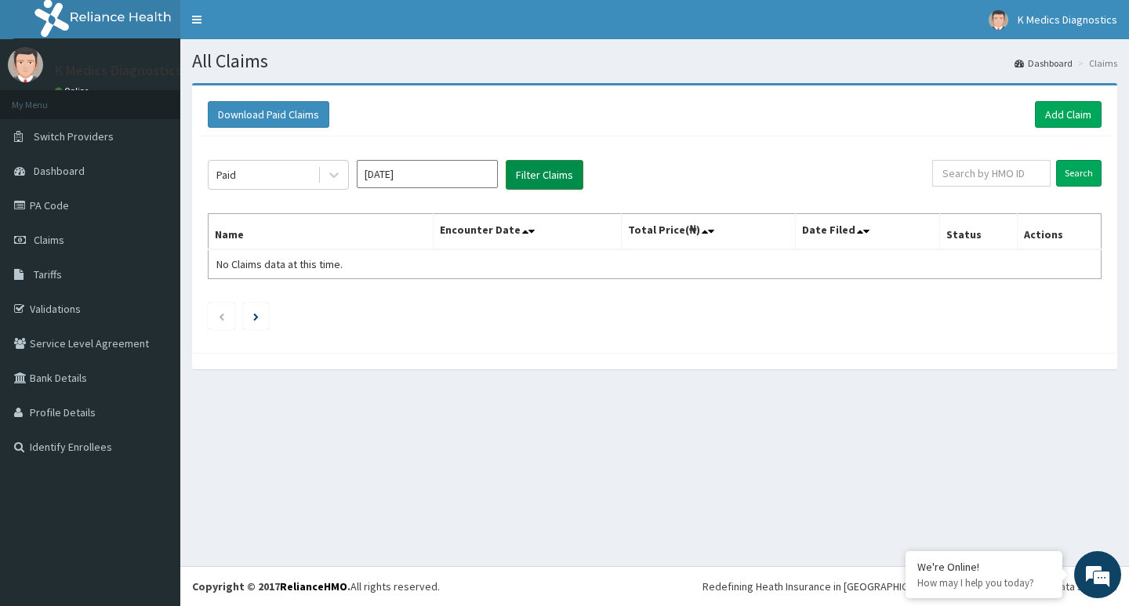
click at [551, 180] on button "Filter Claims" at bounding box center [545, 175] width 78 height 30
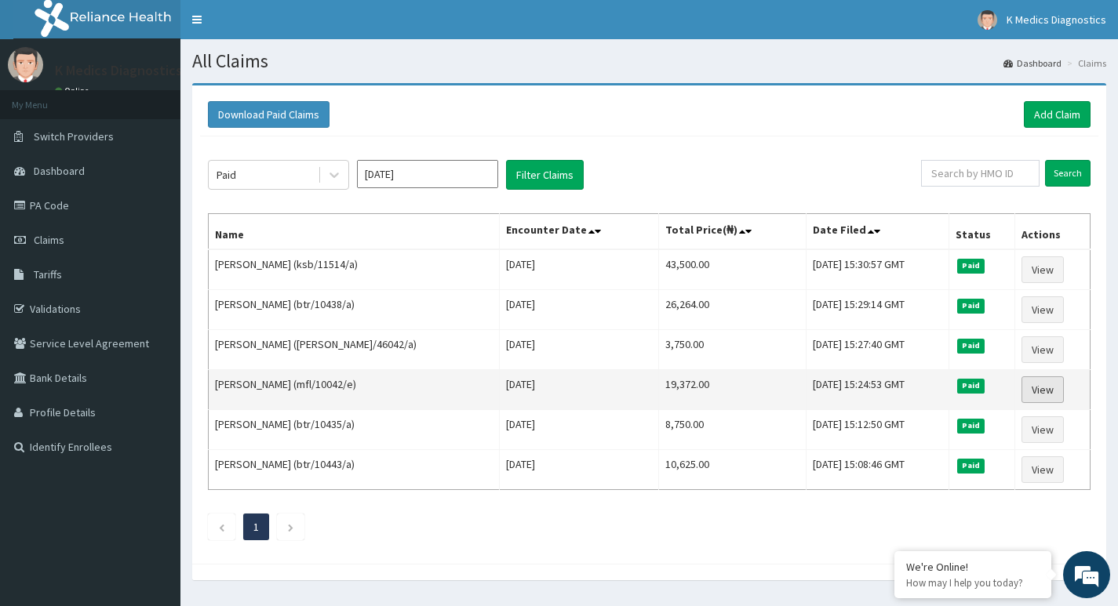
click at [1043, 391] on link "View" at bounding box center [1042, 389] width 42 height 27
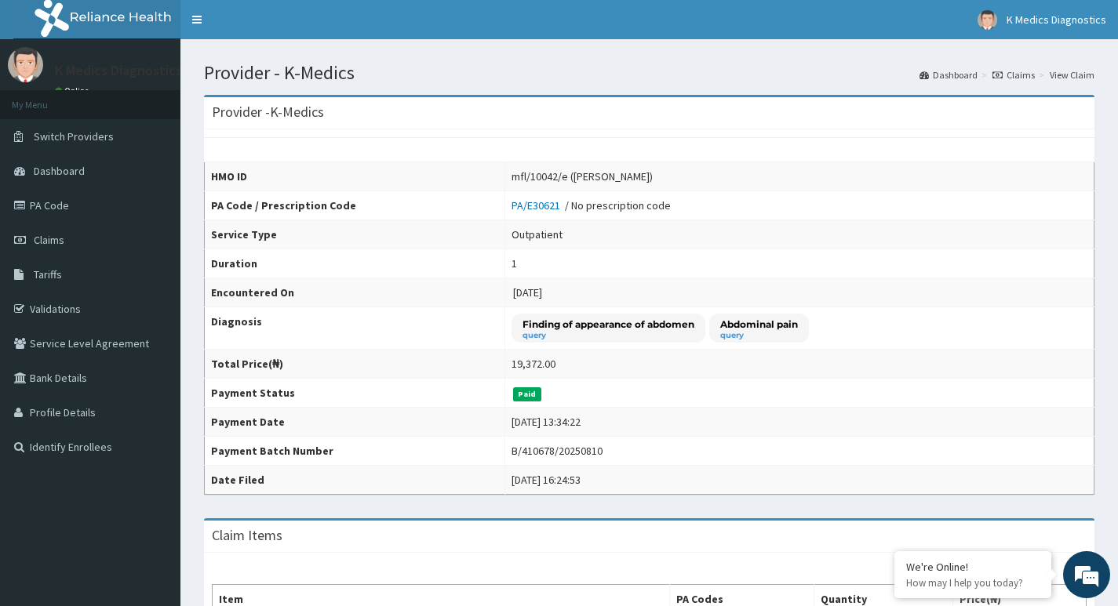
drag, startPoint x: 641, startPoint y: 176, endPoint x: 575, endPoint y: 177, distance: 65.9
click at [575, 177] on div "mfl/10042/e (Abdulraheem Musa)" at bounding box center [581, 177] width 141 height 16
drag, startPoint x: 642, startPoint y: 176, endPoint x: 554, endPoint y: 171, distance: 88.0
click at [554, 171] on div "mfl/10042/e (Abdulraheem Musa)" at bounding box center [581, 177] width 141 height 16
copy div "Abdulraheem Musa"
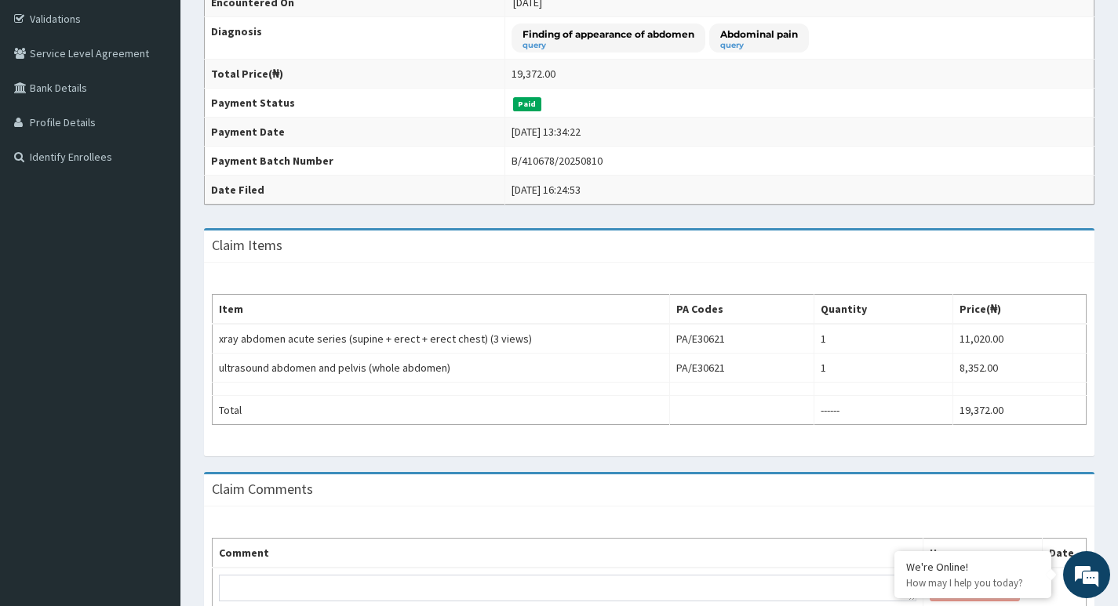
scroll to position [314, 0]
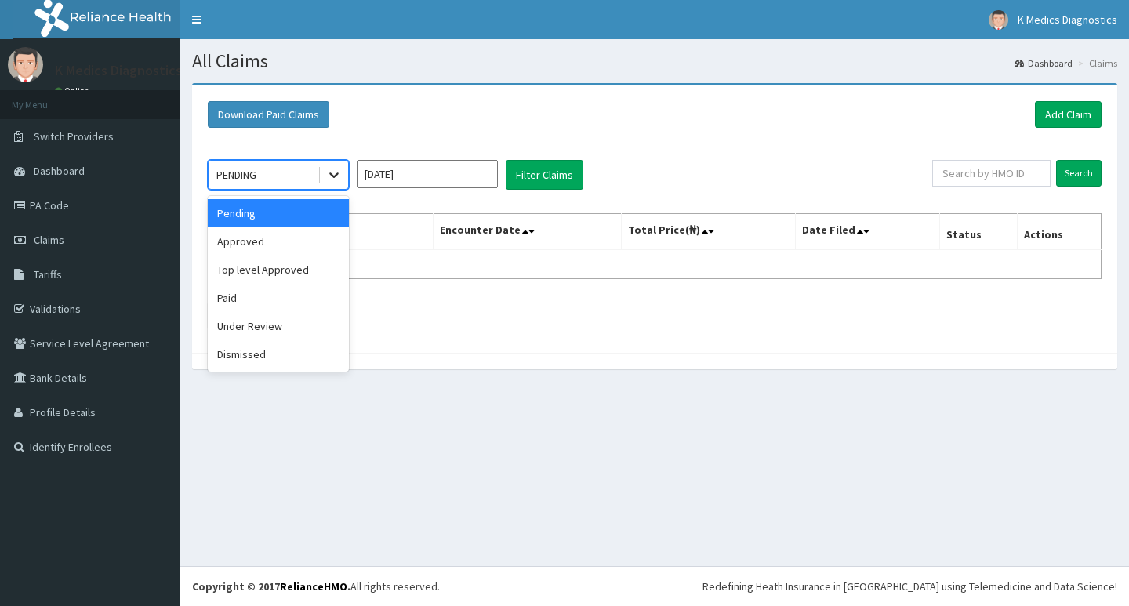
click at [331, 178] on icon at bounding box center [334, 175] width 16 height 16
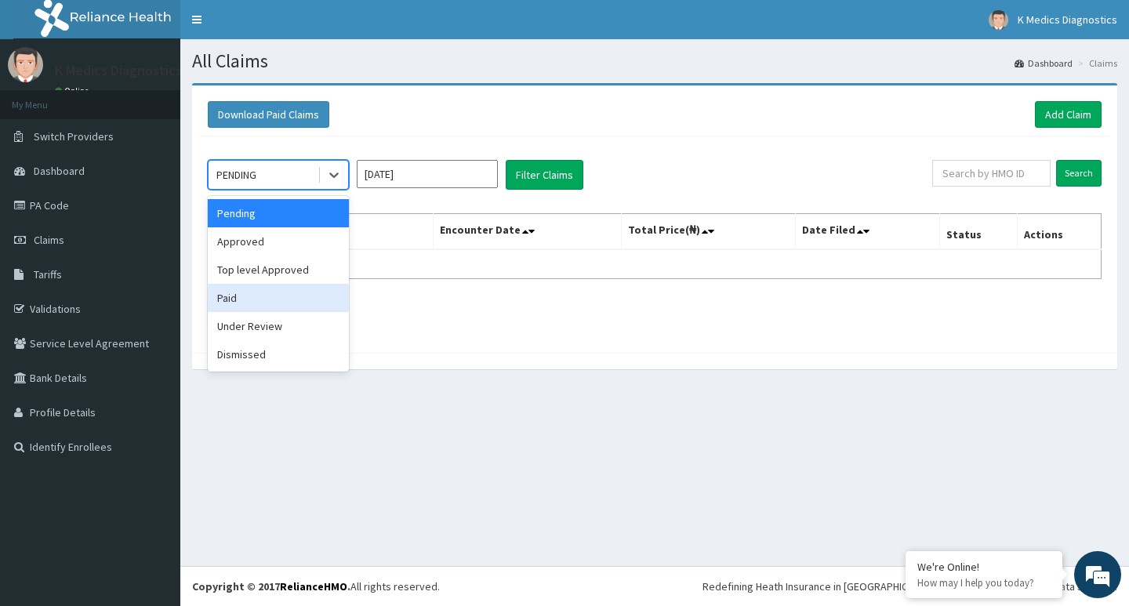
click at [280, 307] on div "Paid" at bounding box center [278, 298] width 141 height 28
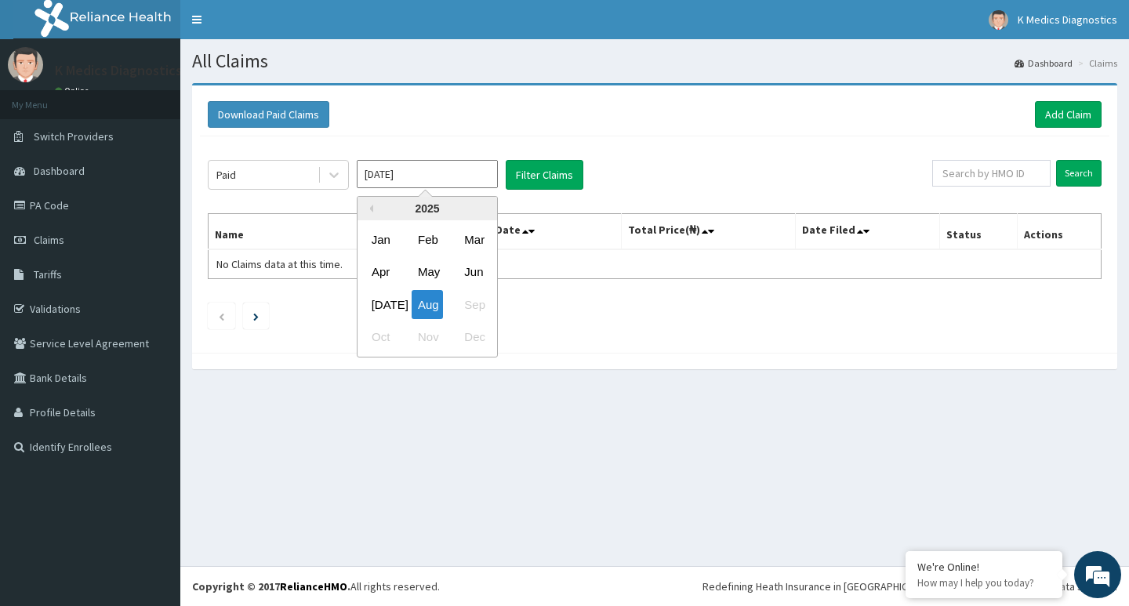
click at [431, 170] on input "[DATE]" at bounding box center [427, 174] width 141 height 28
drag, startPoint x: 384, startPoint y: 302, endPoint x: 438, endPoint y: 196, distance: 119.3
click at [388, 300] on div "[DATE]" at bounding box center [380, 304] width 31 height 29
type input "[DATE]"
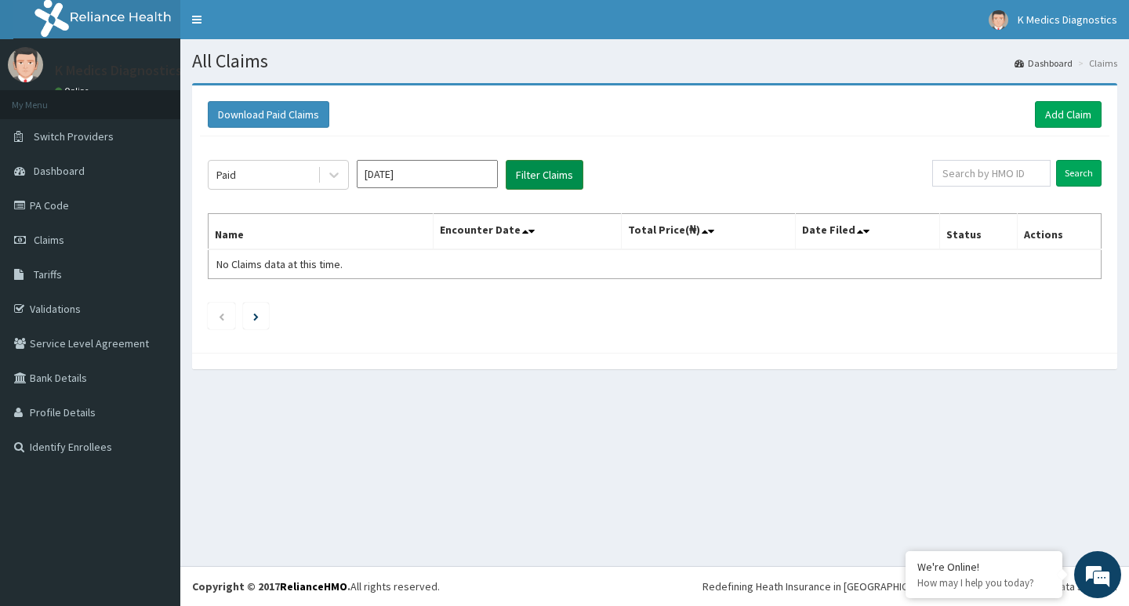
click at [575, 170] on button "Filter Claims" at bounding box center [545, 175] width 78 height 30
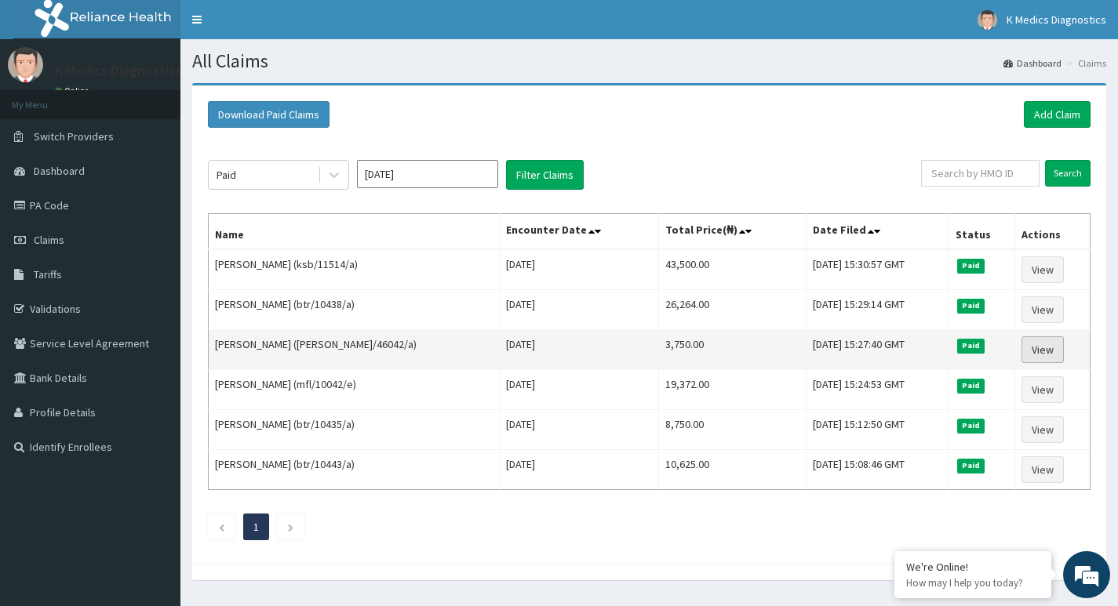
click at [1036, 349] on link "View" at bounding box center [1042, 349] width 42 height 27
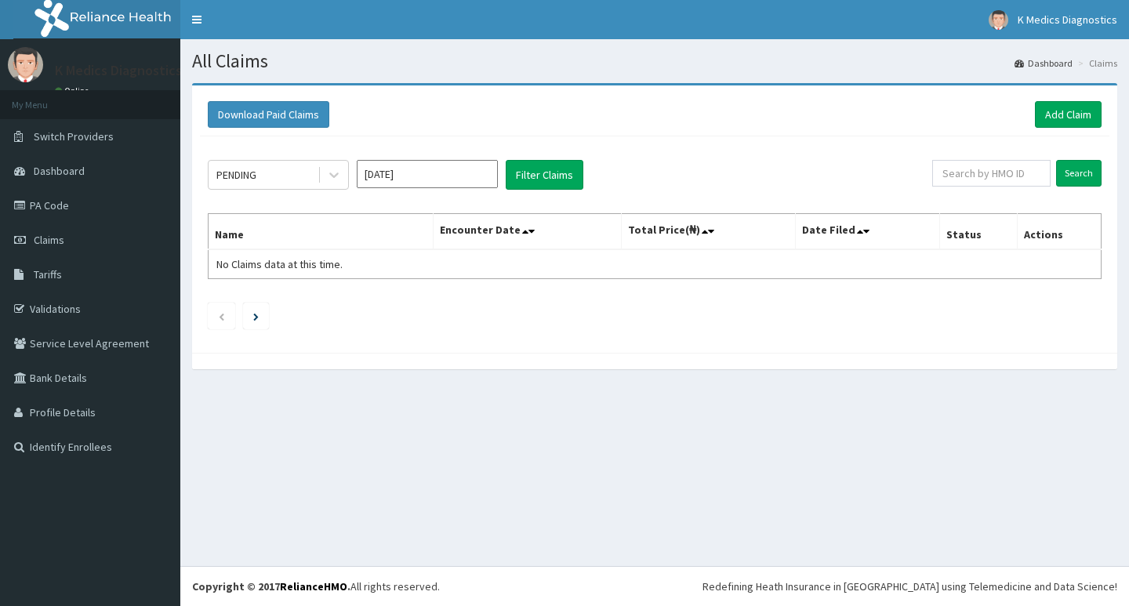
drag, startPoint x: 0, startPoint y: 0, endPoint x: 333, endPoint y: 191, distance: 383.9
click at [340, 172] on icon at bounding box center [334, 175] width 16 height 16
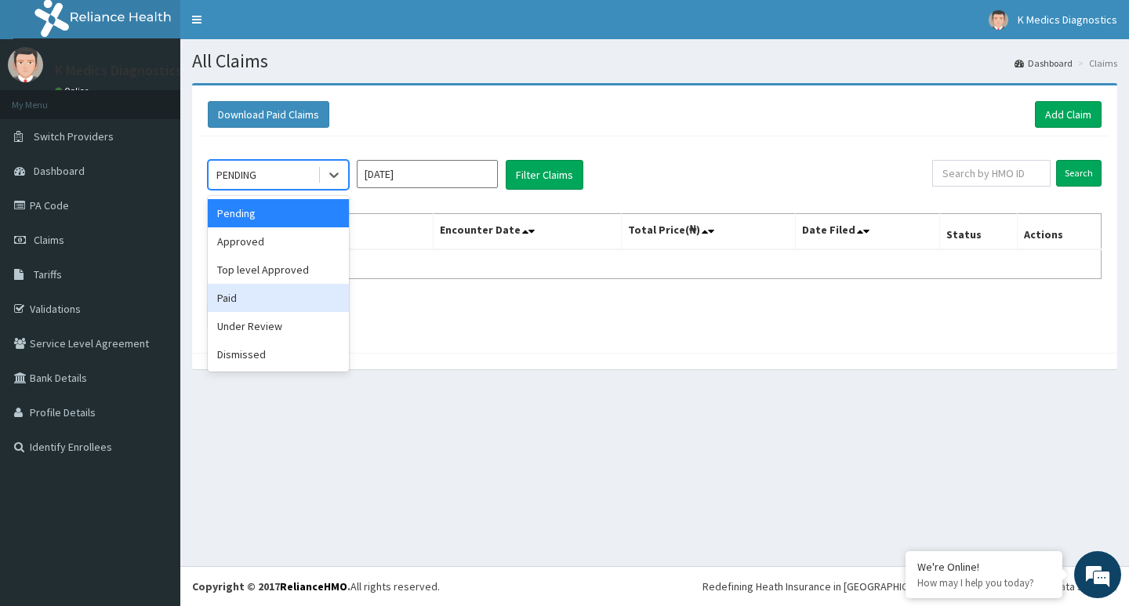
drag, startPoint x: 255, startPoint y: 295, endPoint x: 343, endPoint y: 205, distance: 125.3
click at [255, 289] on div "Paid" at bounding box center [278, 298] width 141 height 28
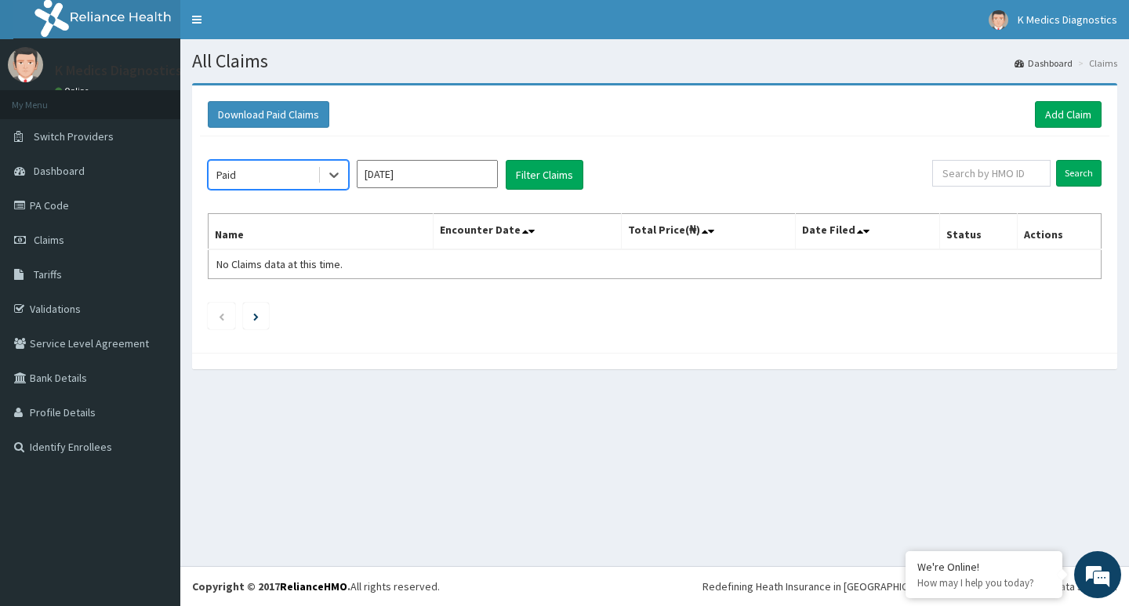
click at [455, 173] on input "[DATE]" at bounding box center [427, 174] width 141 height 28
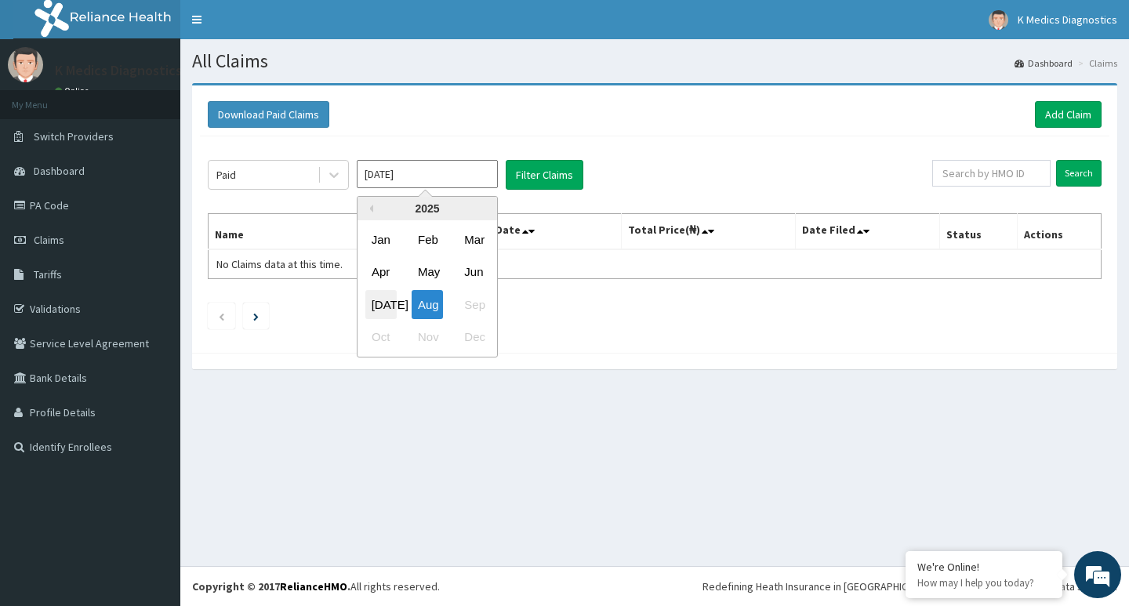
click at [387, 296] on div "Jul" at bounding box center [380, 304] width 31 height 29
type input "Jul 2025"
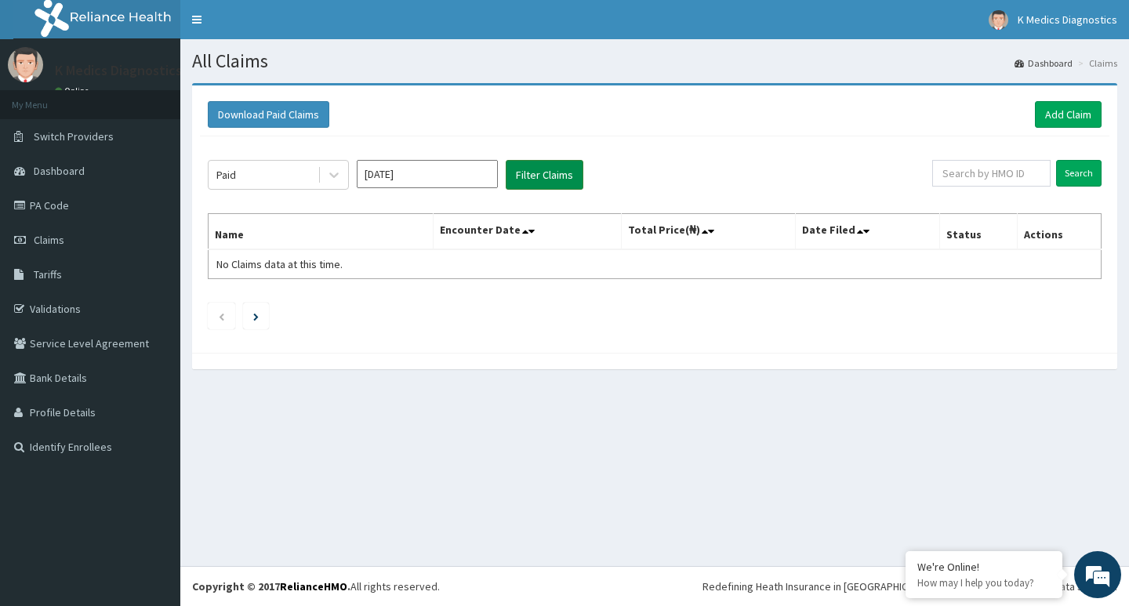
click at [551, 168] on button "Filter Claims" at bounding box center [545, 175] width 78 height 30
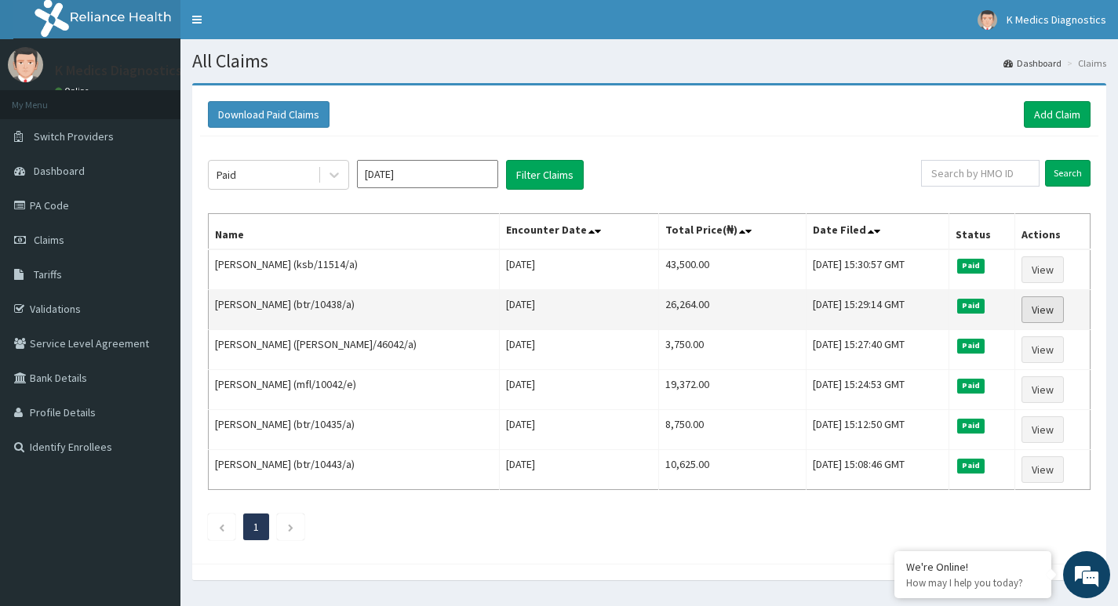
click at [1036, 306] on link "View" at bounding box center [1042, 309] width 42 height 27
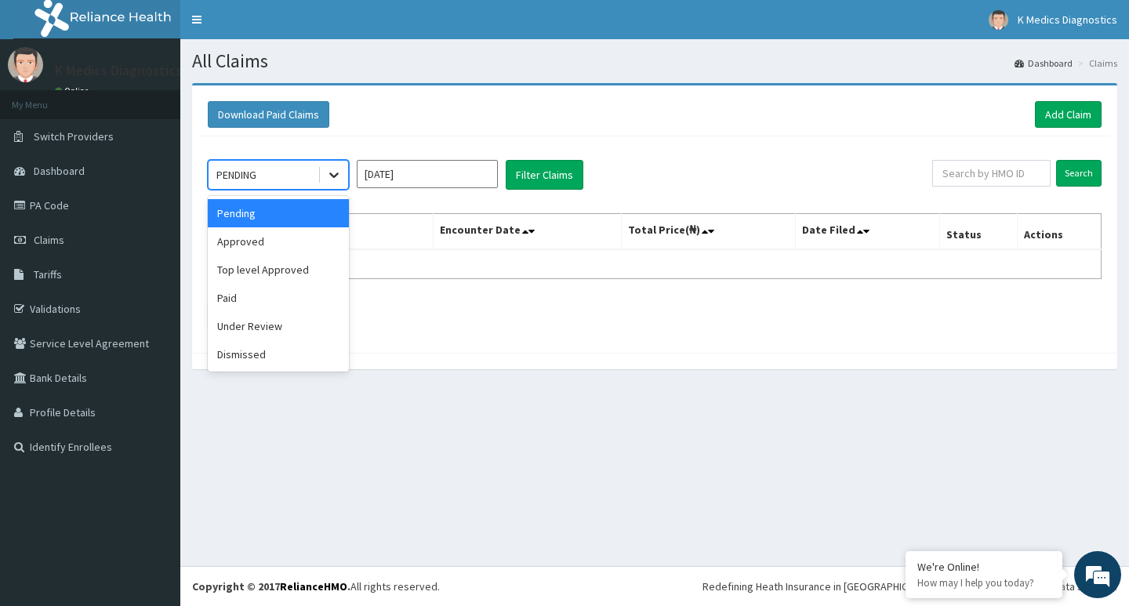
click at [330, 176] on icon at bounding box center [334, 175] width 16 height 16
click at [249, 303] on div "Paid" at bounding box center [278, 298] width 141 height 28
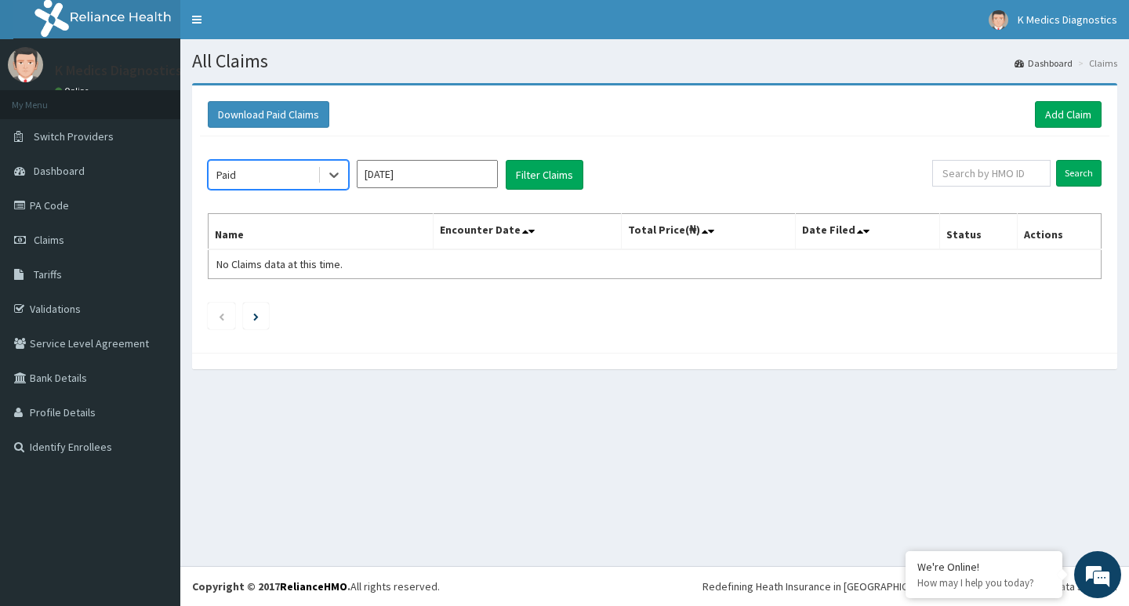
click at [415, 169] on input "Aug 2025" at bounding box center [427, 174] width 141 height 28
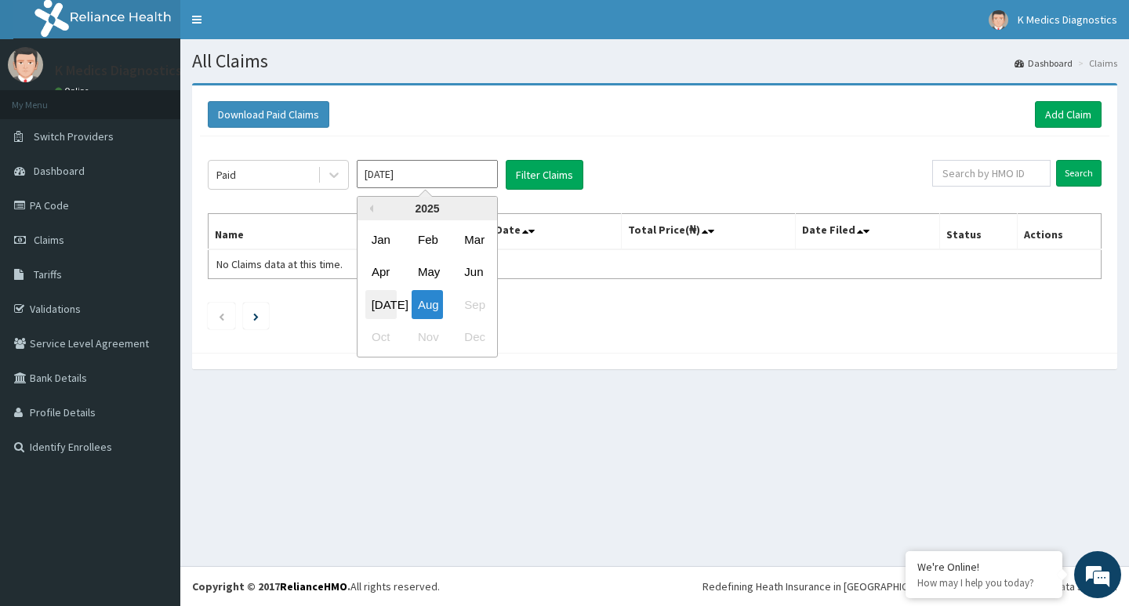
click at [391, 296] on div "Jul" at bounding box center [380, 304] width 31 height 29
type input "Jul 2025"
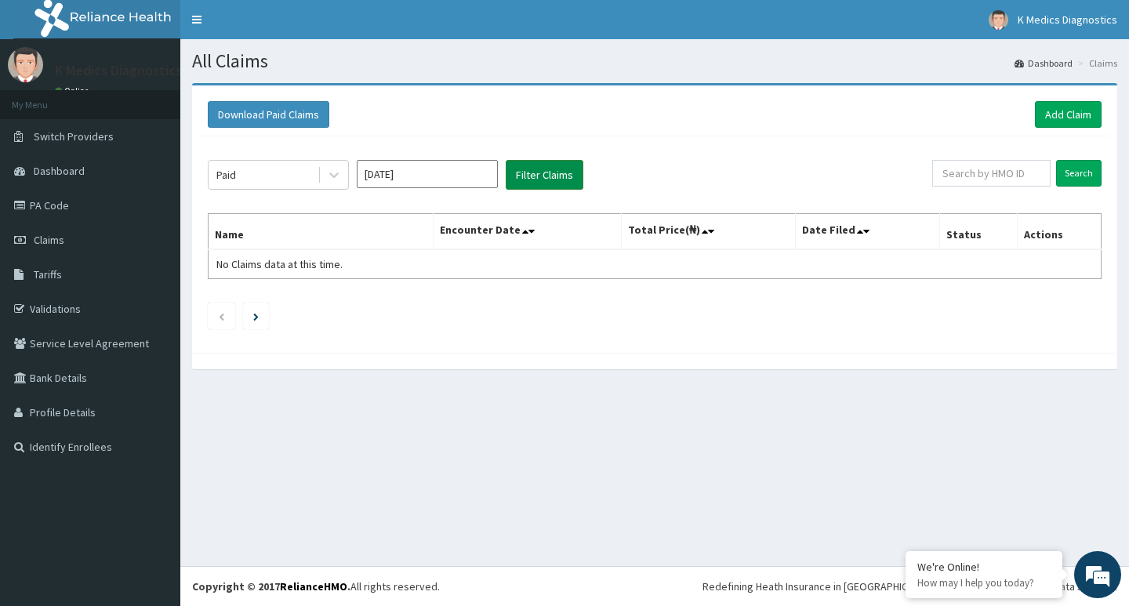
click at [562, 177] on button "Filter Claims" at bounding box center [545, 175] width 78 height 30
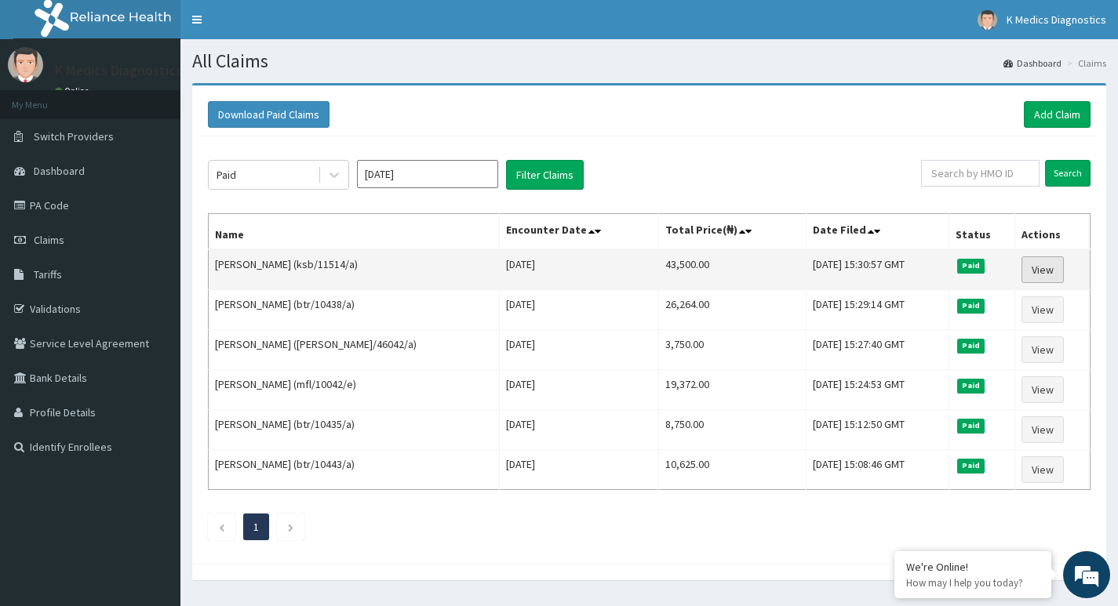
click at [1047, 264] on link "View" at bounding box center [1042, 269] width 42 height 27
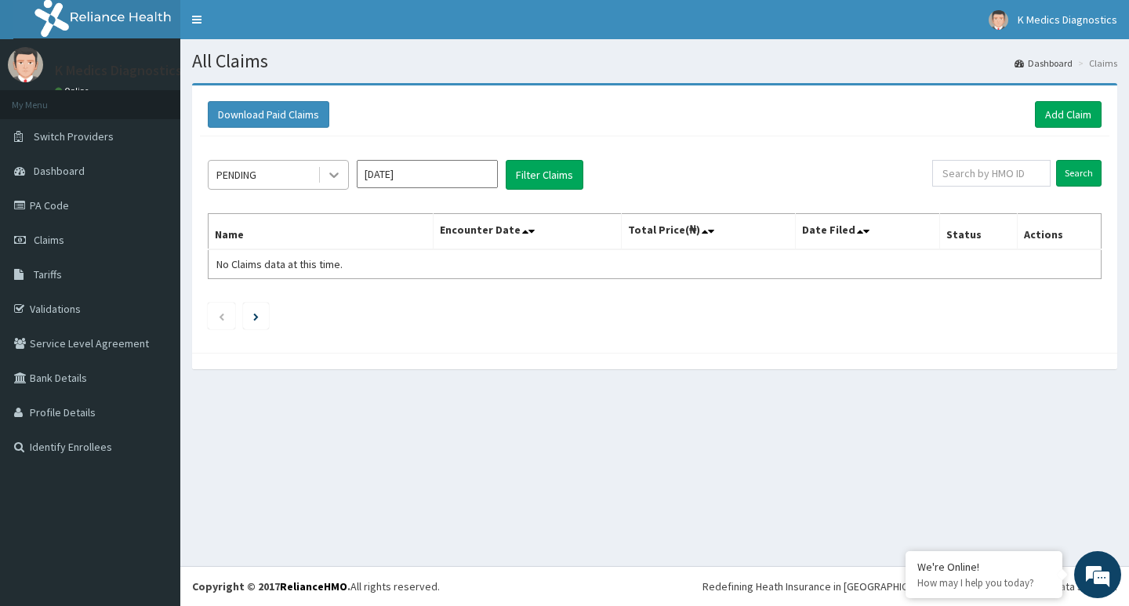
click at [334, 169] on icon at bounding box center [334, 175] width 16 height 16
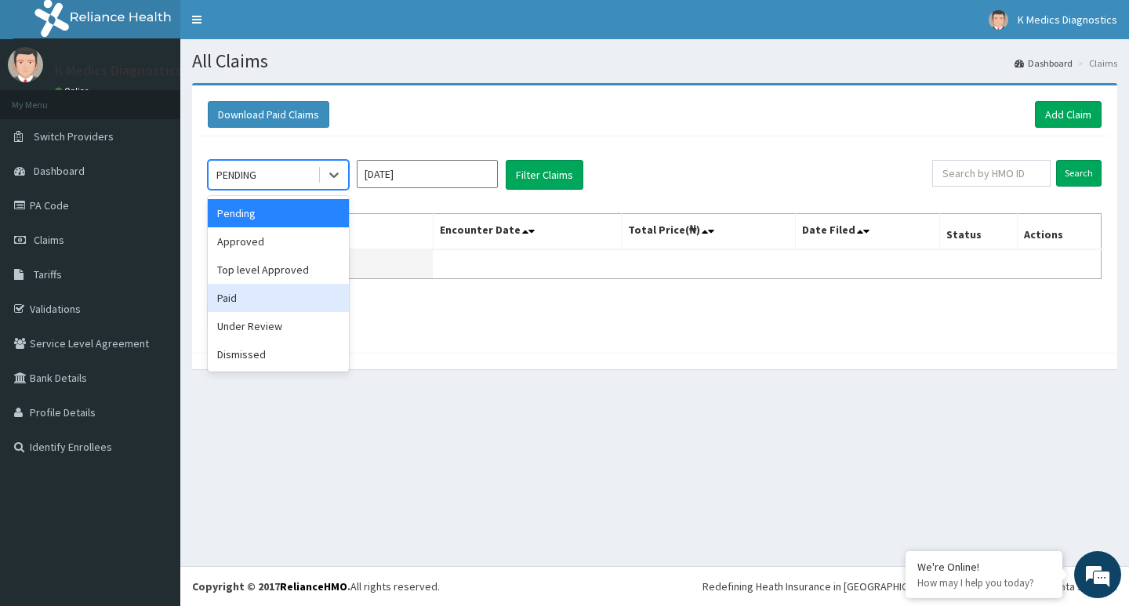
drag, startPoint x: 235, startPoint y: 295, endPoint x: 334, endPoint y: 251, distance: 108.1
click at [235, 296] on div "Paid" at bounding box center [278, 298] width 141 height 28
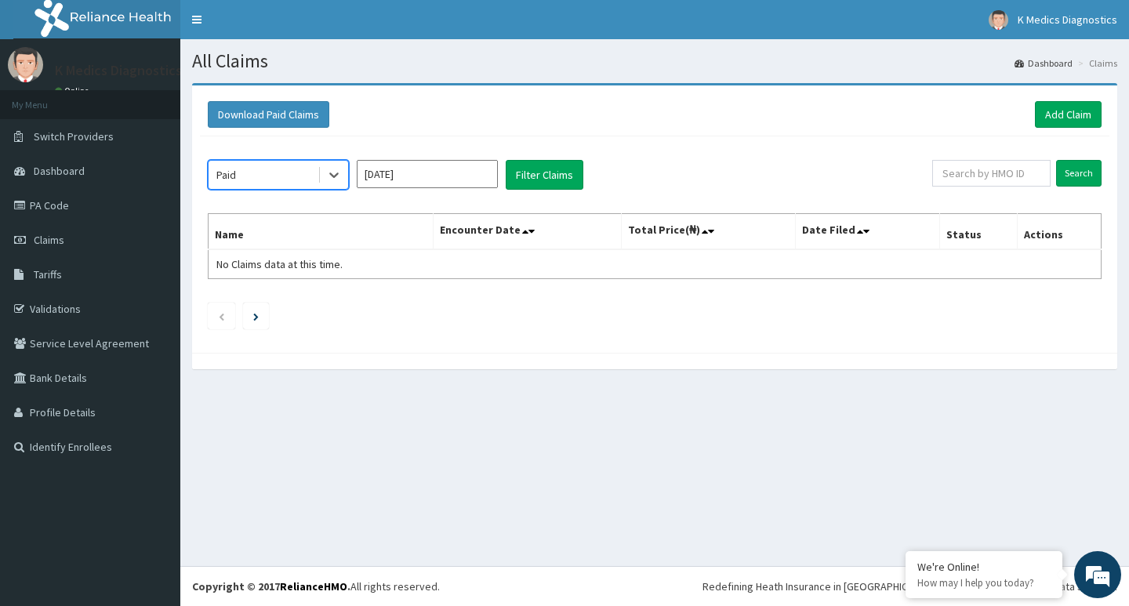
click at [461, 177] on input "Aug 2025" at bounding box center [427, 174] width 141 height 28
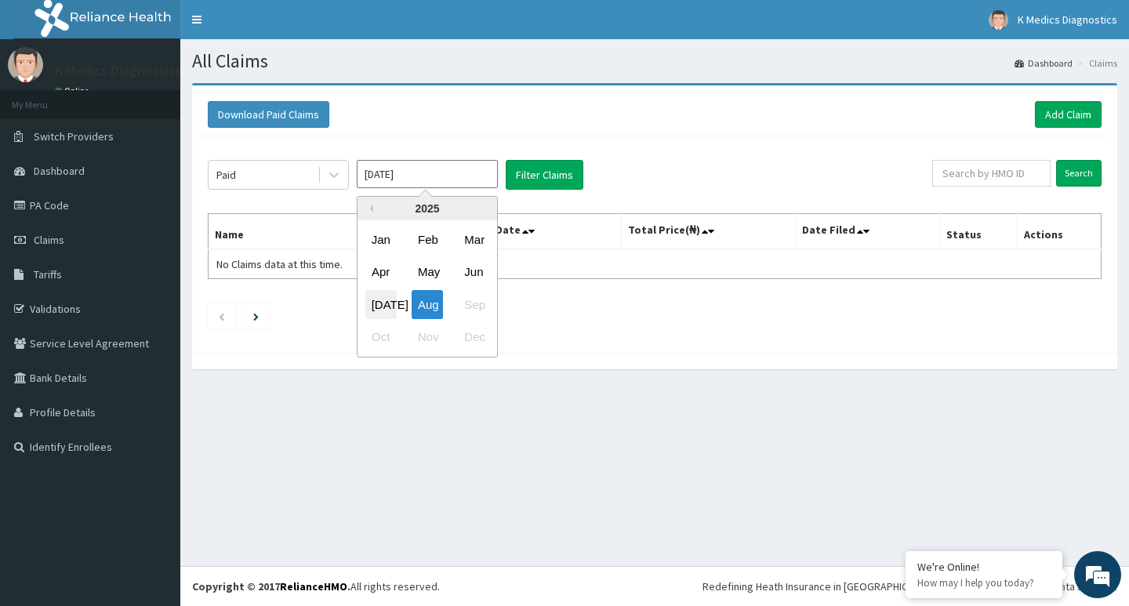
click at [387, 305] on div "Jul" at bounding box center [380, 304] width 31 height 29
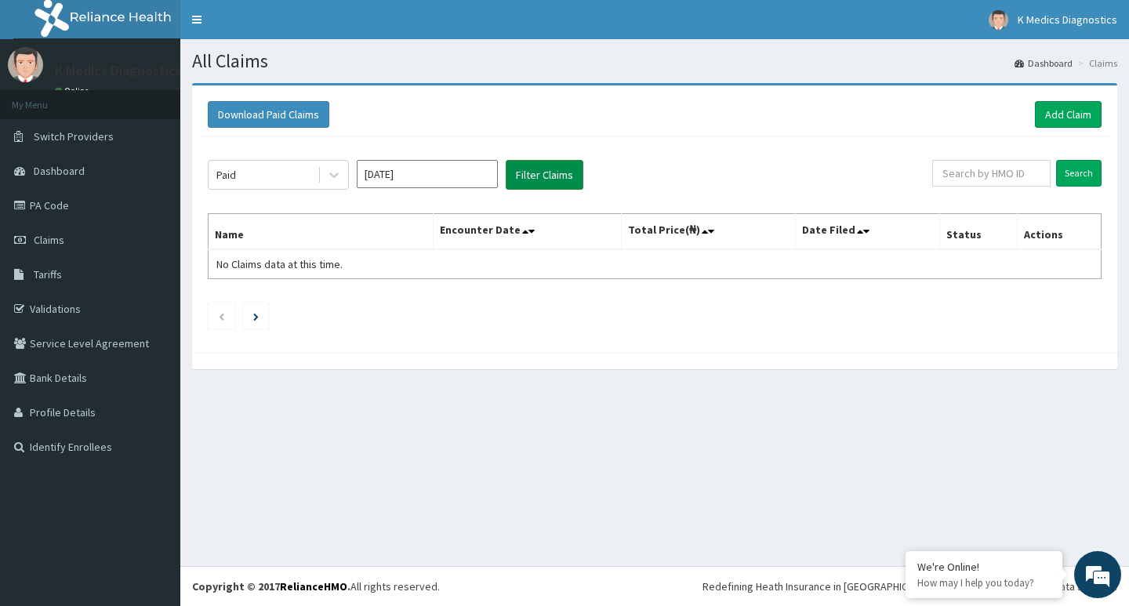
click at [545, 171] on button "Filter Claims" at bounding box center [545, 175] width 78 height 30
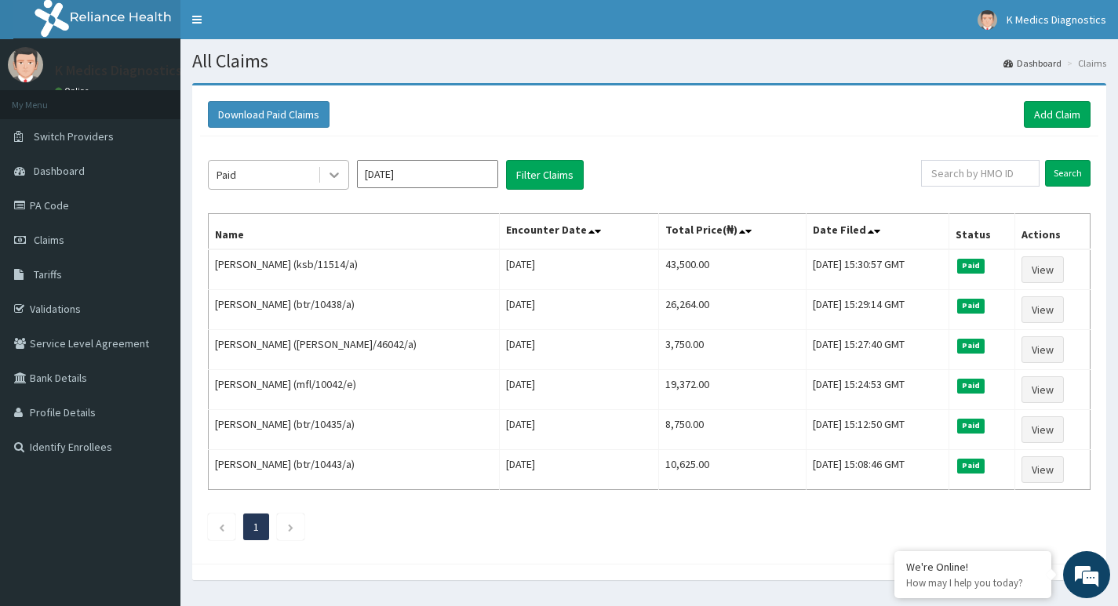
click at [332, 171] on icon at bounding box center [334, 175] width 16 height 16
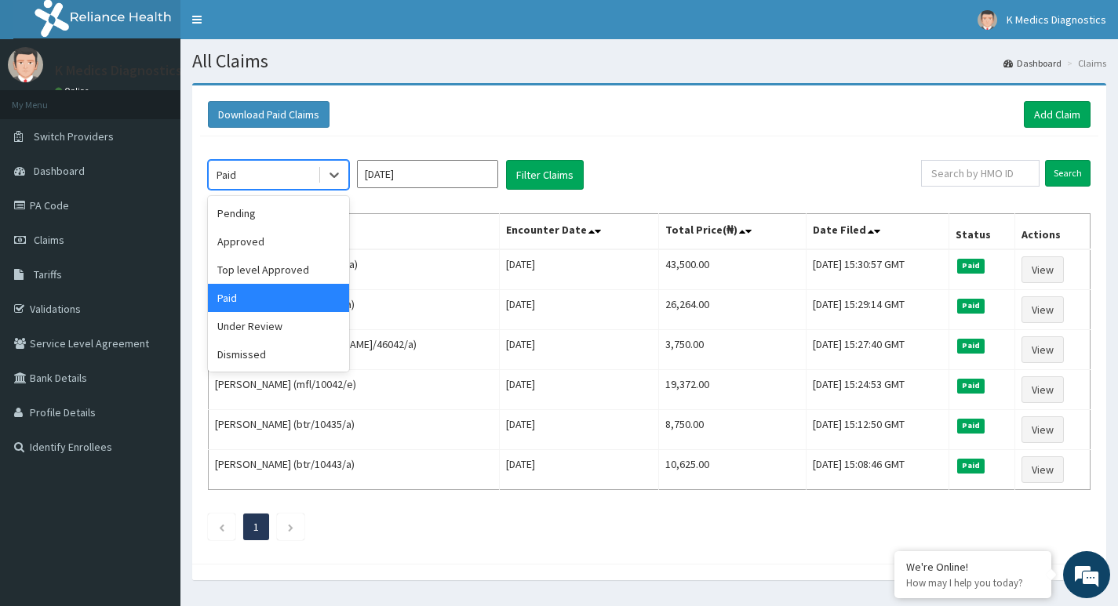
click at [253, 298] on div "Paid" at bounding box center [278, 298] width 141 height 28
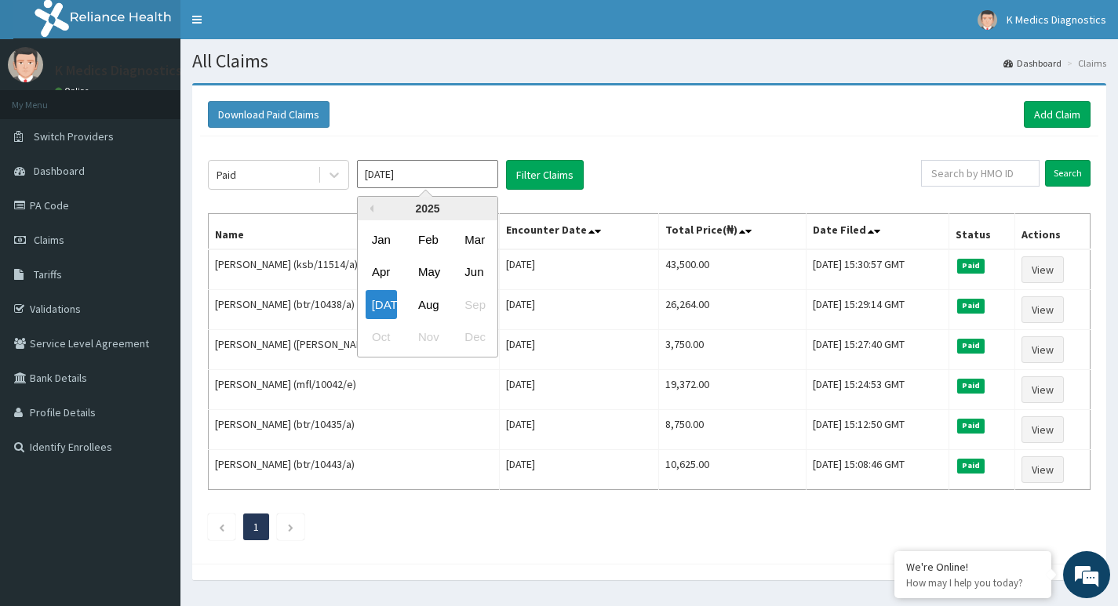
click at [416, 165] on input "Jul 2025" at bounding box center [427, 174] width 141 height 28
click at [482, 267] on div "Jun" at bounding box center [473, 272] width 31 height 29
type input "Jun 2025"
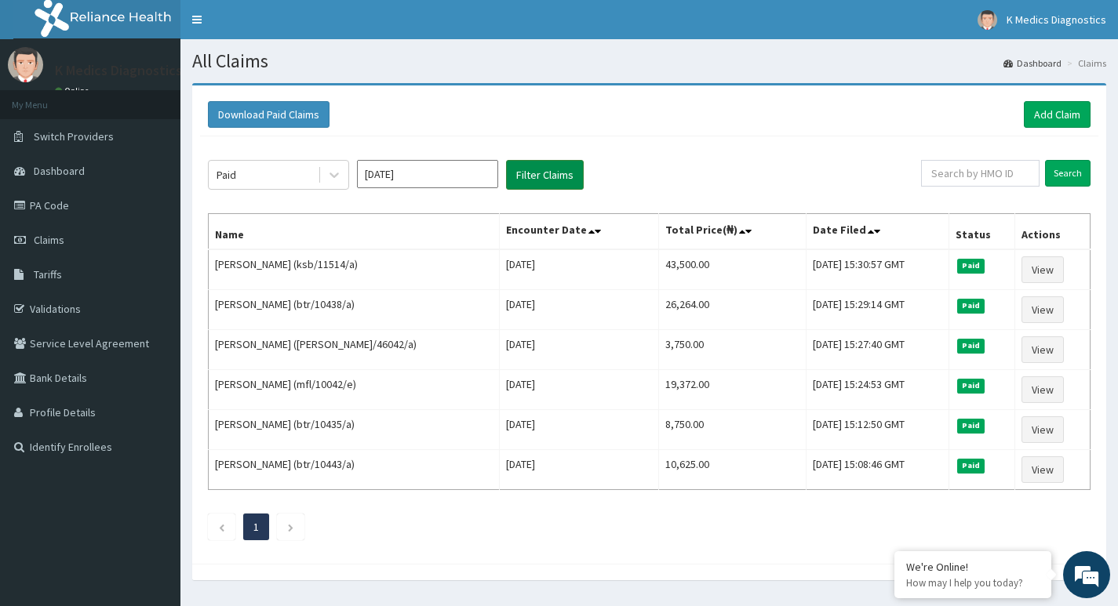
click at [539, 170] on button "Filter Claims" at bounding box center [545, 175] width 78 height 30
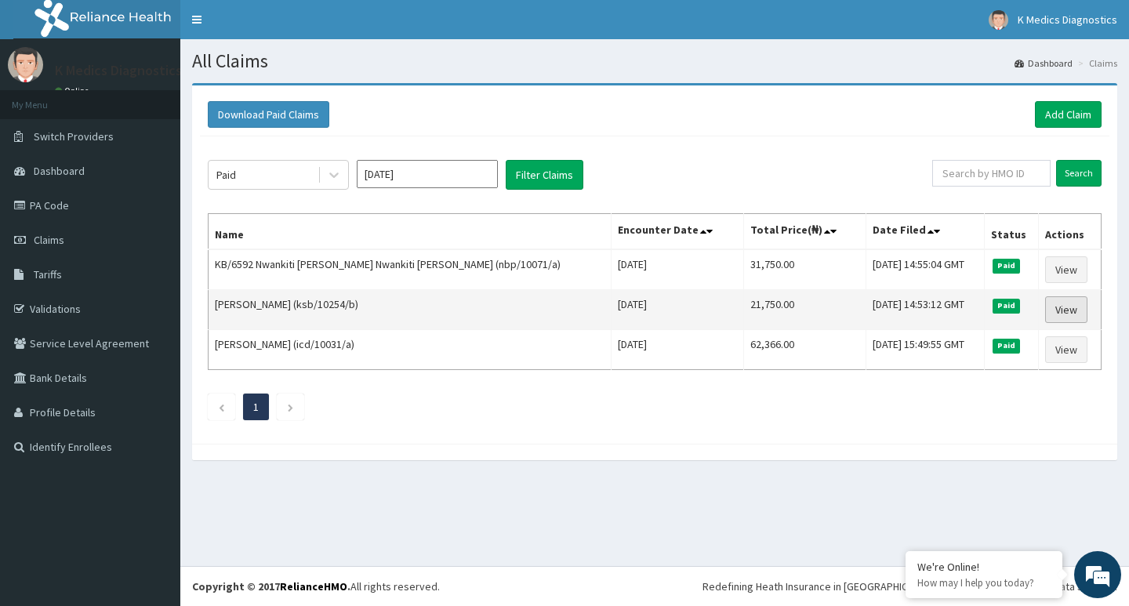
click at [1071, 310] on link "View" at bounding box center [1066, 309] width 42 height 27
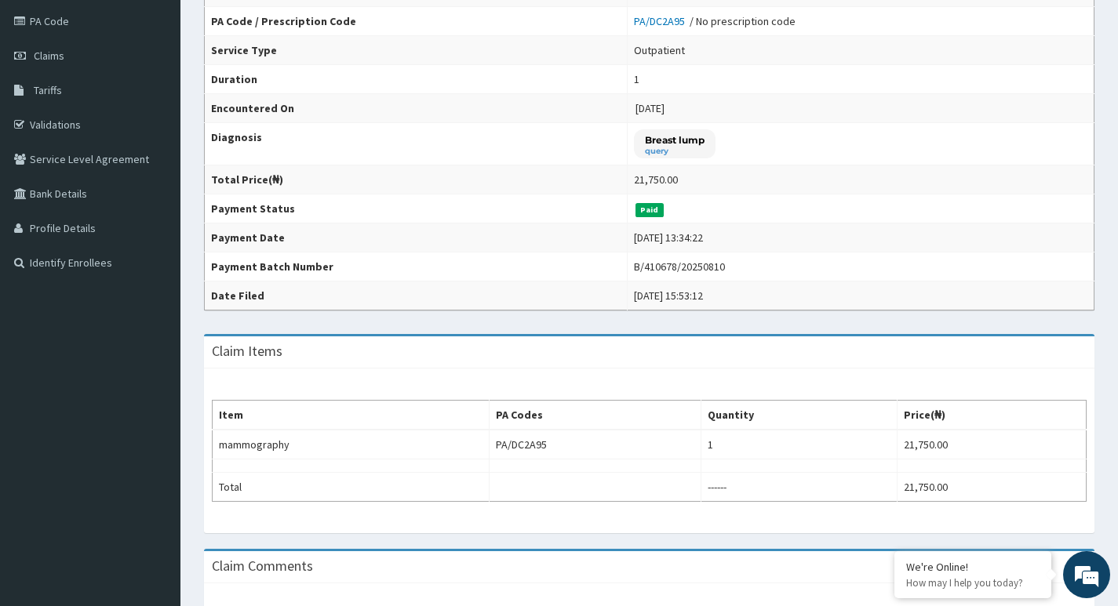
scroll to position [78, 0]
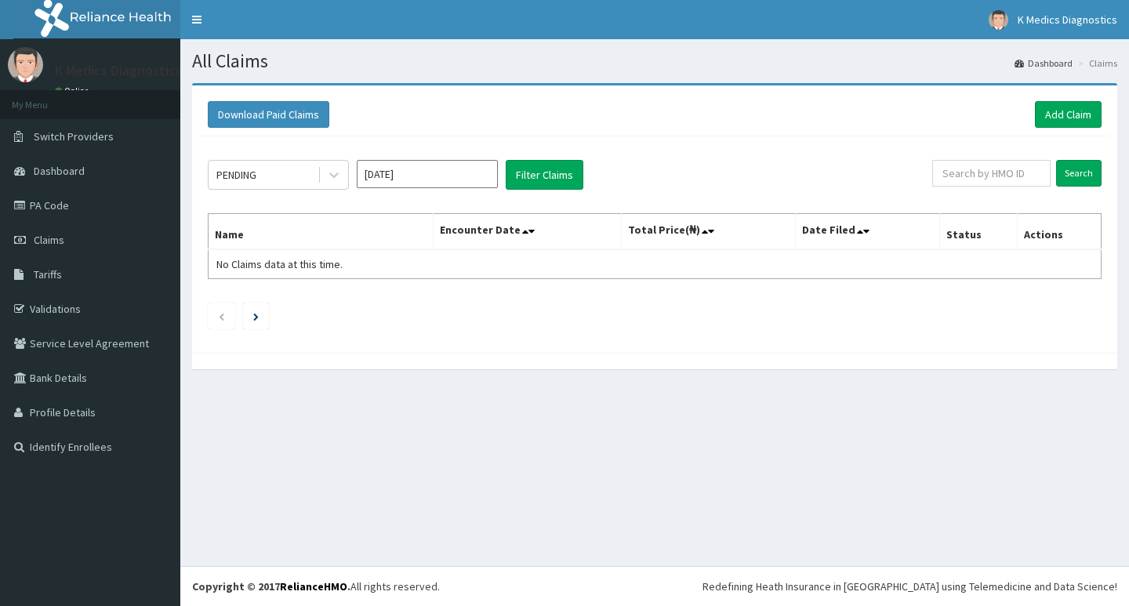
click at [343, 171] on div at bounding box center [334, 175] width 28 height 28
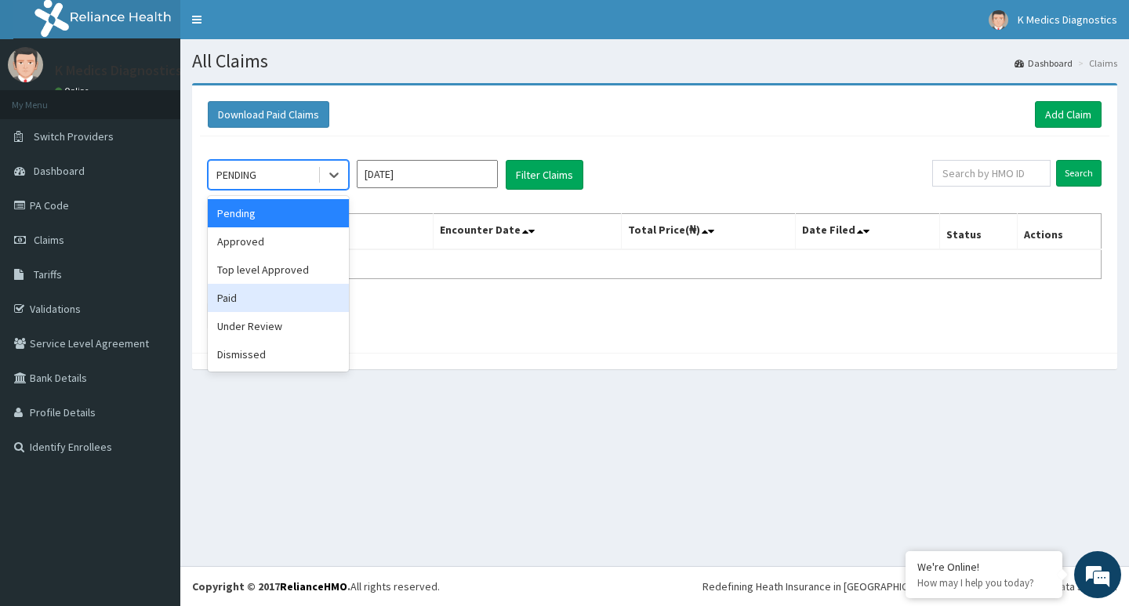
click at [250, 305] on div "Paid" at bounding box center [278, 298] width 141 height 28
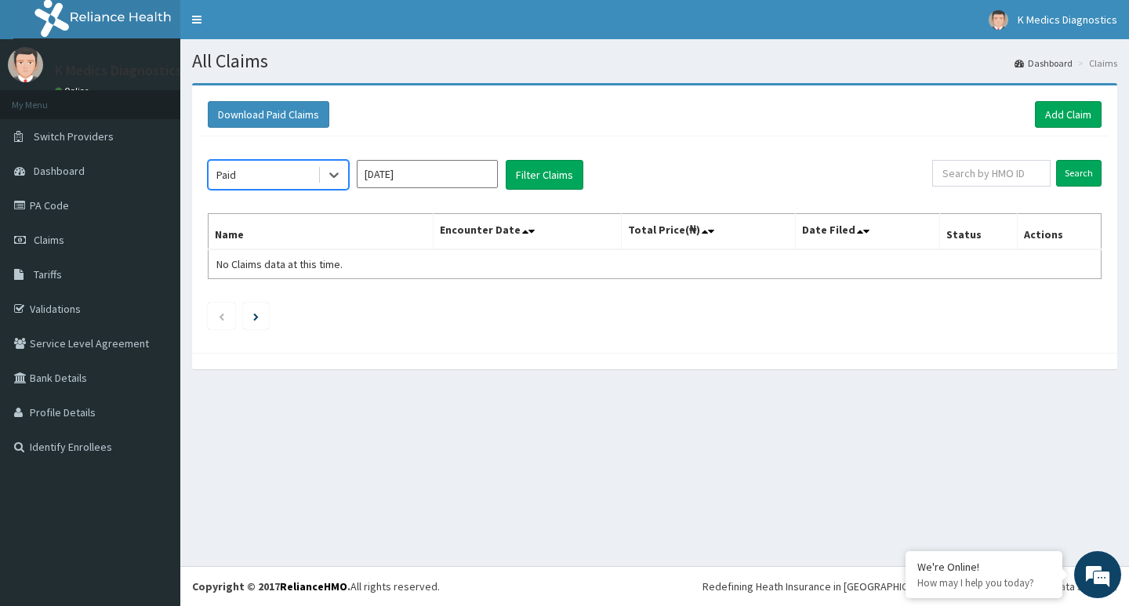
click at [411, 169] on input "[DATE]" at bounding box center [427, 174] width 141 height 28
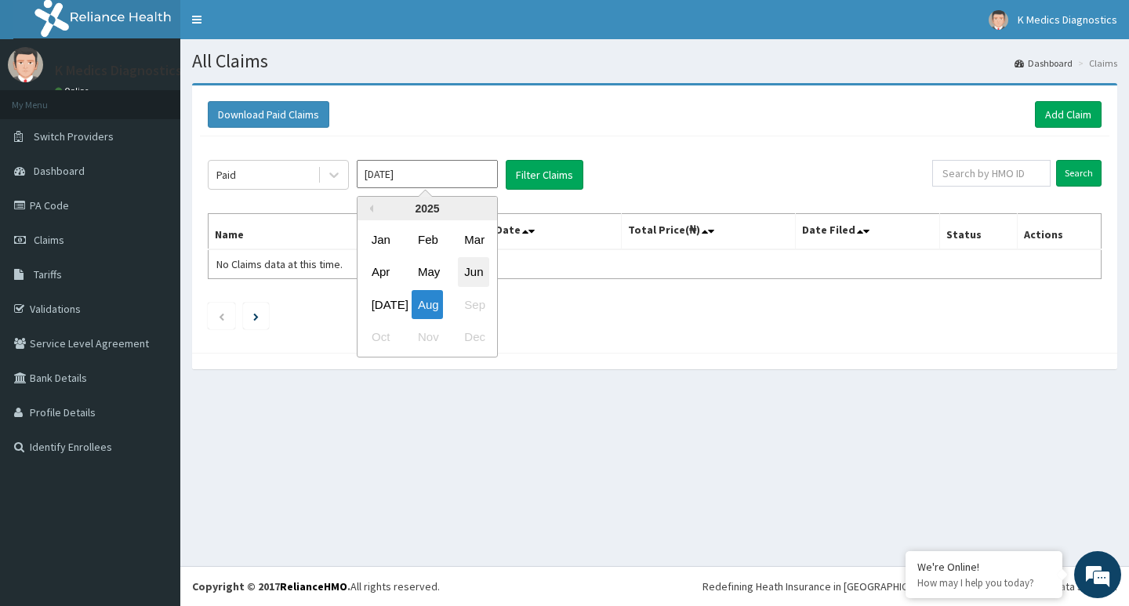
click at [484, 262] on div "Jun" at bounding box center [473, 272] width 31 height 29
type input "Jun 2025"
click at [540, 157] on div "Paid Jun 2025 Filter Claims Search Name Encounter Date Total Price(₦) Date File…" at bounding box center [655, 240] width 910 height 209
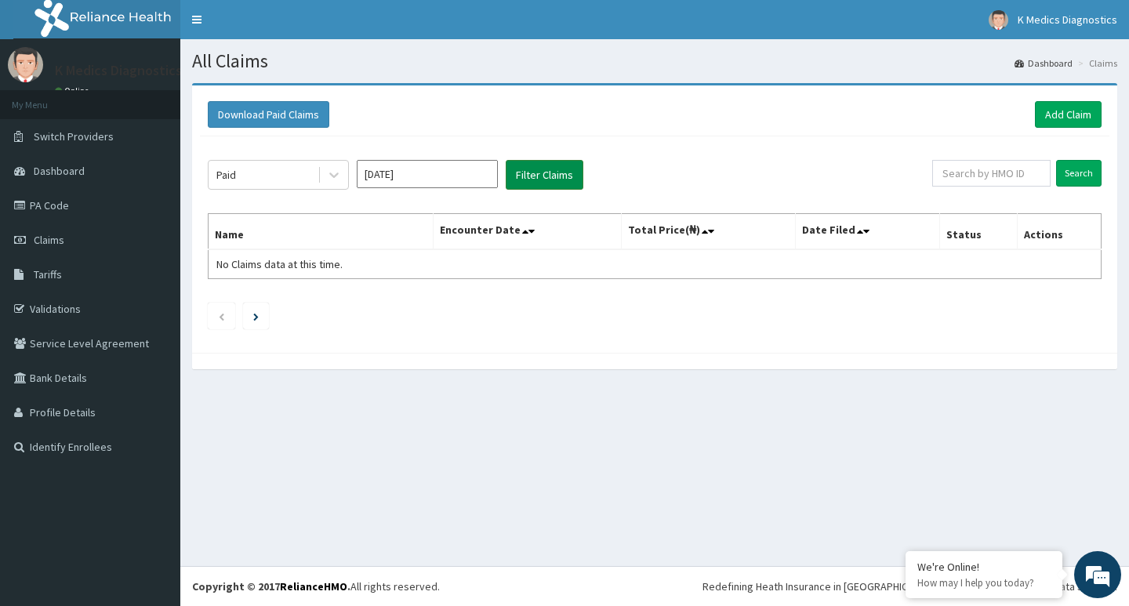
click at [539, 166] on button "Filter Claims" at bounding box center [545, 175] width 78 height 30
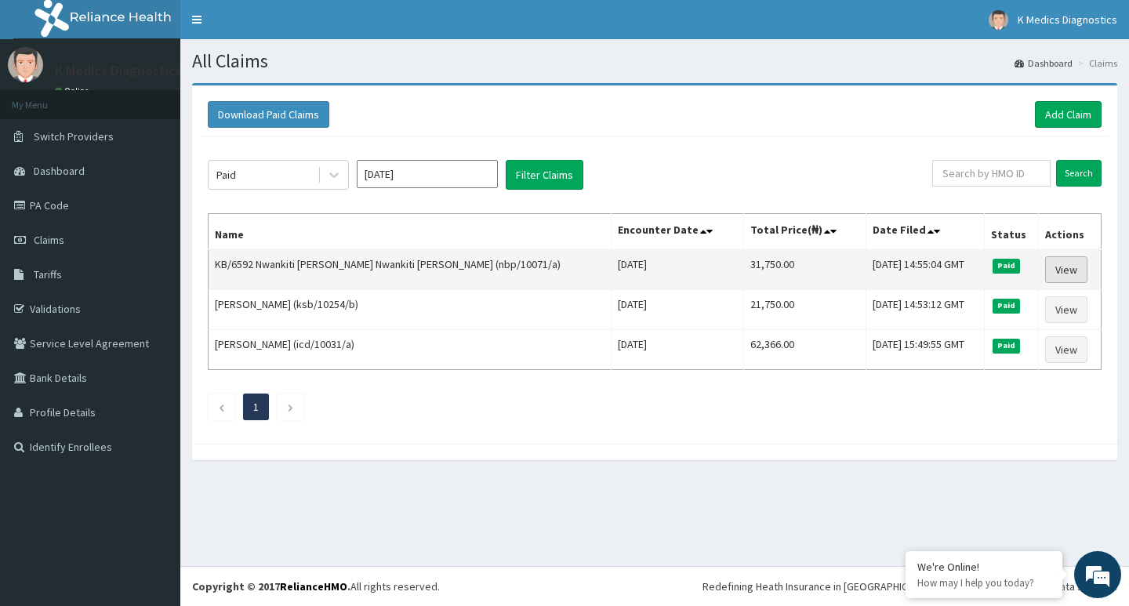
click at [1077, 270] on link "View" at bounding box center [1066, 269] width 42 height 27
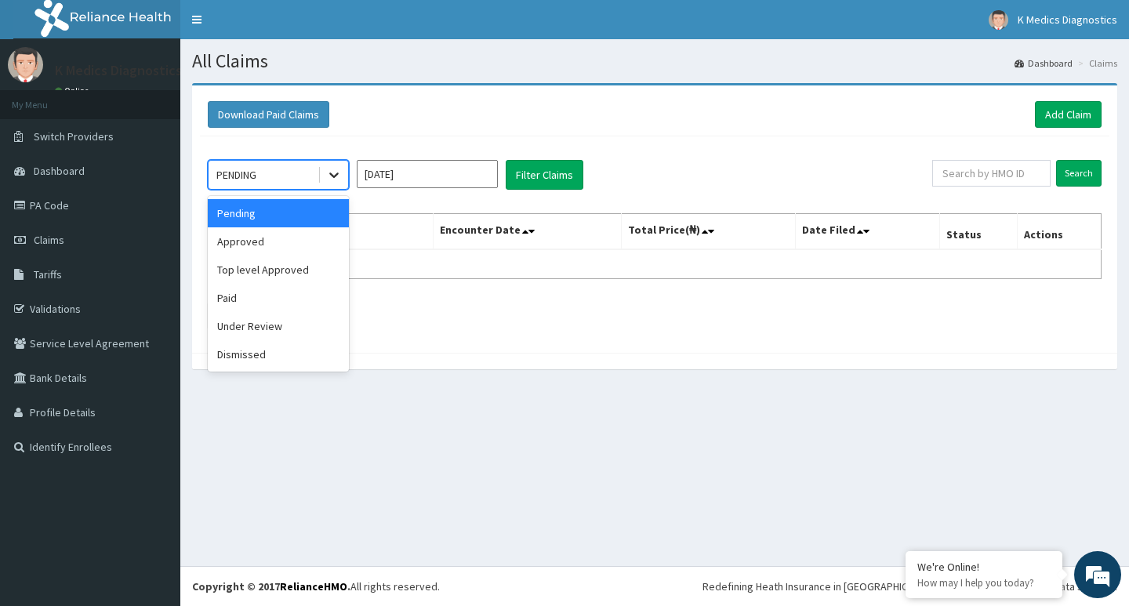
click at [325, 167] on div at bounding box center [334, 175] width 28 height 28
click at [274, 304] on div "Paid" at bounding box center [278, 298] width 141 height 28
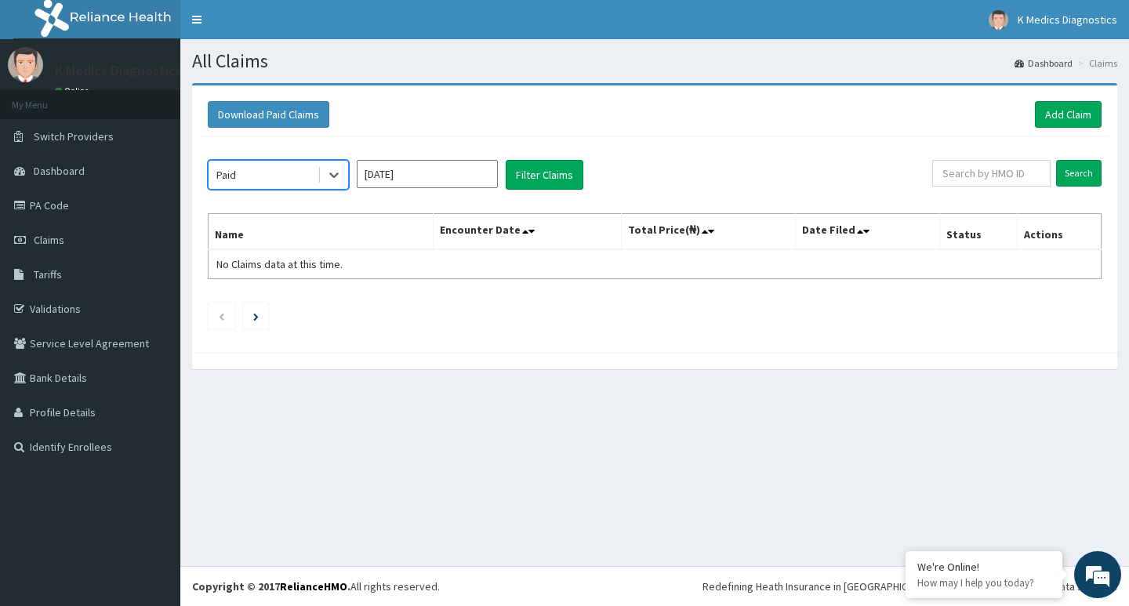
click at [437, 169] on input "[DATE]" at bounding box center [427, 174] width 141 height 28
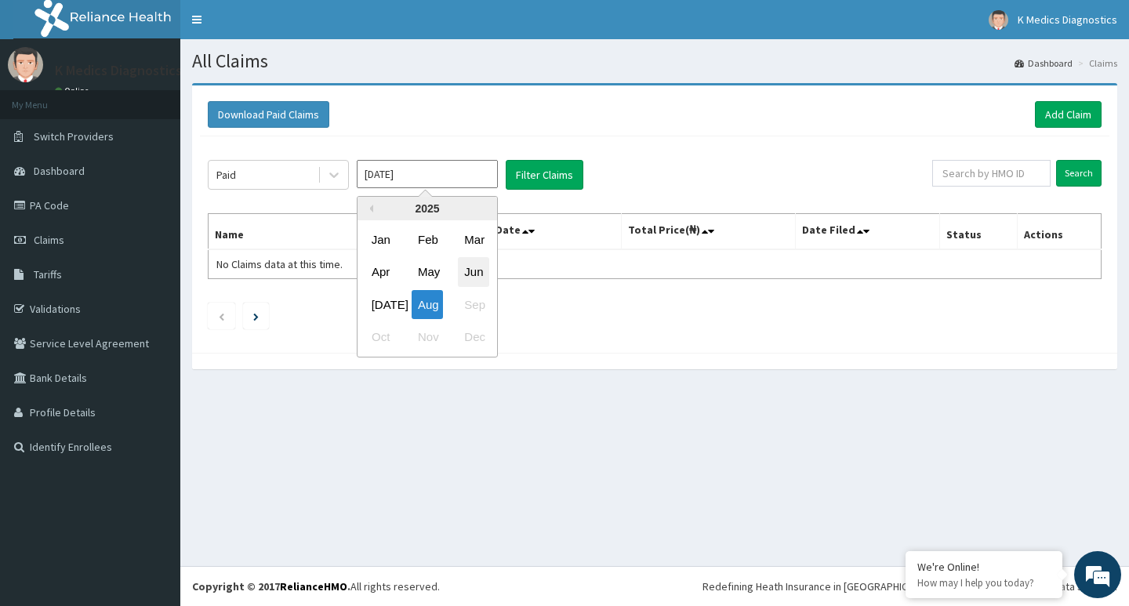
click at [470, 265] on div "Jun" at bounding box center [473, 272] width 31 height 29
type input "Jun 2025"
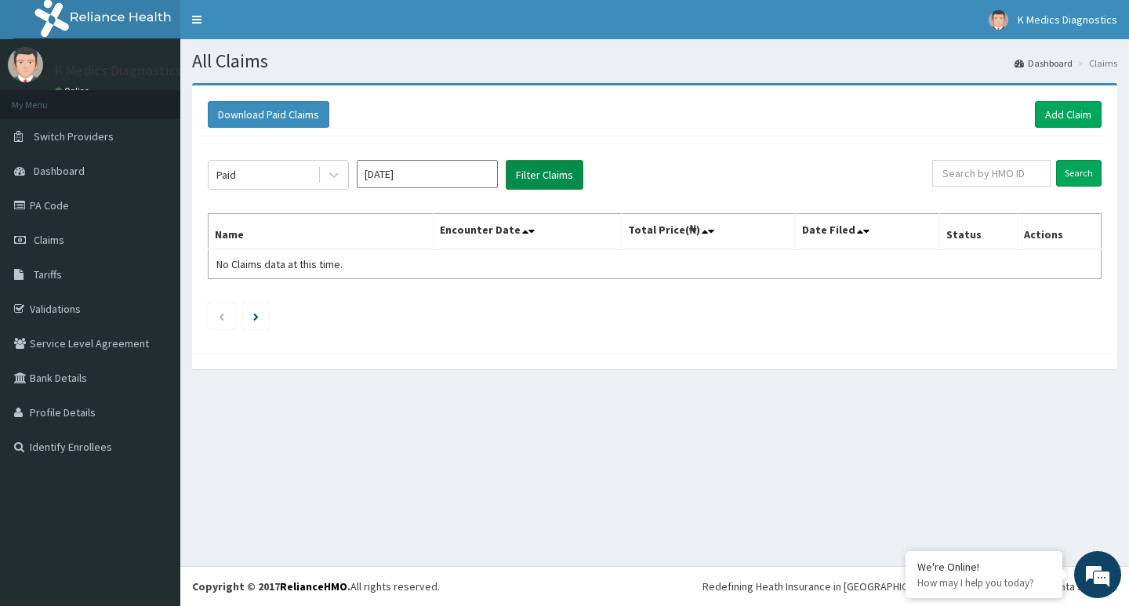
click at [533, 171] on button "Filter Claims" at bounding box center [545, 175] width 78 height 30
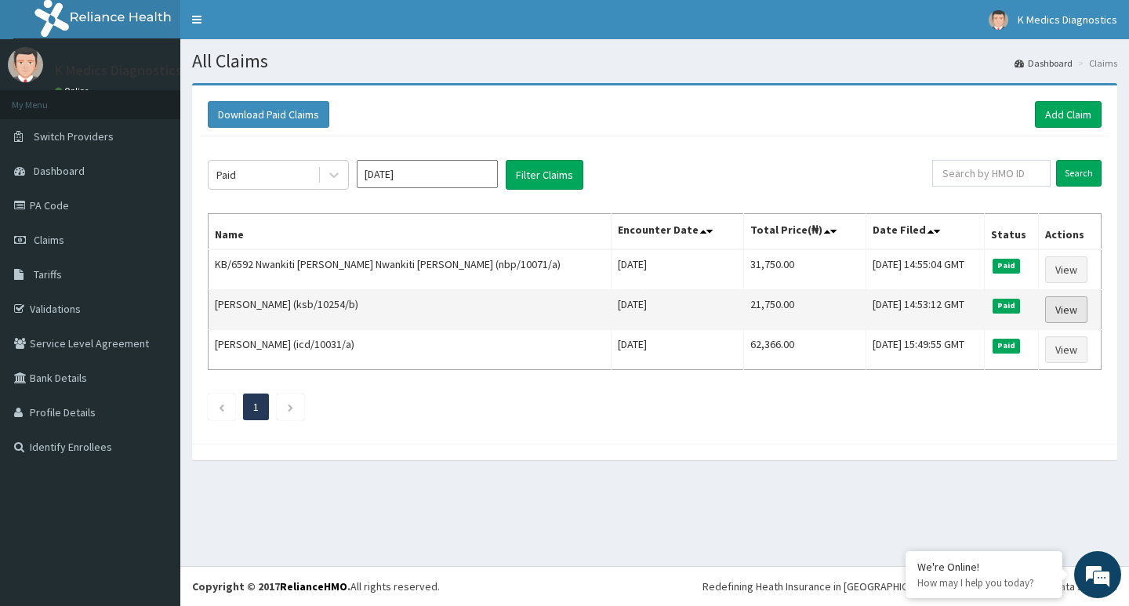
click at [1074, 311] on link "View" at bounding box center [1066, 309] width 42 height 27
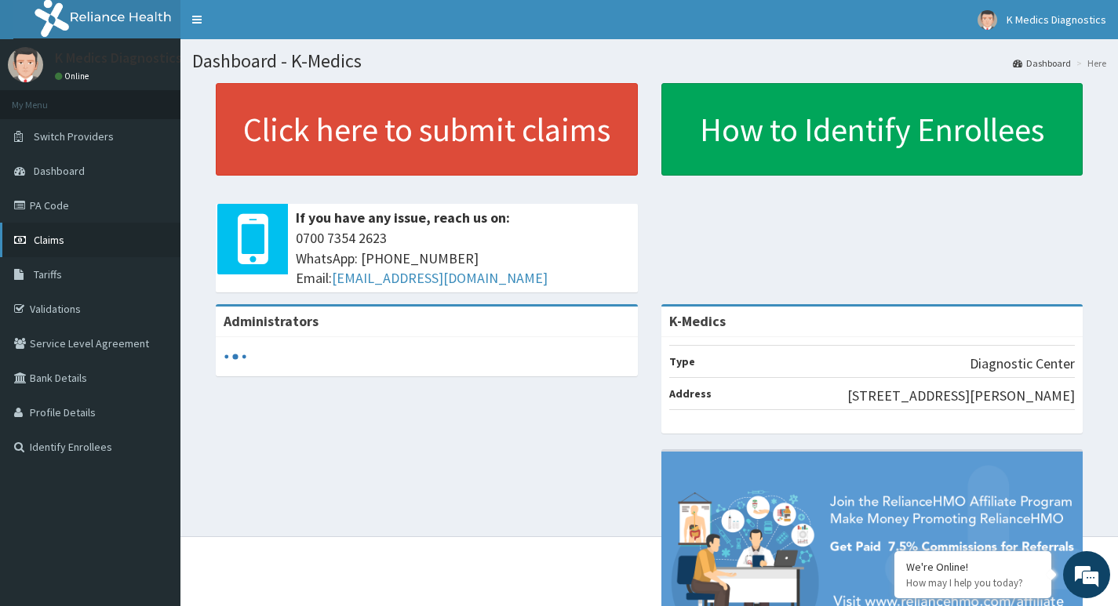
click at [58, 234] on span "Claims" at bounding box center [49, 240] width 31 height 14
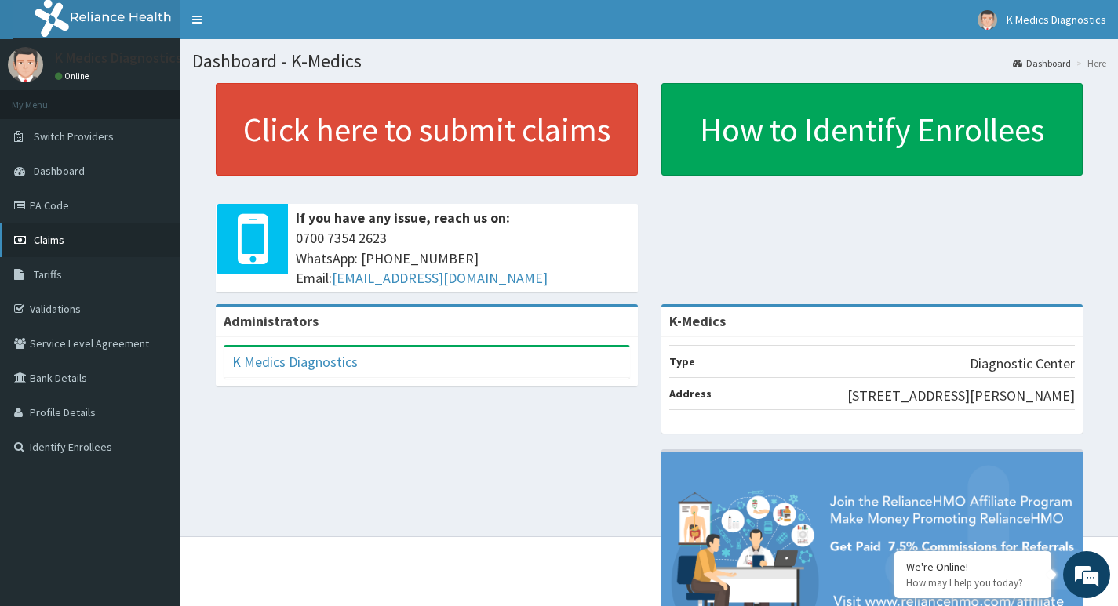
click at [60, 242] on span "Claims" at bounding box center [49, 240] width 31 height 14
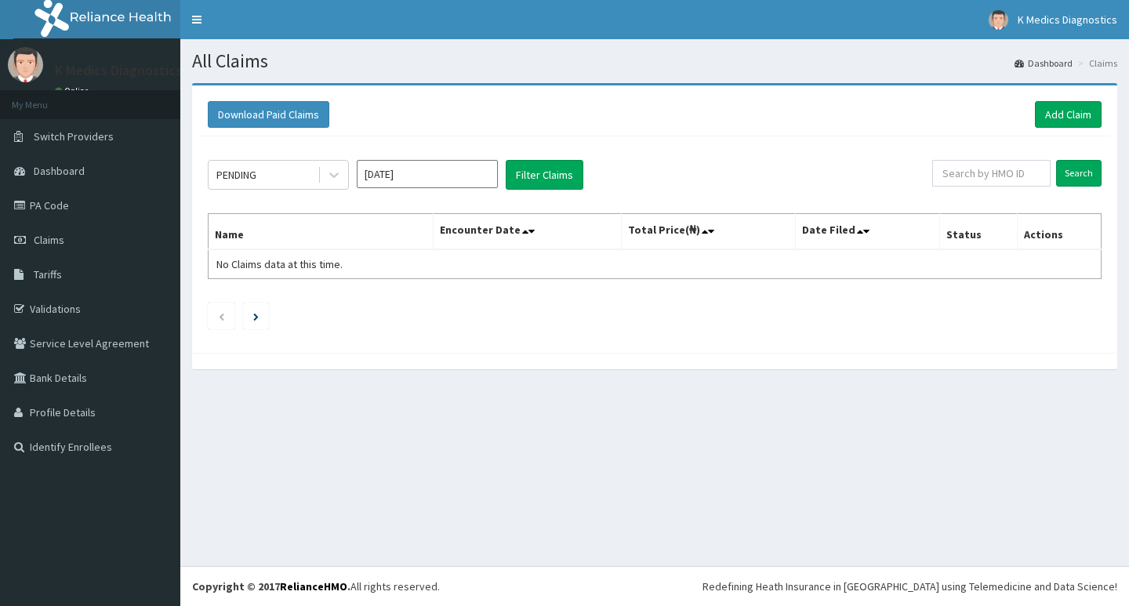
drag, startPoint x: 335, startPoint y: 174, endPoint x: 336, endPoint y: 194, distance: 19.6
click at [336, 174] on icon at bounding box center [334, 175] width 16 height 16
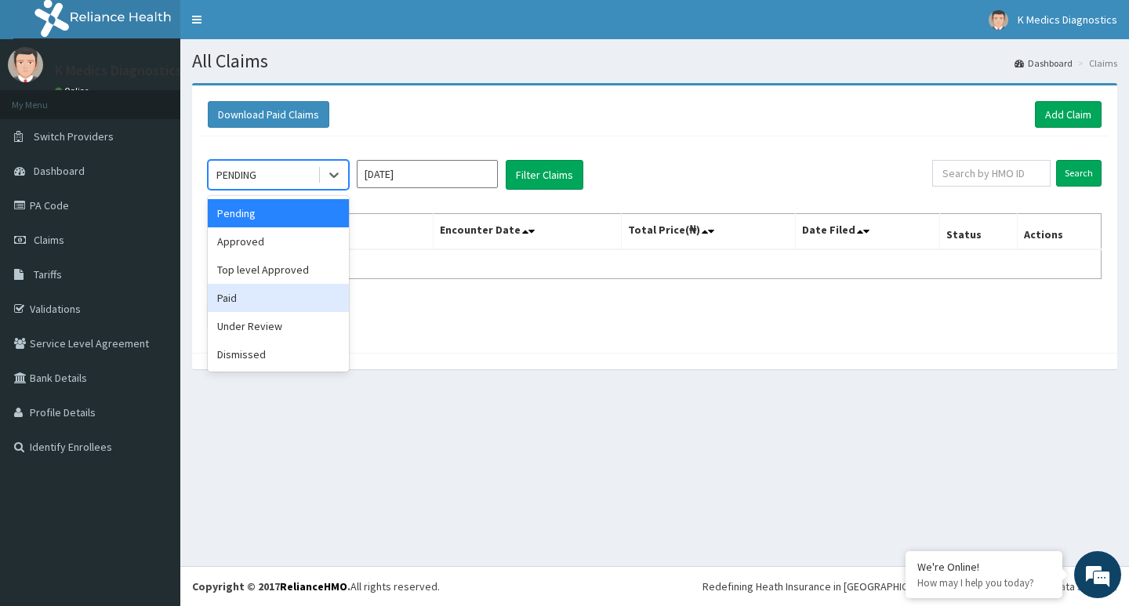
click at [248, 304] on div "Paid" at bounding box center [278, 298] width 141 height 28
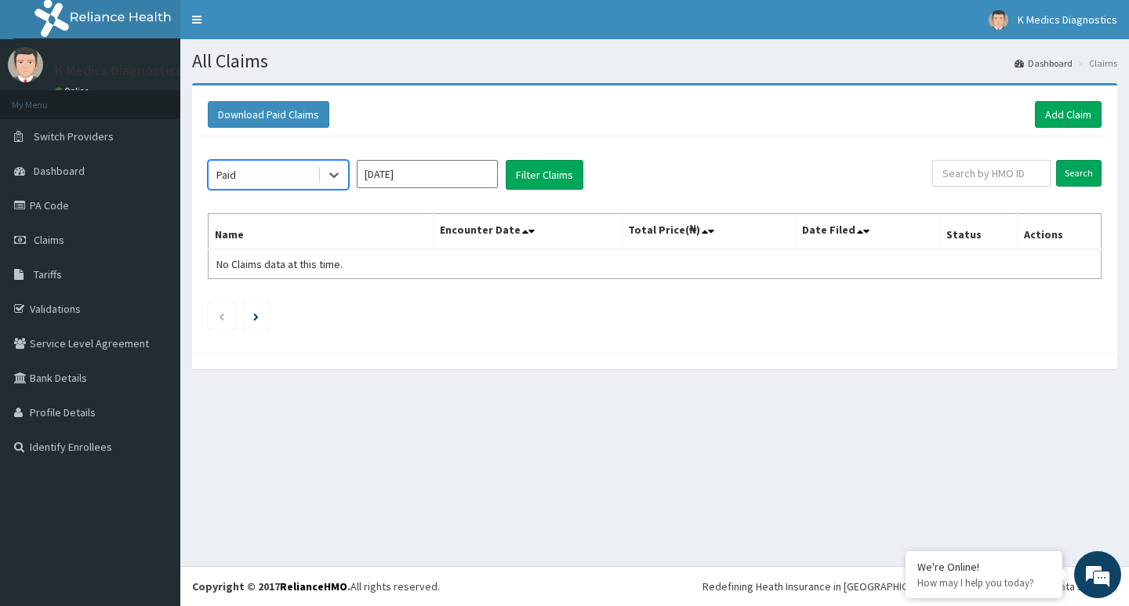
click at [441, 175] on input "[DATE]" at bounding box center [427, 174] width 141 height 28
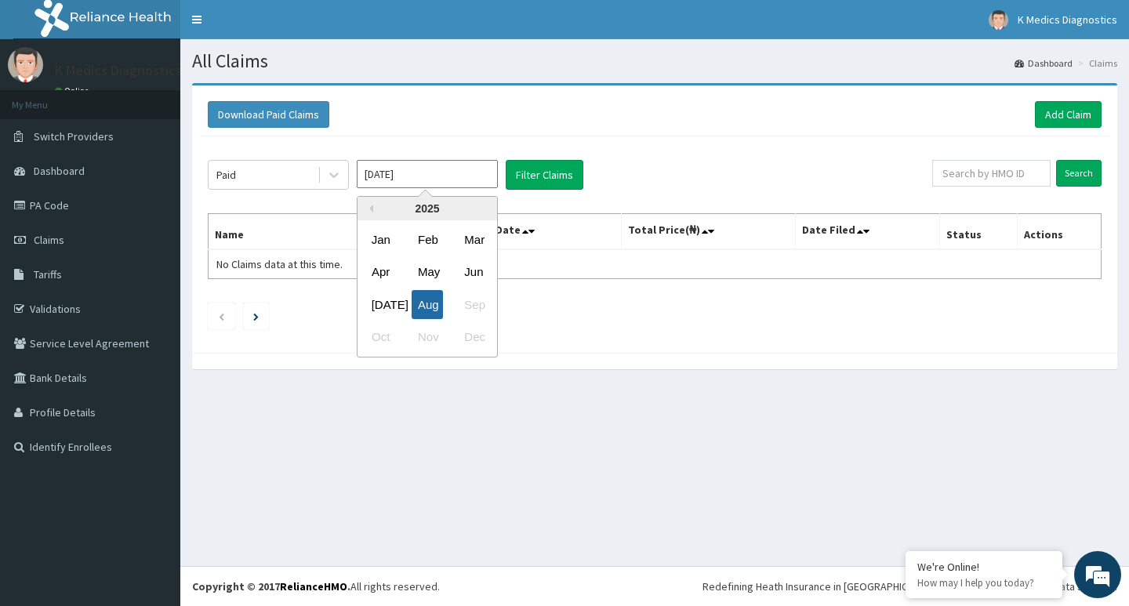
click at [431, 303] on div "Aug" at bounding box center [427, 304] width 31 height 29
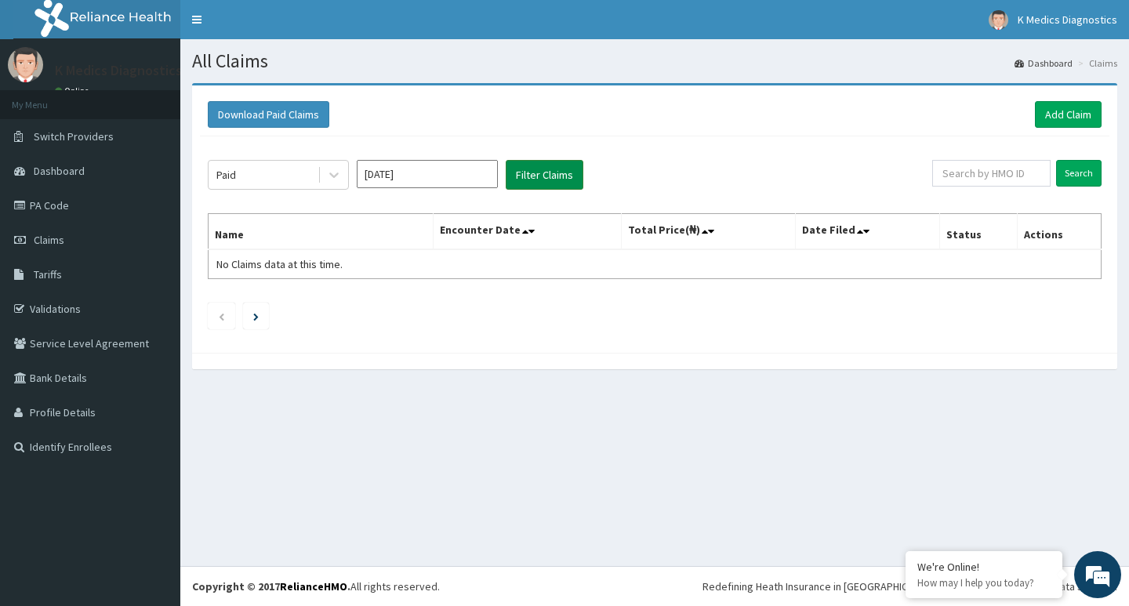
click at [540, 181] on button "Filter Claims" at bounding box center [545, 175] width 78 height 30
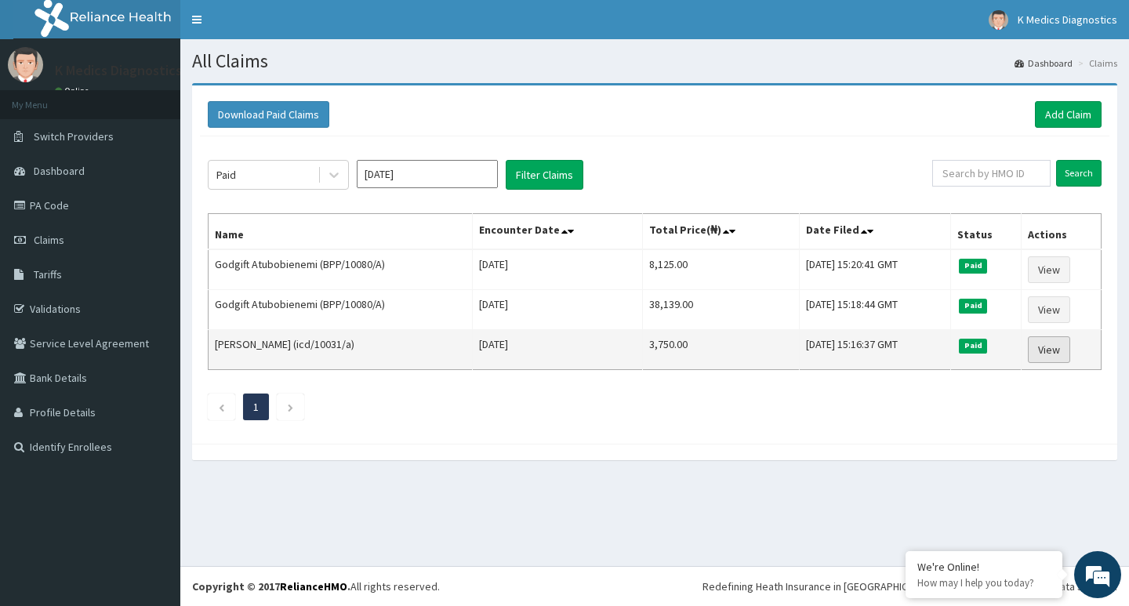
click at [1051, 344] on link "View" at bounding box center [1049, 349] width 42 height 27
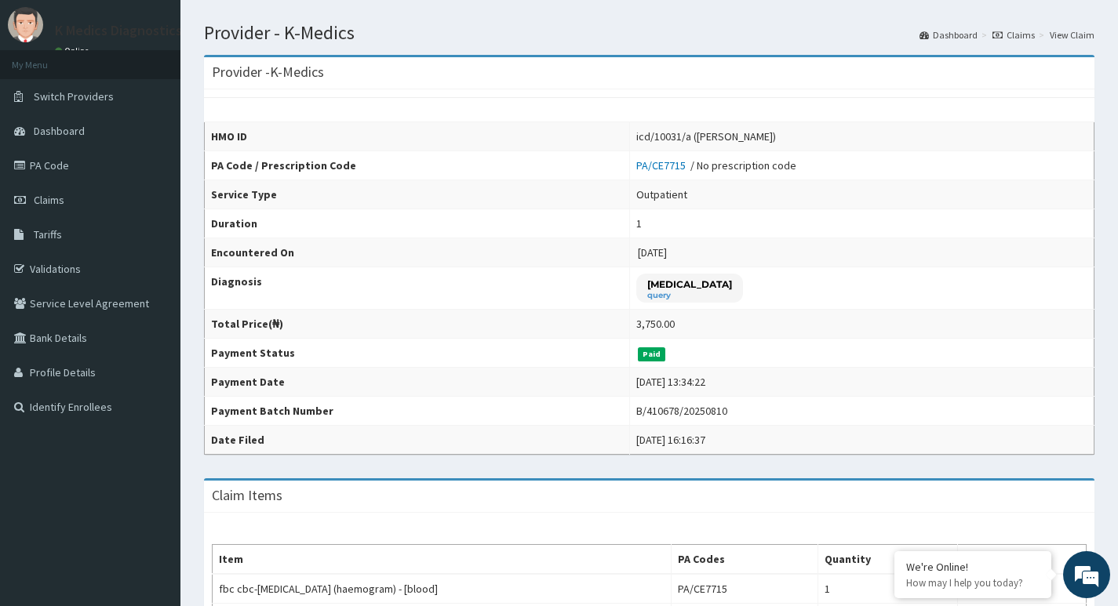
scroll to position [37, 0]
